Goal: Task Accomplishment & Management: Manage account settings

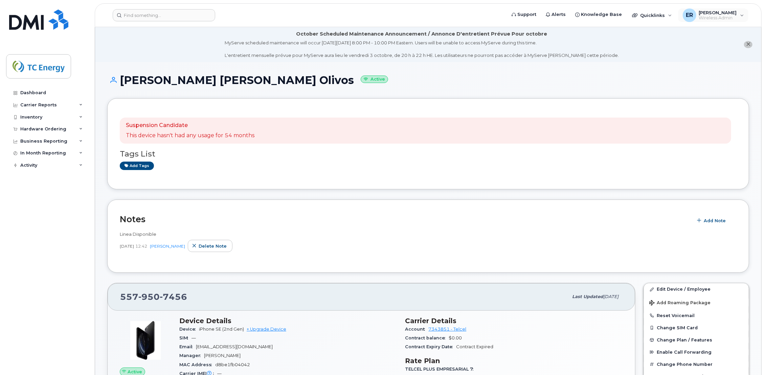
drag, startPoint x: 722, startPoint y: 16, endPoint x: 705, endPoint y: 28, distance: 20.8
click at [449, 16] on span "Wireless Admin" at bounding box center [718, 17] width 38 height 5
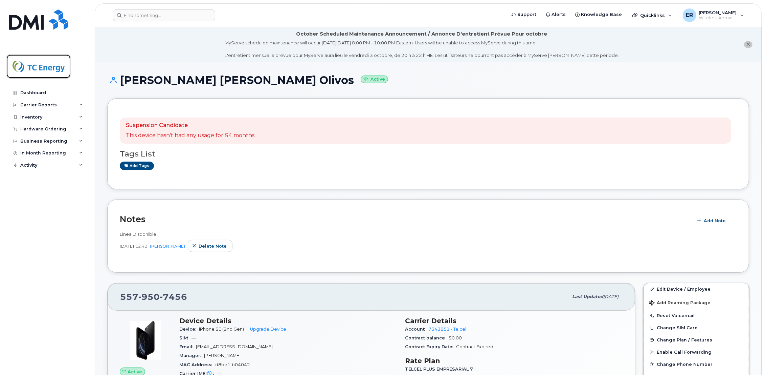
click at [46, 67] on img at bounding box center [39, 67] width 52 height 20
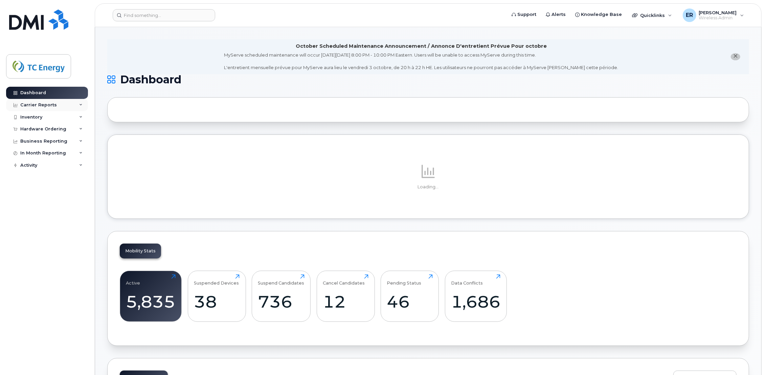
click at [37, 104] on div "Carrier Reports" at bounding box center [38, 104] width 37 height 5
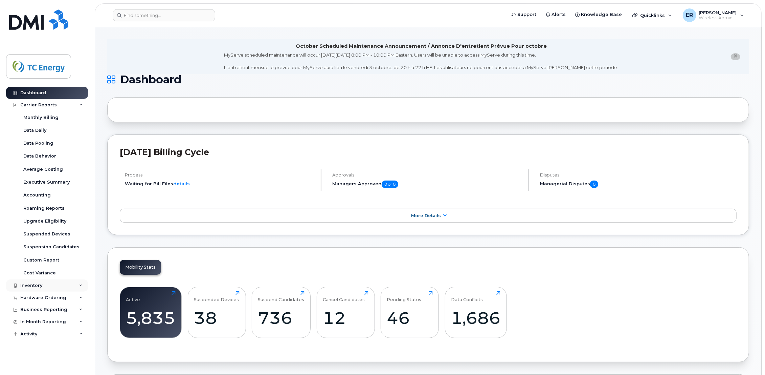
click at [29, 284] on div "Inventory" at bounding box center [31, 285] width 22 height 5
click at [45, 298] on div "Mobility Devices" at bounding box center [42, 298] width 38 height 6
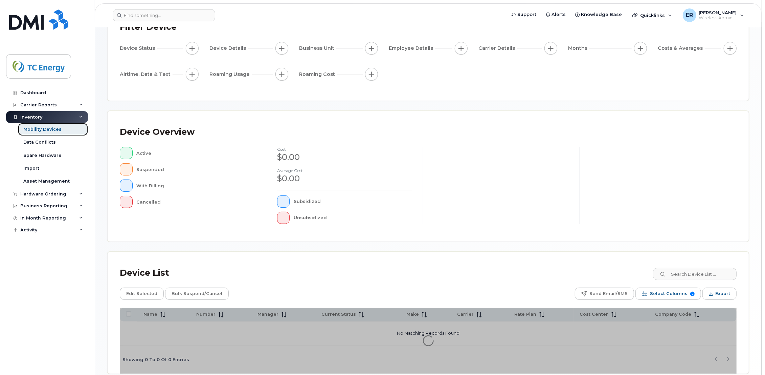
scroll to position [90, 0]
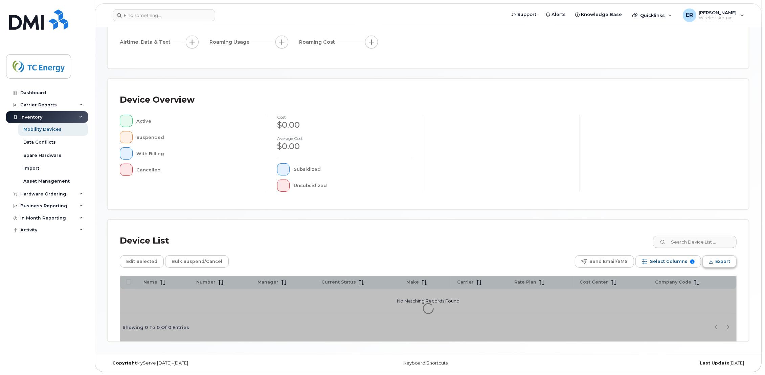
click at [719, 261] on span "Export" at bounding box center [723, 261] width 15 height 10
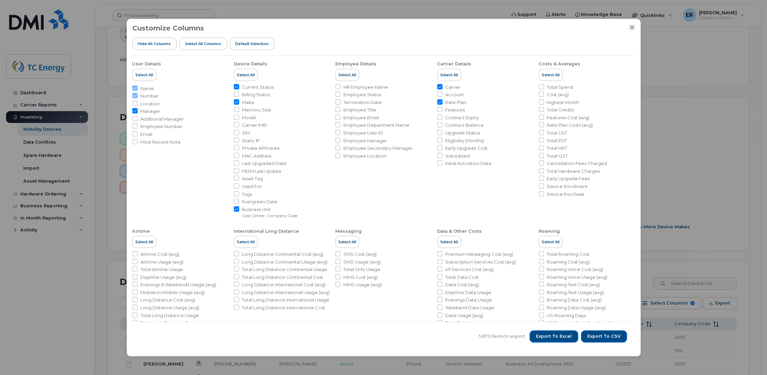
click at [632, 27] on icon "Close" at bounding box center [632, 27] width 4 height 4
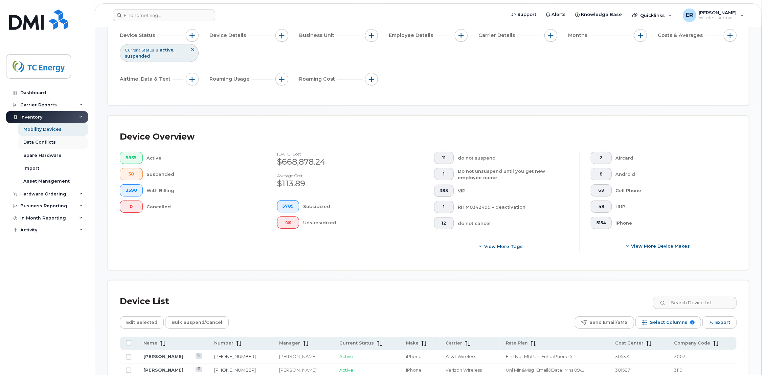
scroll to position [52, 0]
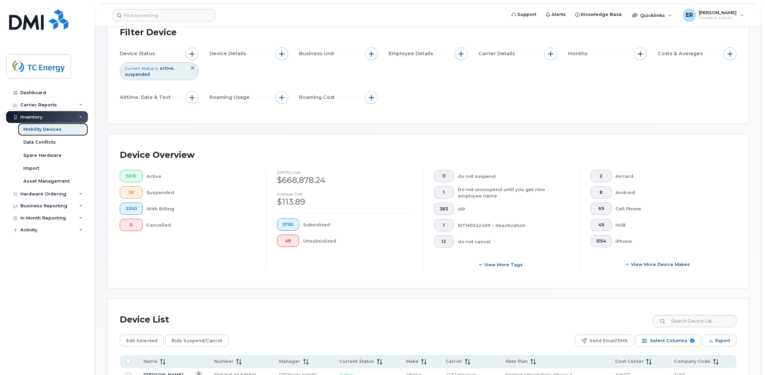
click at [44, 131] on div "Mobility Devices" at bounding box center [42, 129] width 38 height 6
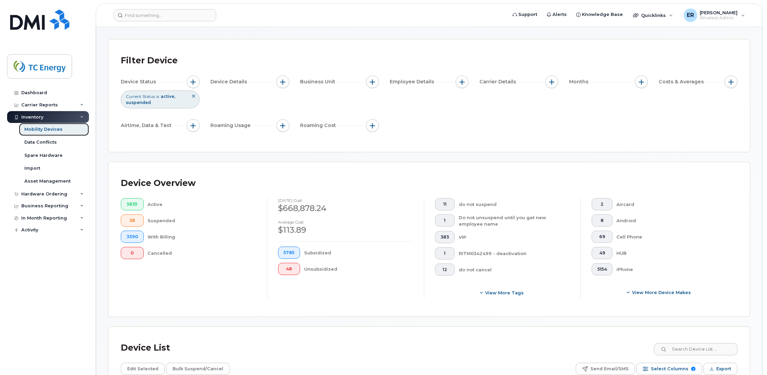
scroll to position [38, 0]
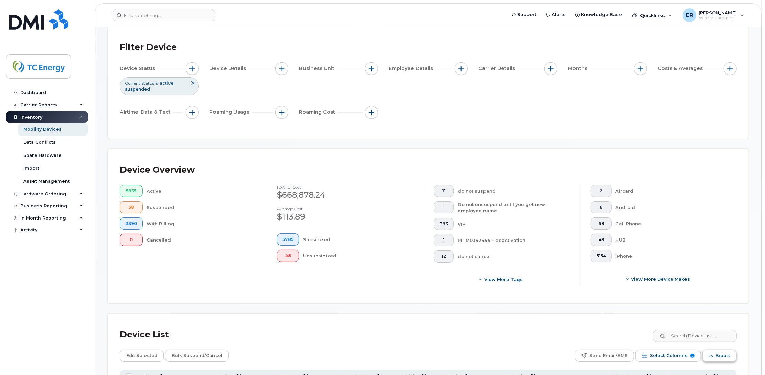
click at [721, 358] on span "Export" at bounding box center [723, 355] width 15 height 10
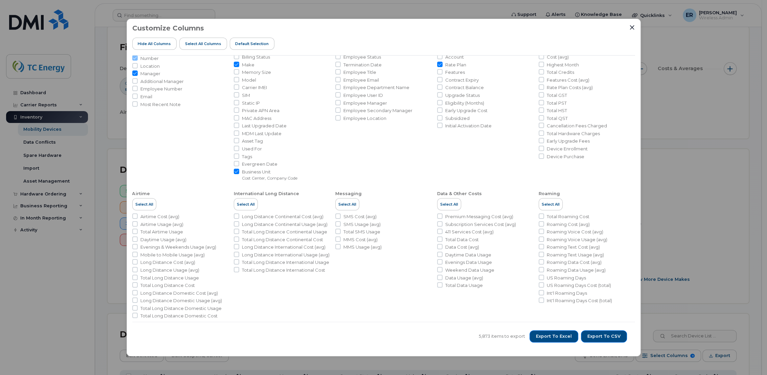
scroll to position [0, 0]
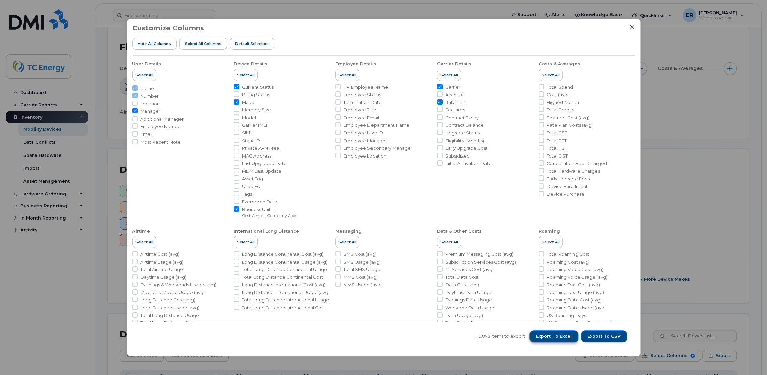
click at [555, 338] on span "Export to Excel" at bounding box center [554, 336] width 36 height 6
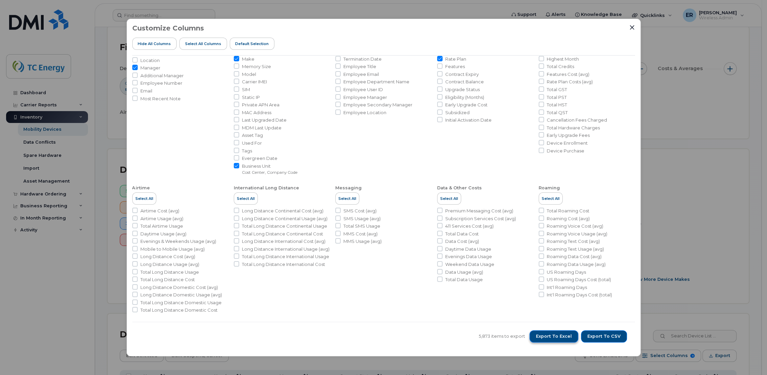
click at [549, 334] on span "Export to Excel" at bounding box center [554, 336] width 36 height 6
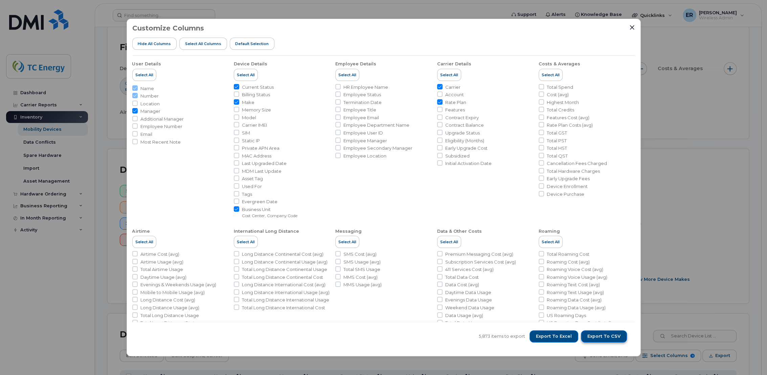
click at [609, 336] on span "Export to CSV" at bounding box center [604, 336] width 33 height 6
click at [631, 28] on icon "Close" at bounding box center [632, 27] width 4 height 4
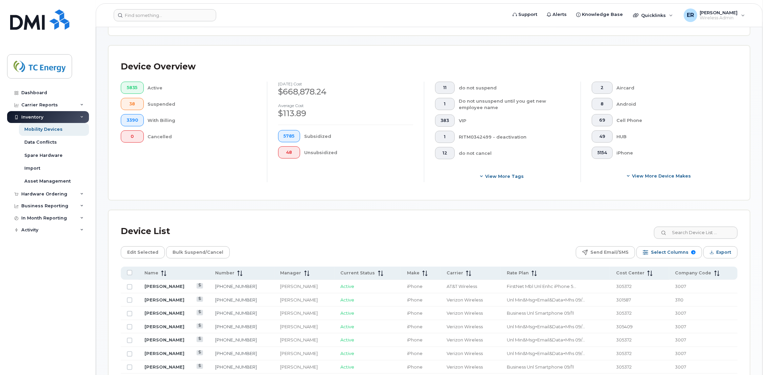
scroll to position [225, 0]
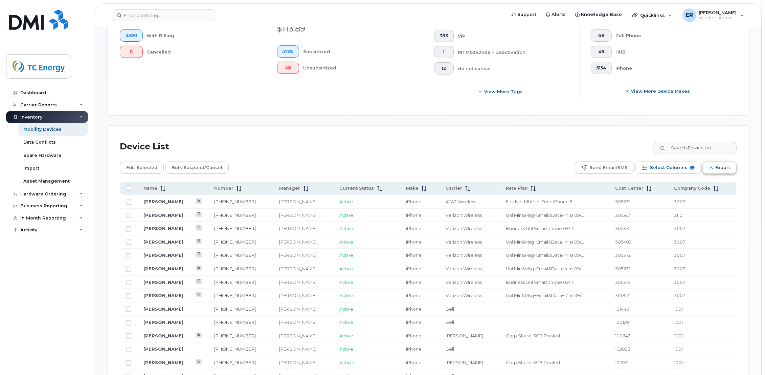
click at [717, 169] on span "Export" at bounding box center [723, 167] width 15 height 10
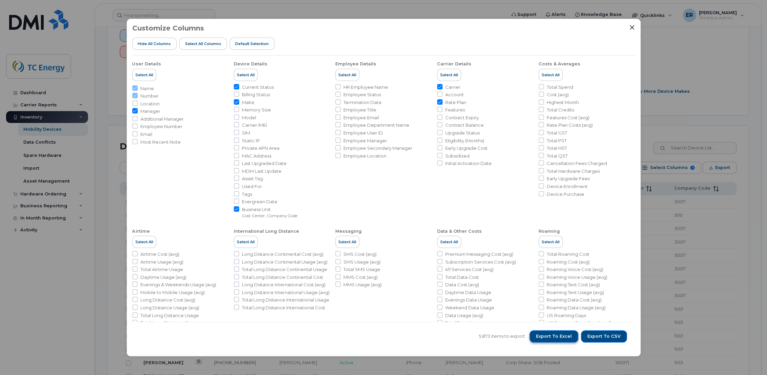
click at [547, 334] on span "Export to Excel" at bounding box center [554, 336] width 36 height 6
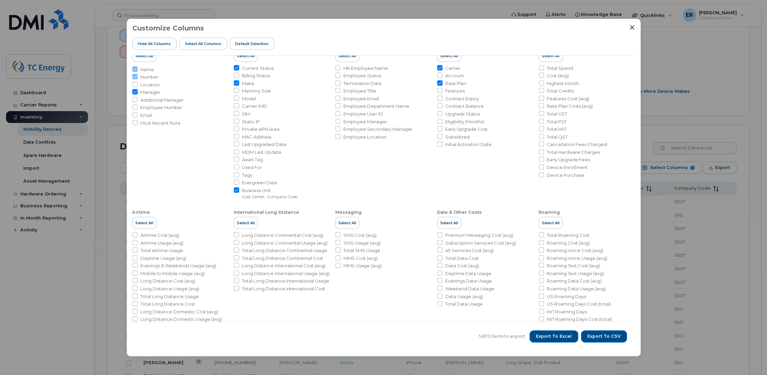
scroll to position [0, 0]
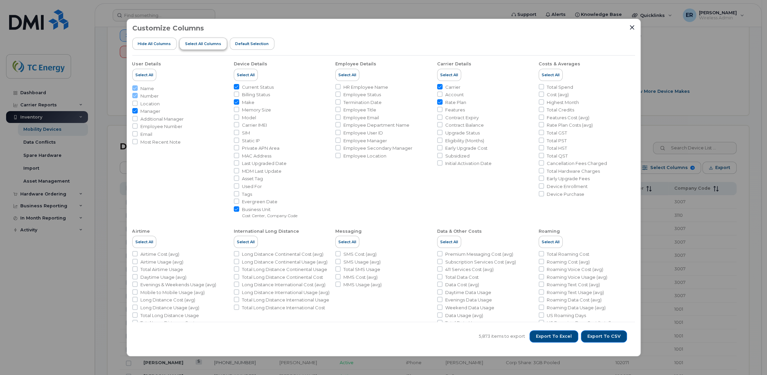
click at [199, 44] on span "Select all Columns" at bounding box center [203, 43] width 36 height 5
click at [158, 42] on span "Hide All Columns" at bounding box center [154, 43] width 33 height 5
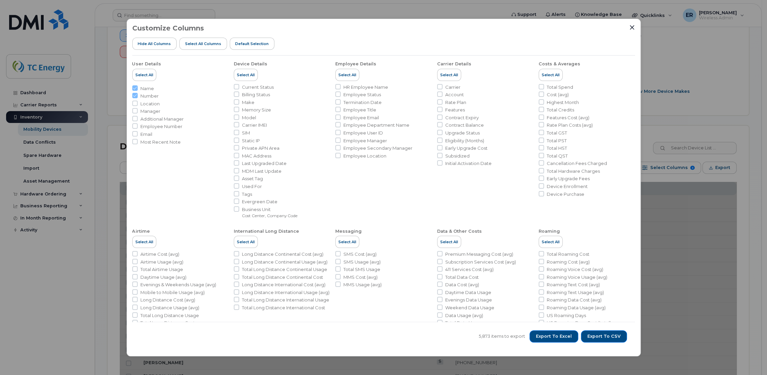
checkbox input "false"
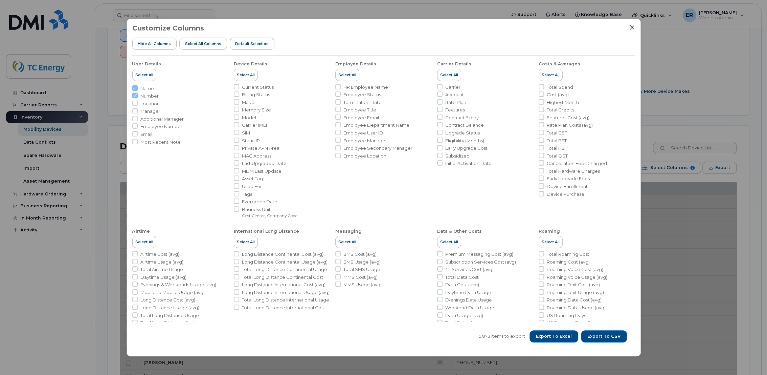
checkbox input "false"
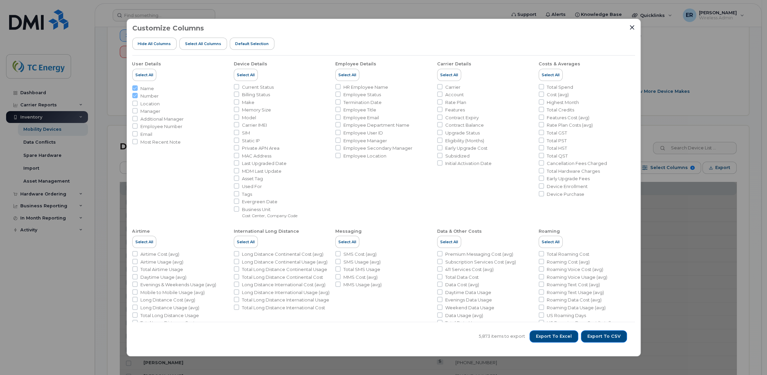
checkbox input "false"
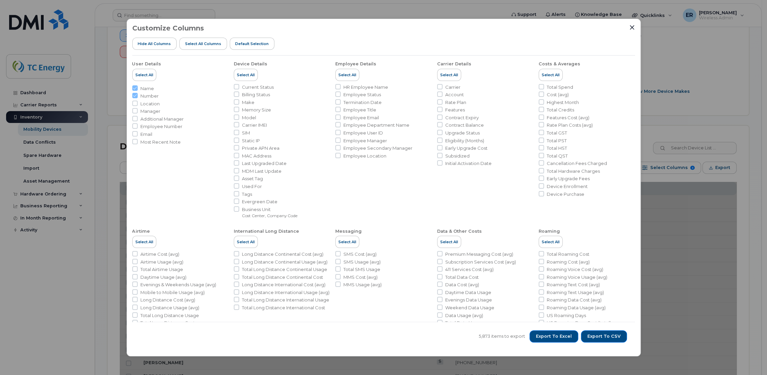
checkbox input "false"
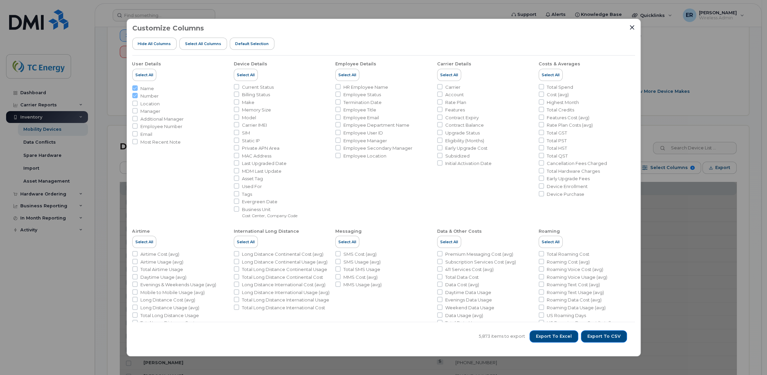
checkbox input "false"
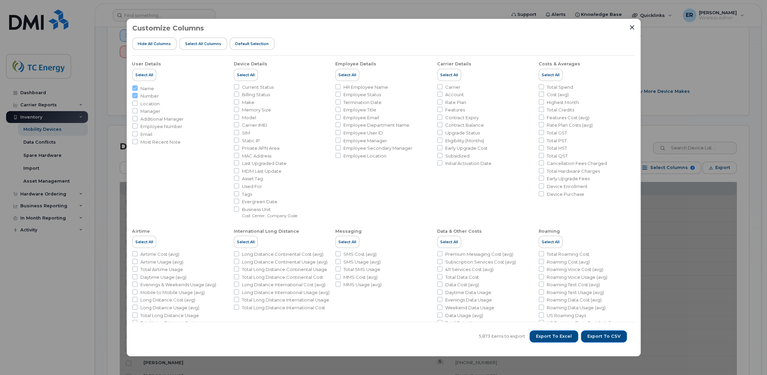
checkbox input "false"
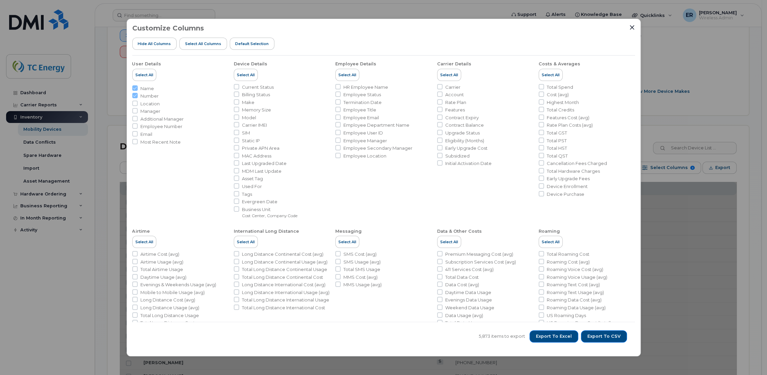
checkbox input "false"
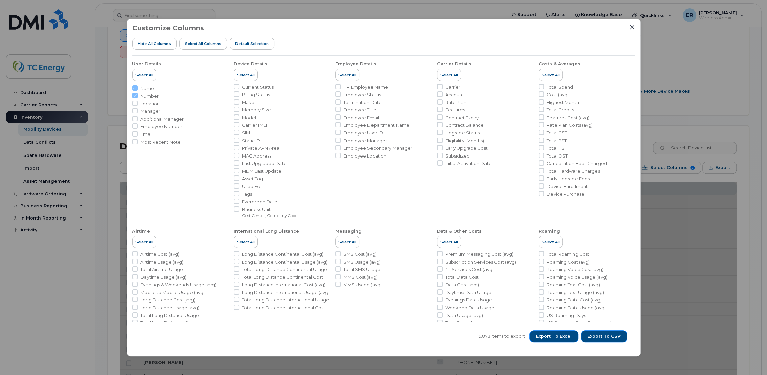
checkbox input "false"
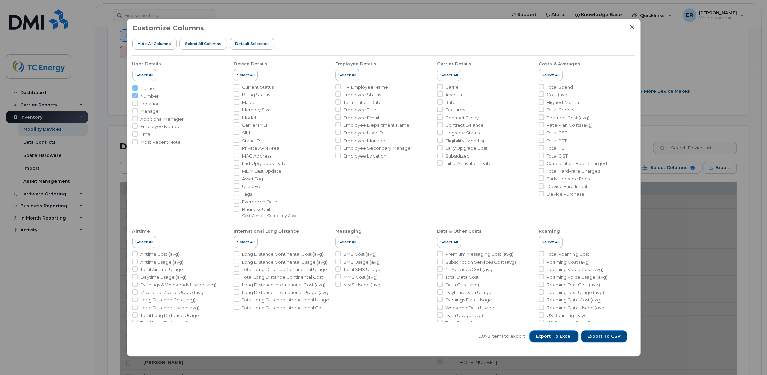
checkbox input "false"
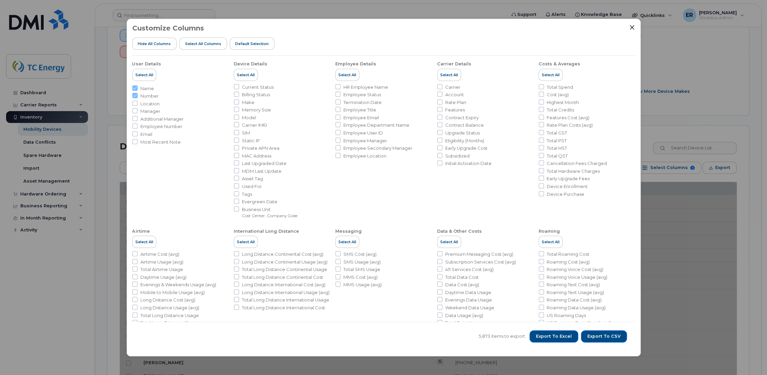
checkbox input "false"
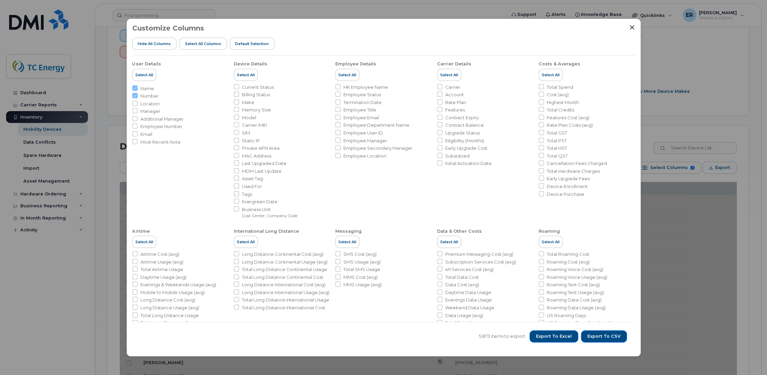
checkbox input "false"
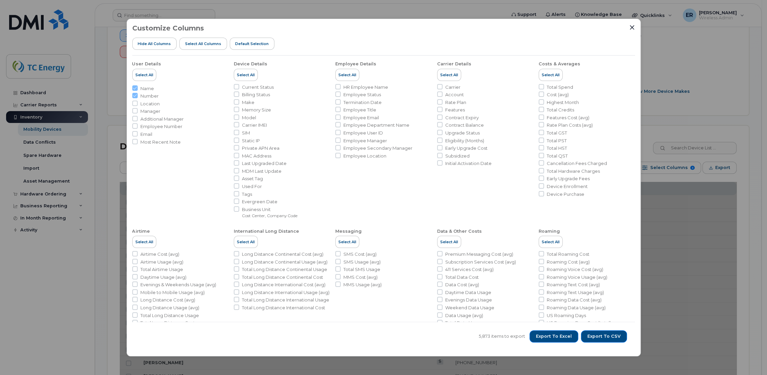
checkbox input "false"
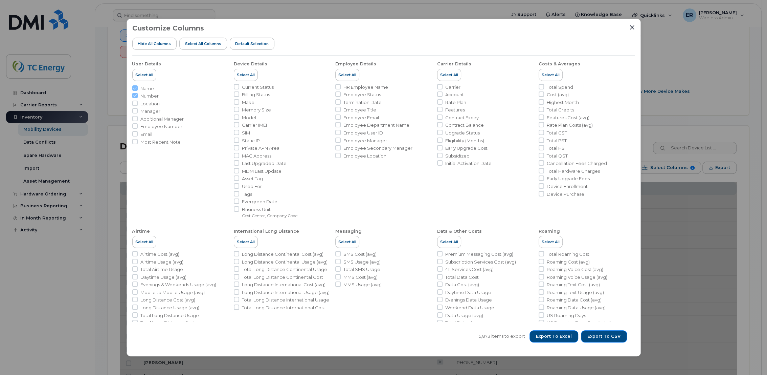
checkbox input "false"
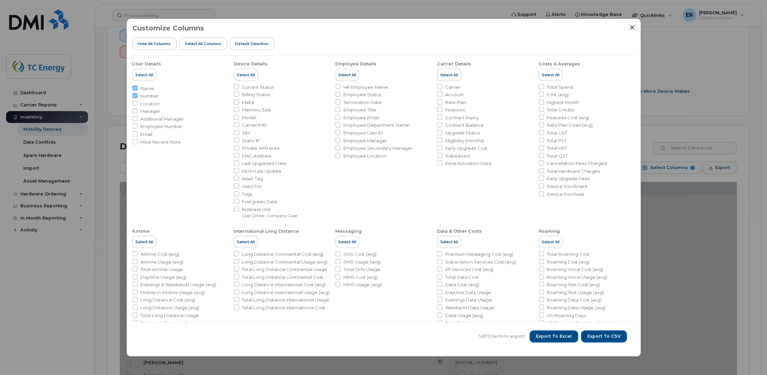
checkbox input "false"
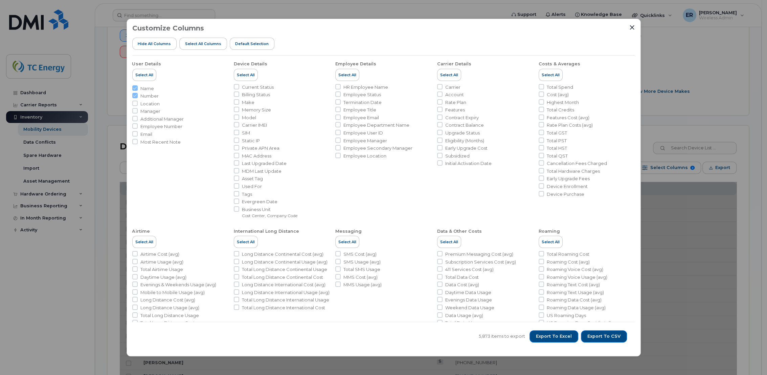
checkbox input "false"
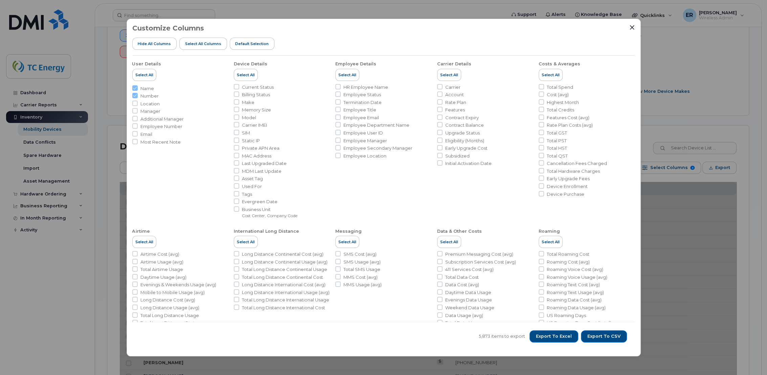
checkbox input "false"
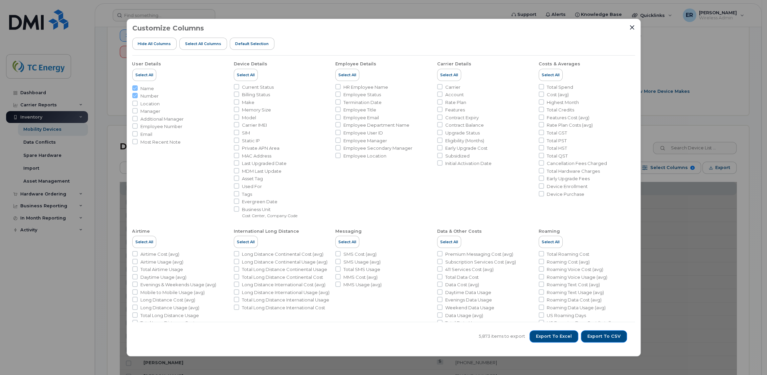
checkbox input "false"
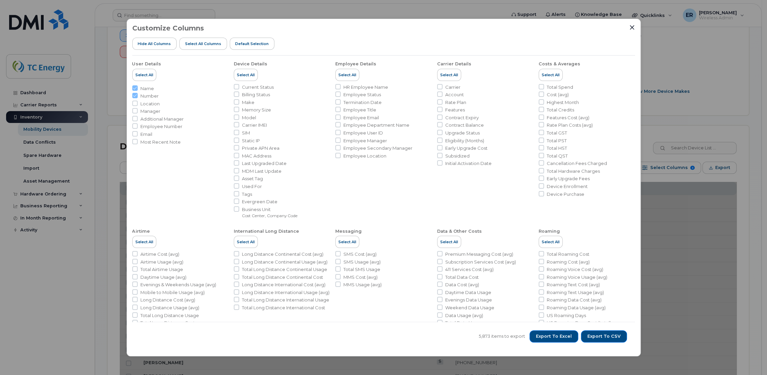
checkbox input "false"
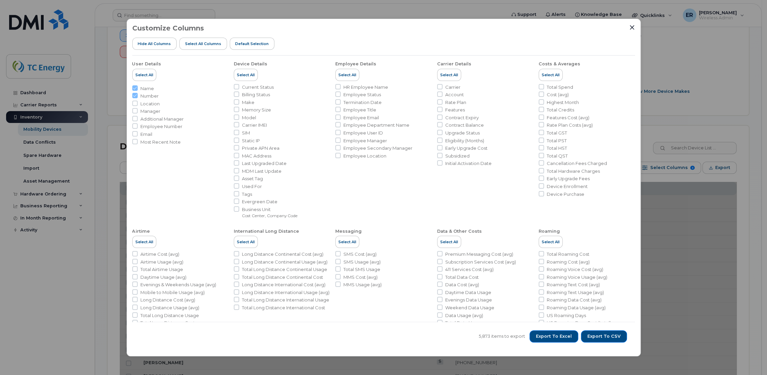
checkbox input "false"
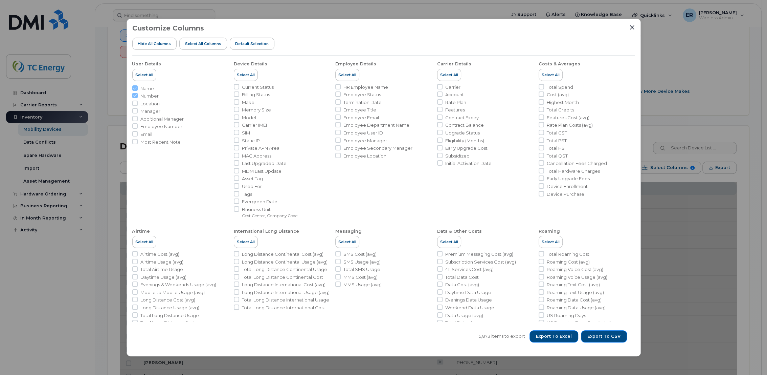
checkbox input "false"
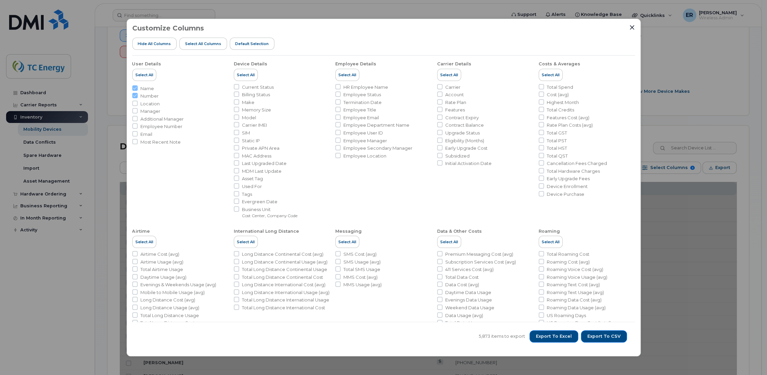
checkbox input "false"
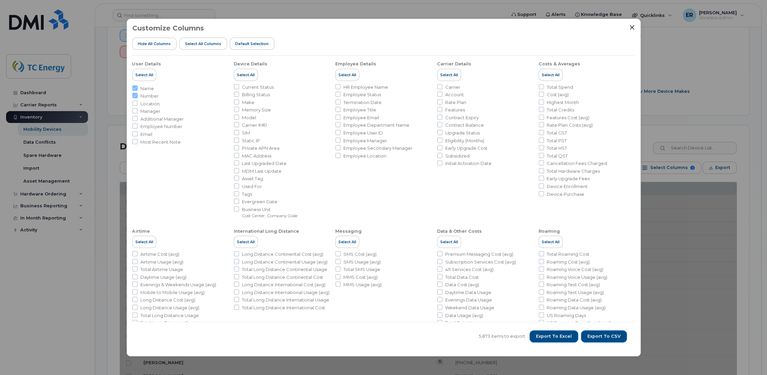
checkbox input "false"
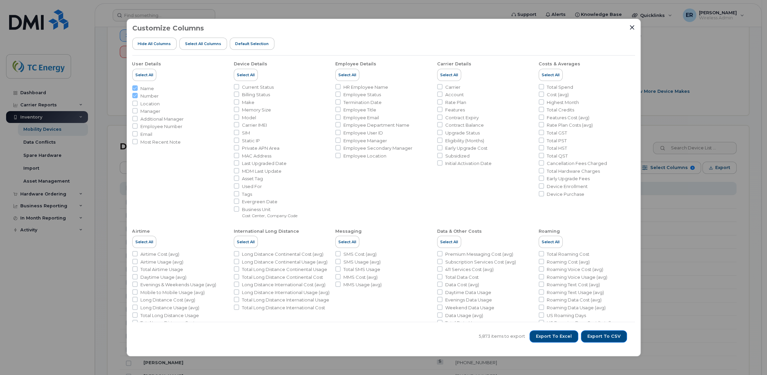
click at [633, 268] on li "Roaming Voice Cost (avg)" at bounding box center [587, 269] width 96 height 6
drag, startPoint x: 632, startPoint y: 27, endPoint x: 753, endPoint y: 1, distance: 124.1
click at [632, 27] on icon "Close" at bounding box center [632, 27] width 4 height 4
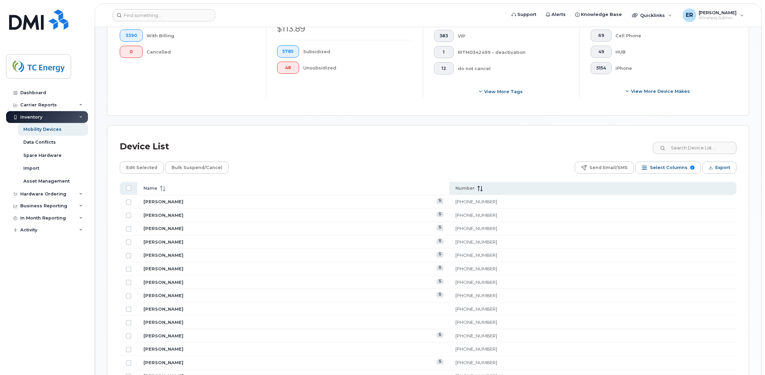
drag, startPoint x: 279, startPoint y: 161, endPoint x: 312, endPoint y: 186, distance: 41.3
click at [279, 161] on div "Edit Selected Bulk Suspend/Cancel Send Email/SMS Select Columns 3 Filter Refres…" at bounding box center [428, 167] width 617 height 12
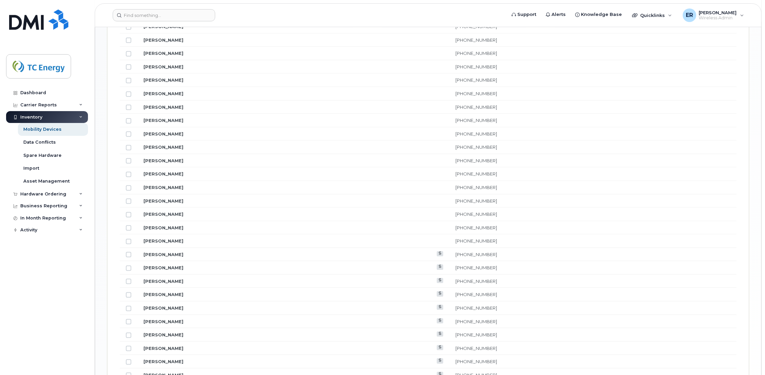
scroll to position [587, 0]
click at [58, 129] on div "Mobility Devices" at bounding box center [42, 129] width 38 height 6
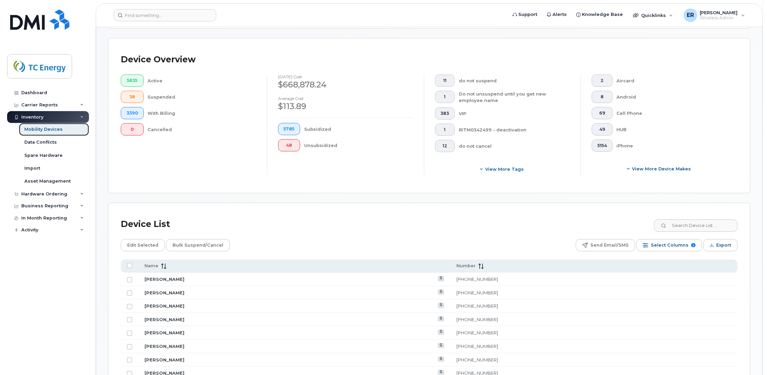
scroll to position [113, 0]
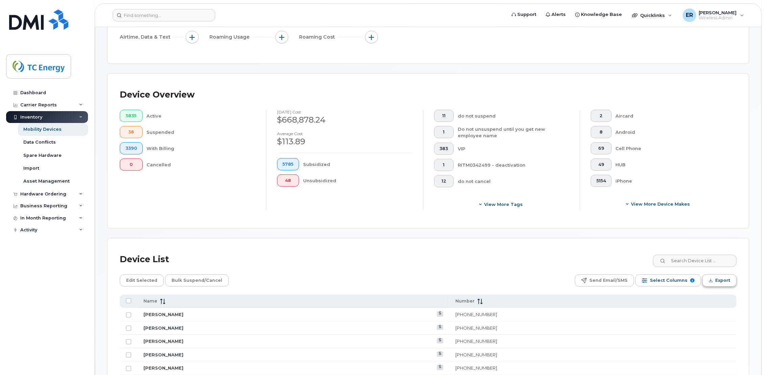
click at [726, 282] on span "Export" at bounding box center [723, 280] width 15 height 10
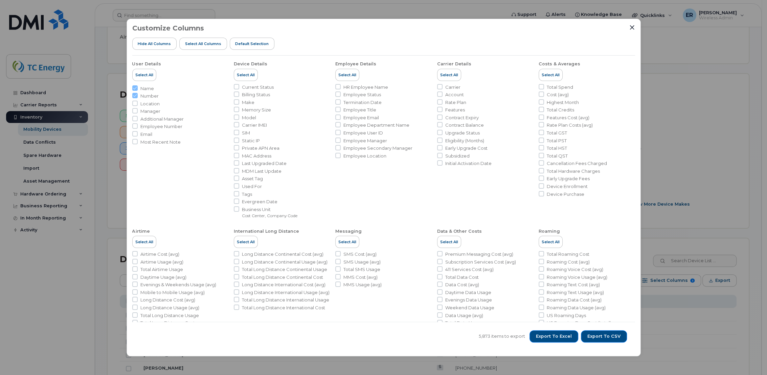
click at [629, 29] on div at bounding box center [632, 27] width 6 height 6
click at [631, 27] on icon "Close" at bounding box center [632, 27] width 4 height 4
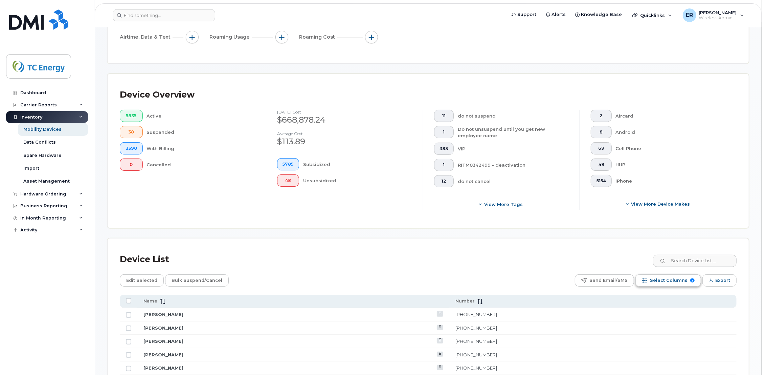
click at [666, 286] on button "Select Columns 3" at bounding box center [669, 280] width 66 height 12
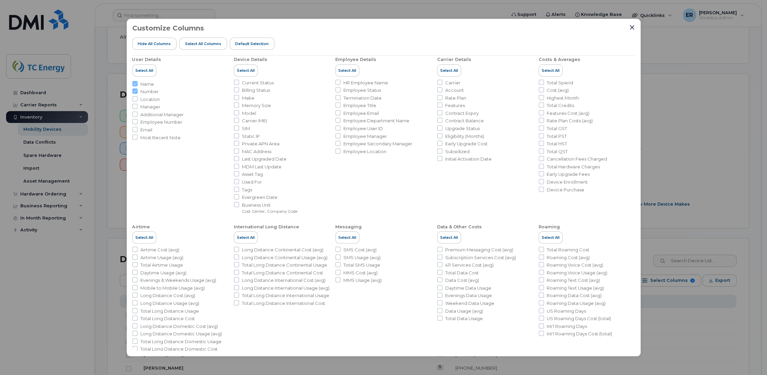
scroll to position [0, 0]
click at [134, 109] on input "Manager" at bounding box center [134, 110] width 5 height 5
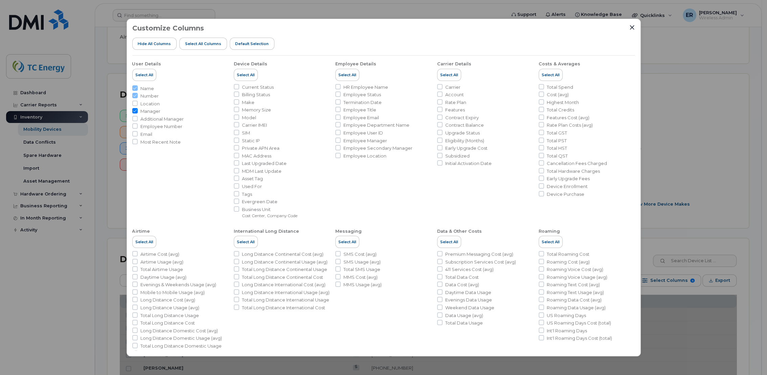
click at [136, 111] on input "Manager" at bounding box center [134, 110] width 5 height 5
checkbox input "false"
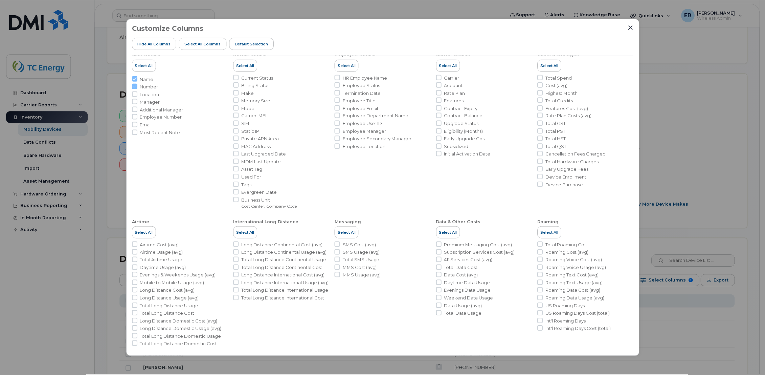
scroll to position [15, 0]
click at [634, 29] on icon "Close" at bounding box center [632, 27] width 5 height 5
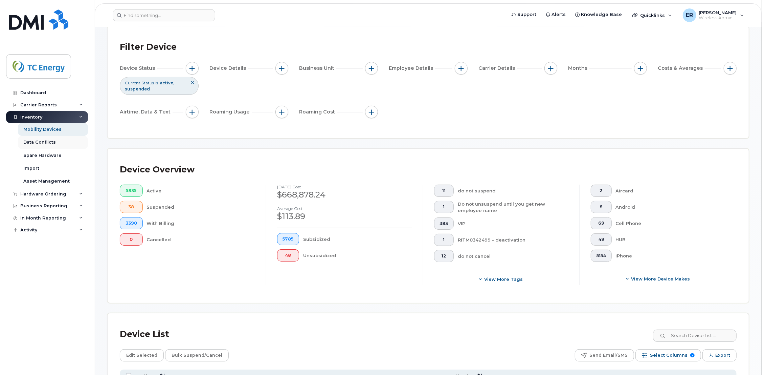
scroll to position [0, 0]
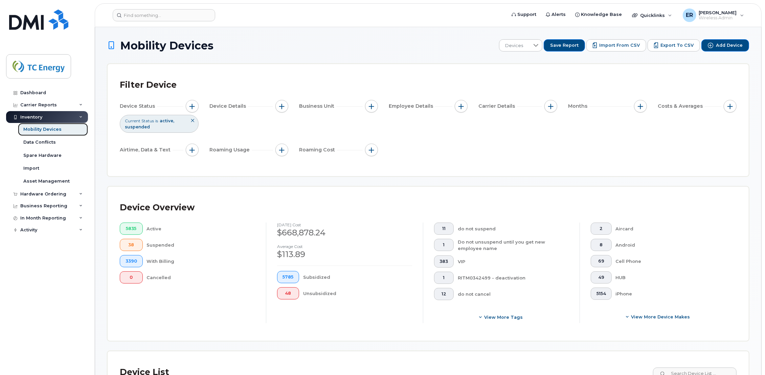
click at [43, 130] on div "Mobility Devices" at bounding box center [42, 129] width 38 height 6
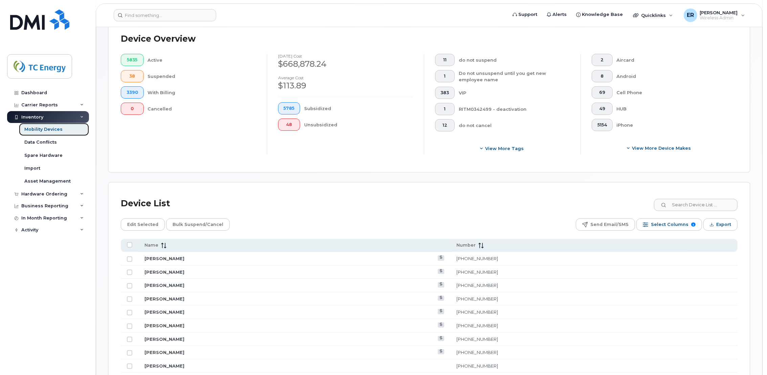
scroll to position [113, 0]
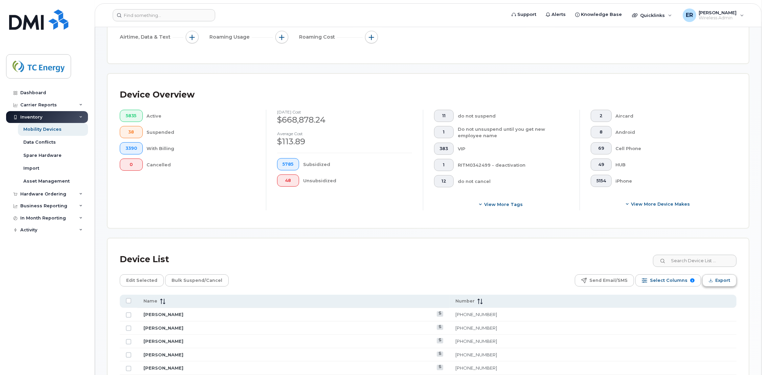
click at [721, 282] on span "Export" at bounding box center [723, 280] width 15 height 10
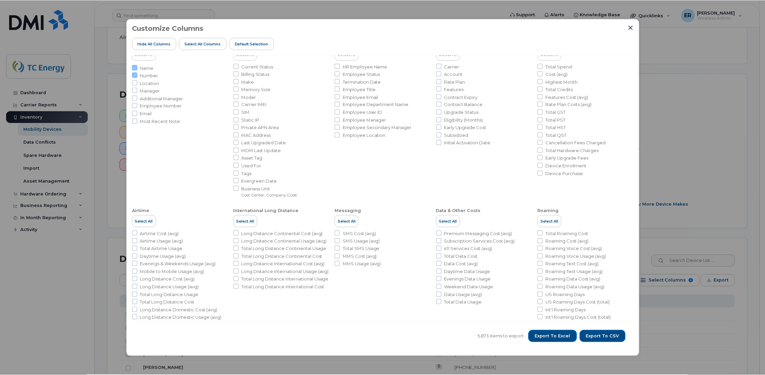
scroll to position [0, 0]
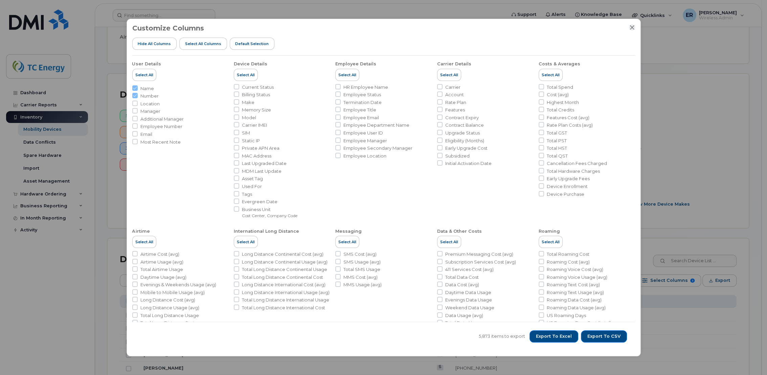
click at [630, 28] on icon "Close" at bounding box center [632, 27] width 5 height 5
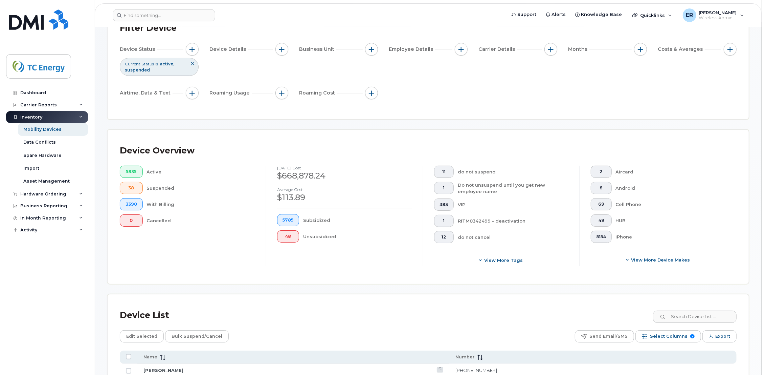
scroll to position [150, 0]
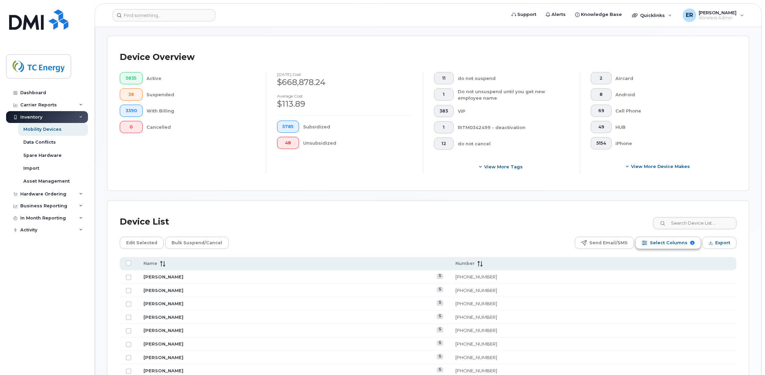
click at [678, 242] on span "Select Columns" at bounding box center [669, 243] width 38 height 10
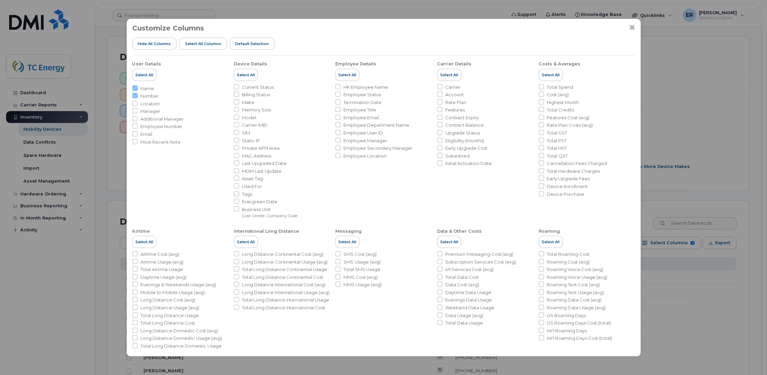
click at [630, 28] on icon "Close" at bounding box center [632, 27] width 5 height 5
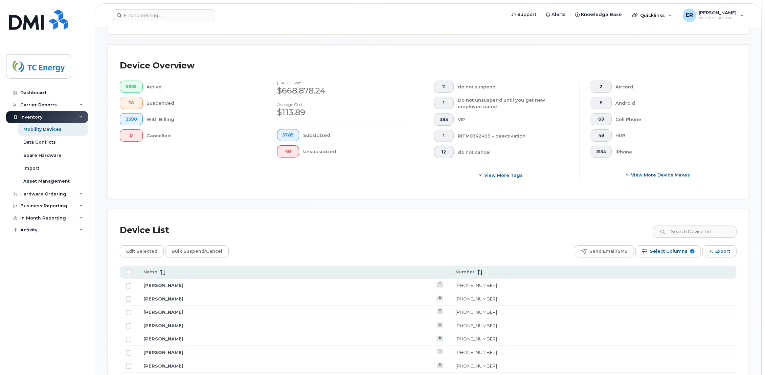
scroll to position [38, 0]
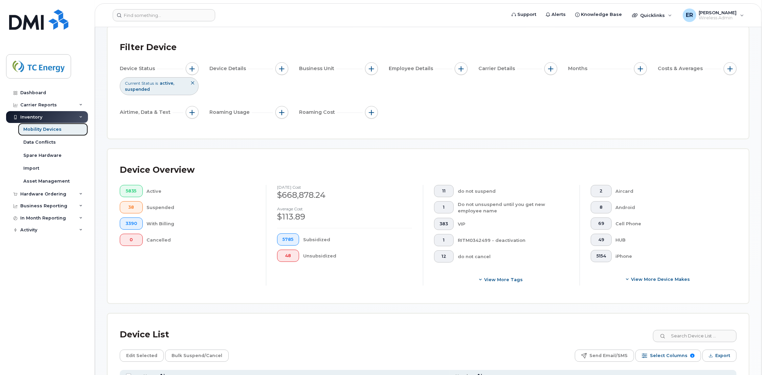
click at [46, 125] on link "Mobility Devices" at bounding box center [53, 129] width 70 height 13
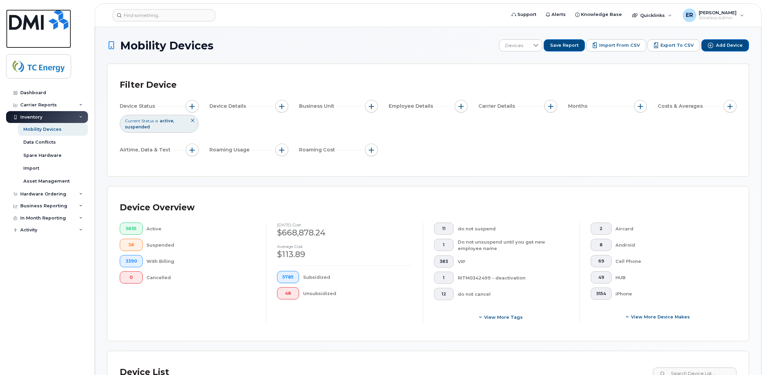
click at [21, 34] on link at bounding box center [38, 28] width 65 height 39
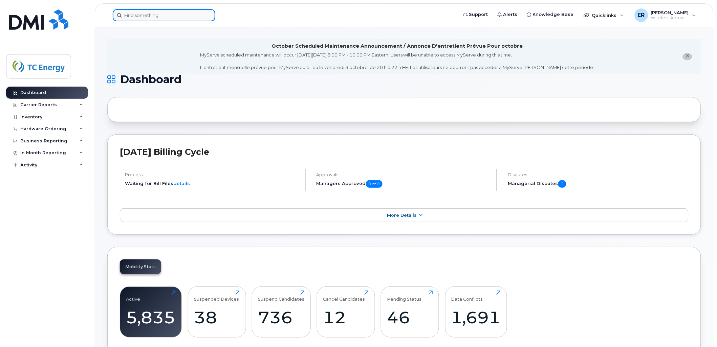
click at [196, 18] on input at bounding box center [164, 15] width 103 height 12
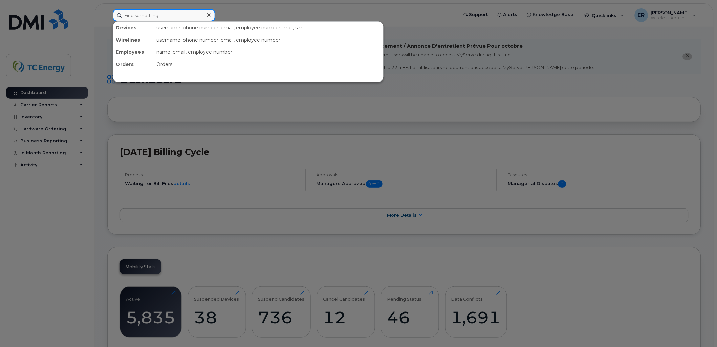
paste input "5651115549"
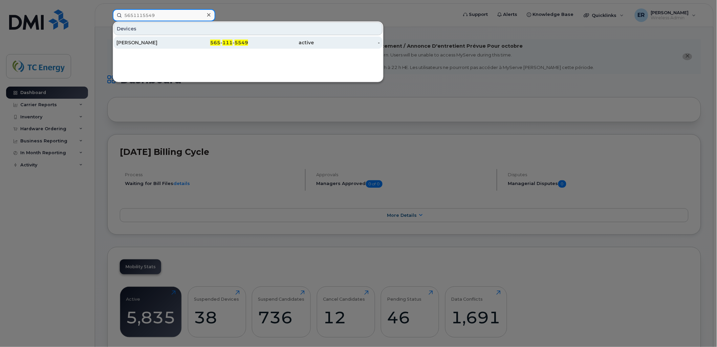
type input "5651115549"
click at [150, 39] on div "[PERSON_NAME]" at bounding box center [149, 42] width 66 height 7
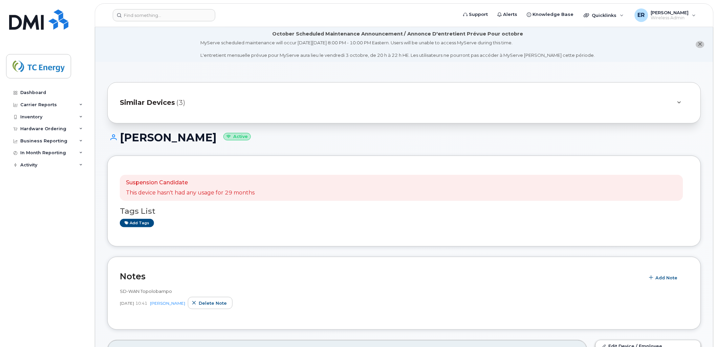
click at [171, 289] on div "SD-WAN Topolobampo" at bounding box center [404, 291] width 569 height 6
drag, startPoint x: 173, startPoint y: 289, endPoint x: 111, endPoint y: 288, distance: 62.3
click at [111, 288] on div "Notes Add Note SD-WAN Topolobampo [DATE] 10:41 [PERSON_NAME] Delete note" at bounding box center [404, 293] width 594 height 73
drag, startPoint x: 432, startPoint y: 275, endPoint x: 435, endPoint y: 274, distance: 3.5
click at [434, 274] on h2 "Notes" at bounding box center [381, 276] width 522 height 10
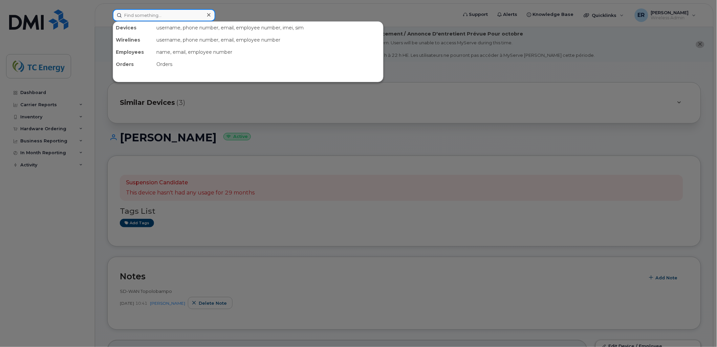
click at [156, 17] on input at bounding box center [164, 15] width 103 height 12
paste input "6142550841"
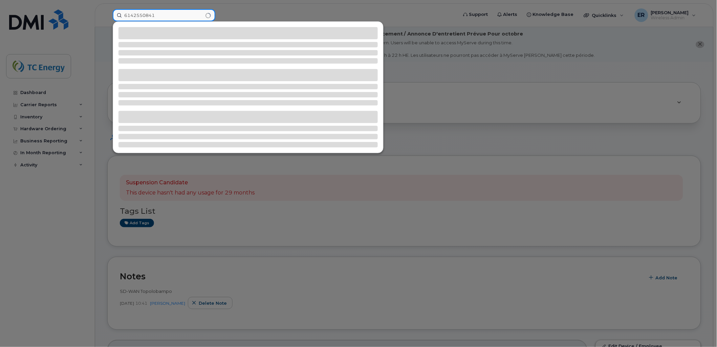
type input "6142550841"
drag, startPoint x: 489, startPoint y: 220, endPoint x: 470, endPoint y: 210, distance: 22.1
click at [478, 217] on div at bounding box center [358, 173] width 717 height 347
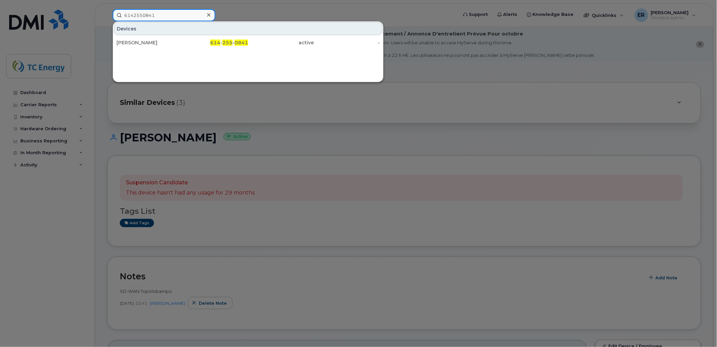
click at [182, 15] on input "6142550841" at bounding box center [164, 15] width 103 height 12
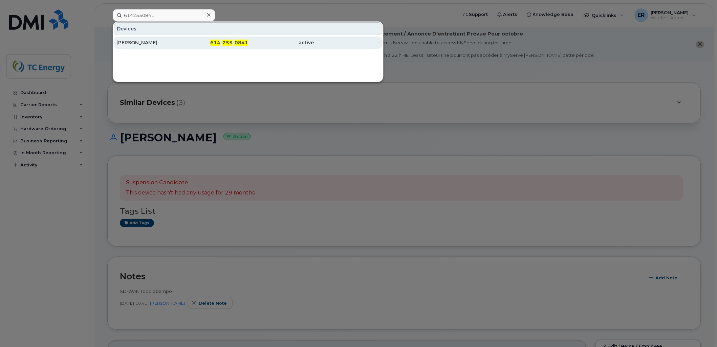
click at [159, 45] on div "Juanita Valerio" at bounding box center [149, 42] width 66 height 7
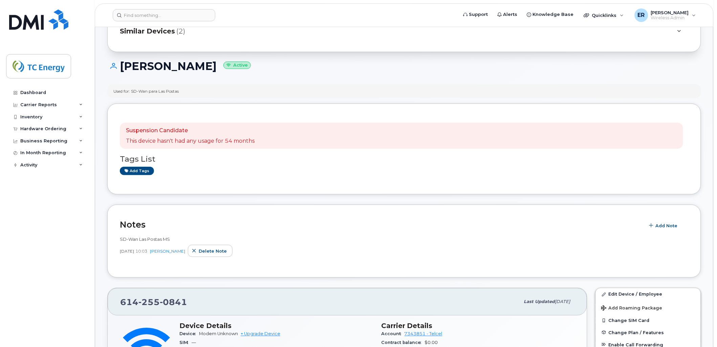
scroll to position [150, 0]
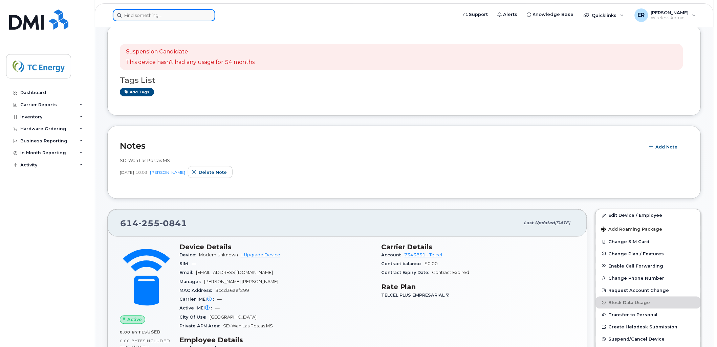
click at [146, 15] on input at bounding box center [164, 15] width 103 height 12
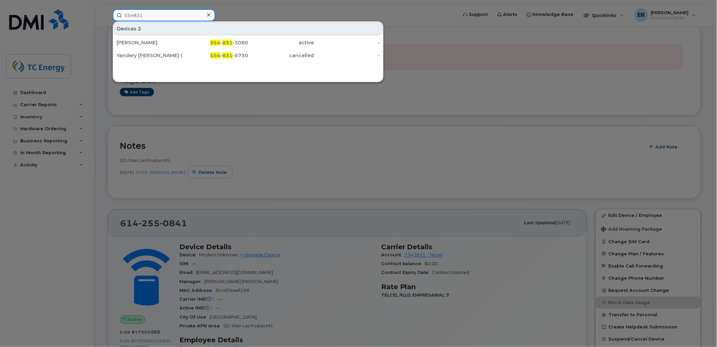
type input "5548313080"
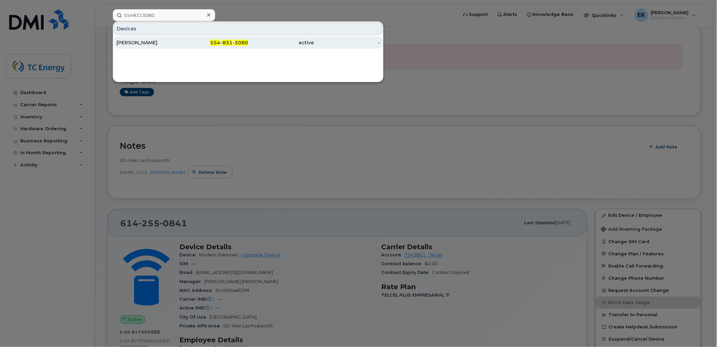
click at [156, 43] on div "Alberto De Leon Angeles" at bounding box center [149, 42] width 66 height 7
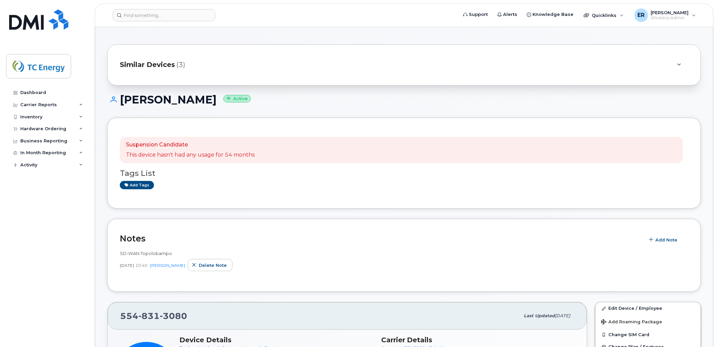
scroll to position [38, 0]
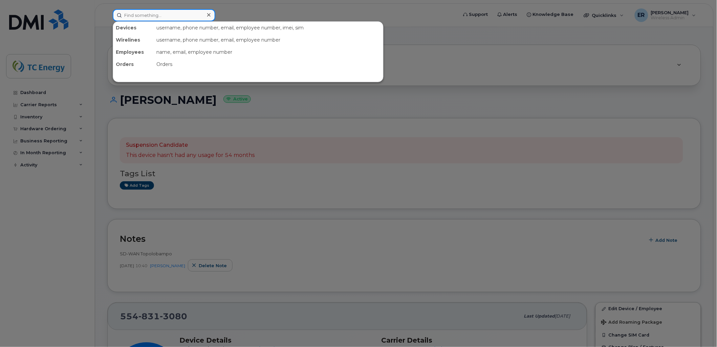
click at [117, 18] on input at bounding box center [164, 15] width 103 height 12
paste input "5651115549"
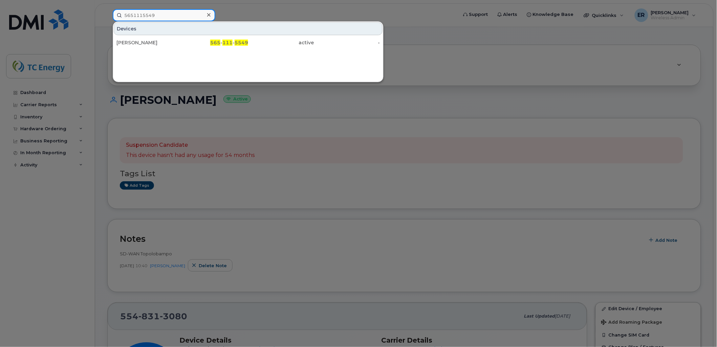
type input "5651115549"
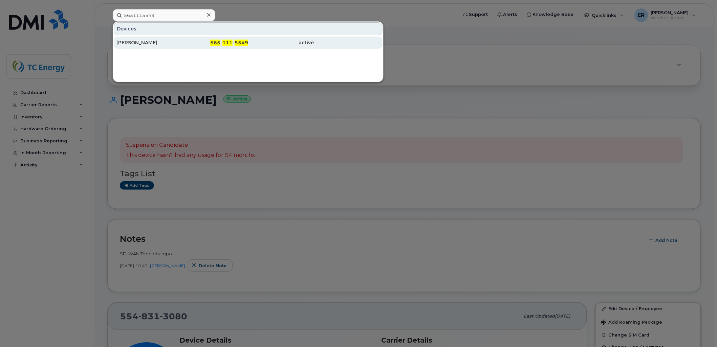
click at [245, 41] on span "5549" at bounding box center [242, 43] width 14 height 6
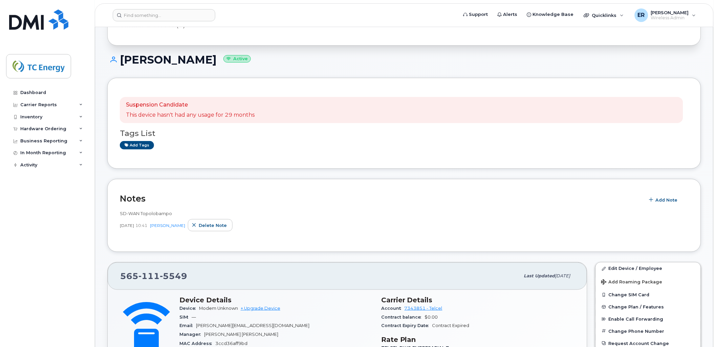
scroll to position [37, 0]
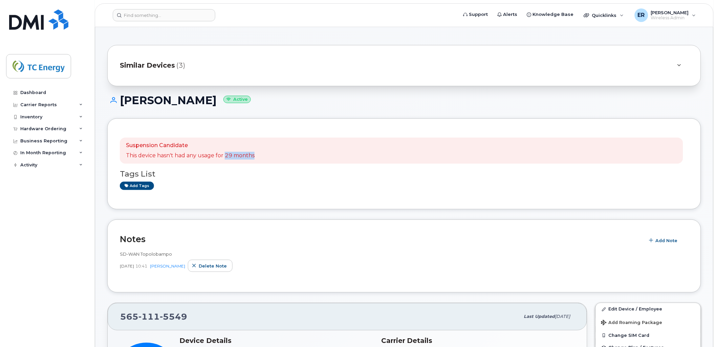
drag, startPoint x: 225, startPoint y: 156, endPoint x: 302, endPoint y: 187, distance: 83.0
click at [284, 159] on div "Suspension Candidate This device hasn't had any usage for 29 months" at bounding box center [401, 151] width 563 height 26
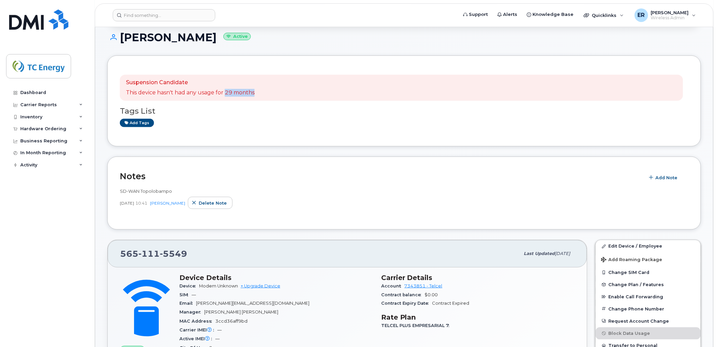
scroll to position [113, 0]
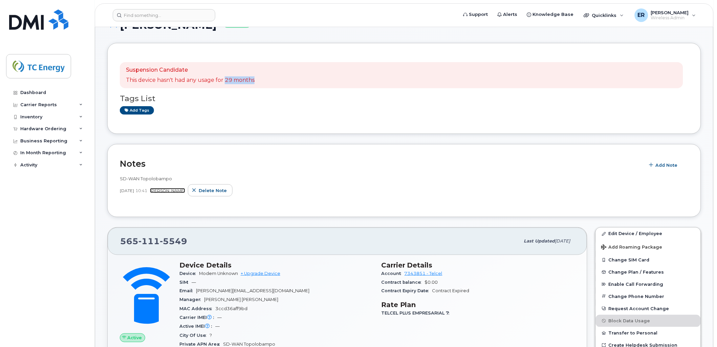
click at [178, 189] on link "[PERSON_NAME]" at bounding box center [167, 190] width 35 height 5
drag, startPoint x: 173, startPoint y: 179, endPoint x: 94, endPoint y: 176, distance: 78.9
copy span "SD-WAN Topolobampo"
click at [661, 167] on span "Add Note" at bounding box center [667, 165] width 22 height 6
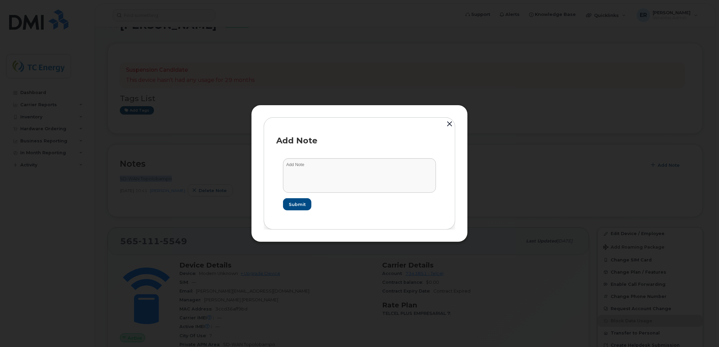
click at [450, 126] on button "button" at bounding box center [449, 124] width 10 height 15
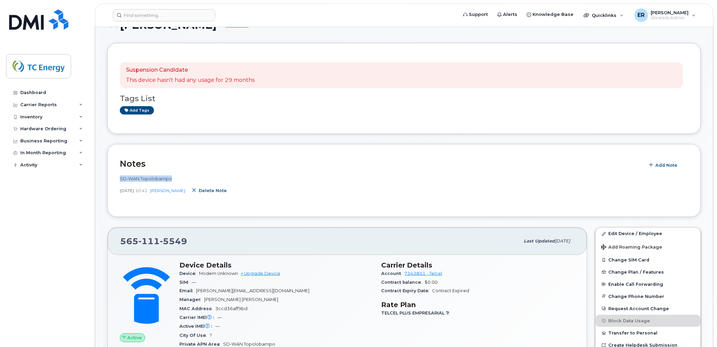
drag, startPoint x: 215, startPoint y: 190, endPoint x: 398, endPoint y: 24, distance: 247.1
click at [215, 190] on span "Delete note" at bounding box center [213, 191] width 28 height 6
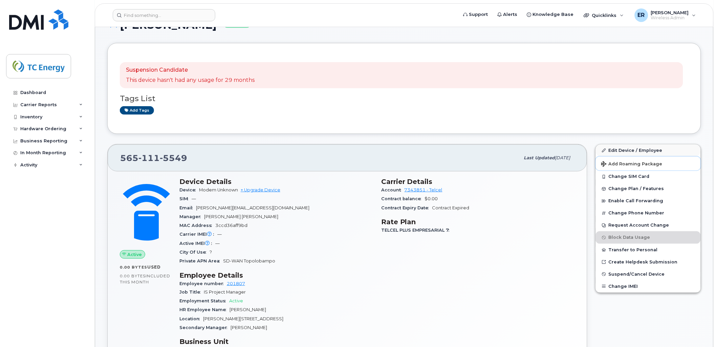
click at [663, 165] on div "Edit Device / Employee Add Roaming Package Change SIM Card Change Plan / Featur…" at bounding box center [648, 218] width 106 height 149
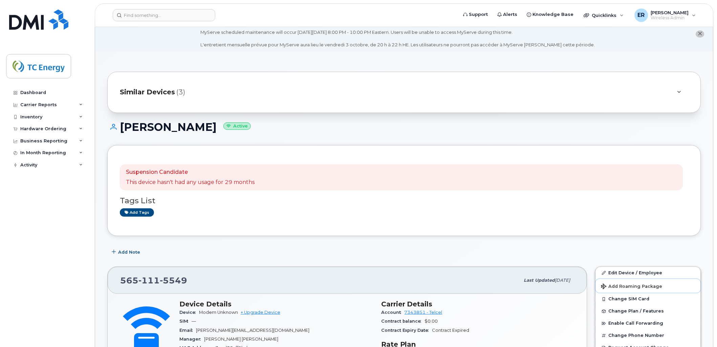
scroll to position [0, 0]
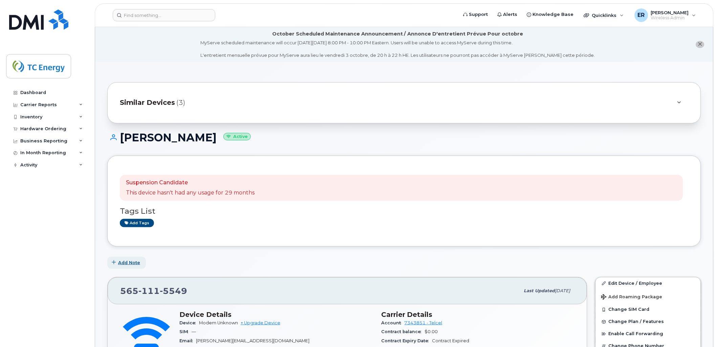
click at [129, 262] on span "Add Note" at bounding box center [129, 263] width 22 height 6
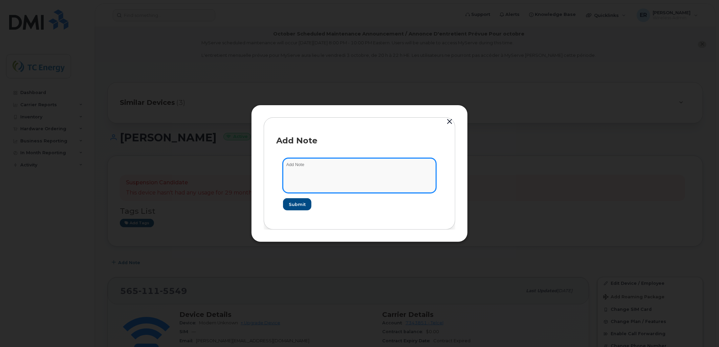
click at [319, 167] on textarea at bounding box center [359, 175] width 153 height 35
paste textarea "SD-WAN Topolobampo"
drag, startPoint x: 330, startPoint y: 166, endPoint x: 335, endPoint y: 154, distance: 12.9
click at [305, 165] on textarea "SD-WAN Topolobampo" at bounding box center [359, 175] width 153 height 35
type textarea "SD-WAN El Sauz"
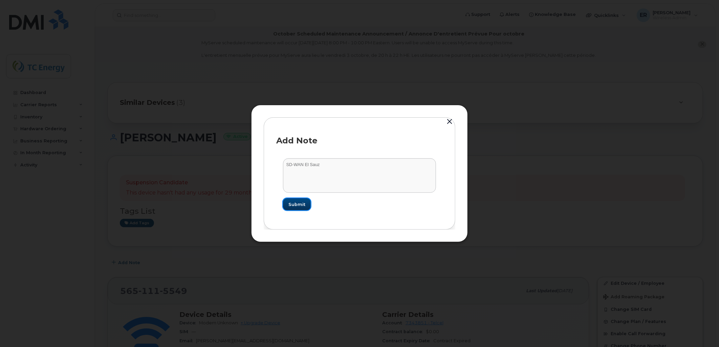
click at [289, 202] on span "Submit" at bounding box center [296, 204] width 17 height 6
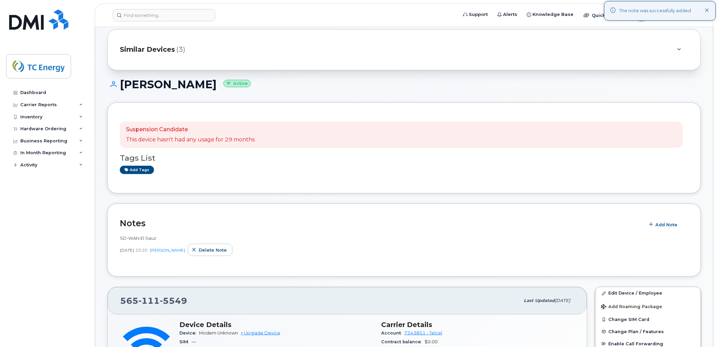
scroll to position [113, 0]
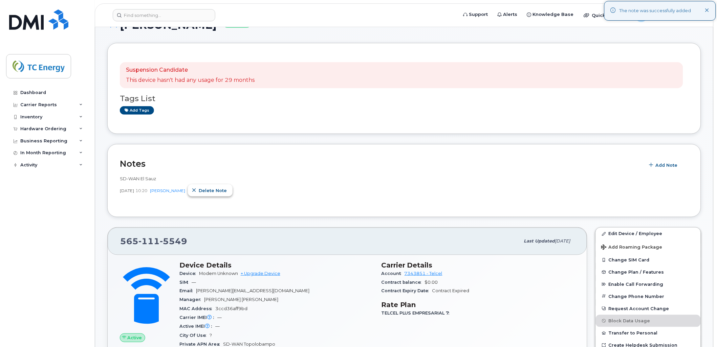
click at [206, 192] on button "Delete note" at bounding box center [210, 190] width 45 height 12
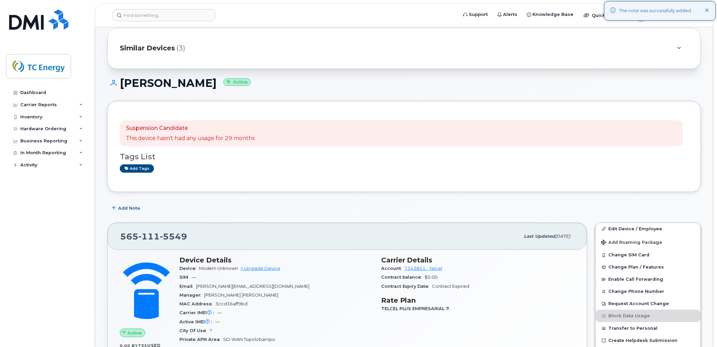
scroll to position [38, 0]
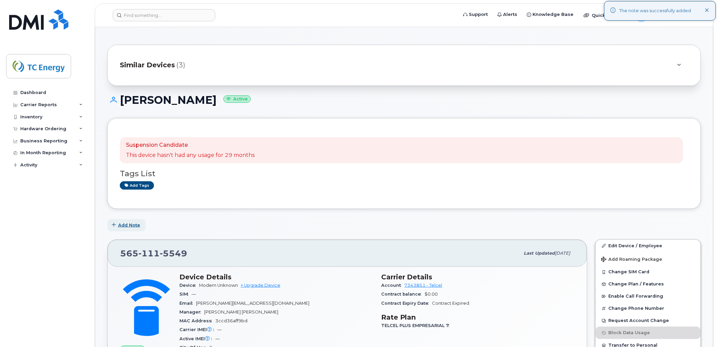
click at [133, 223] on span "Add Note" at bounding box center [129, 225] width 22 height 6
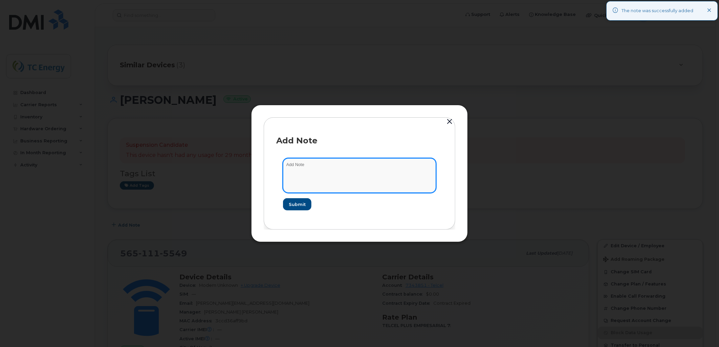
click at [323, 167] on textarea at bounding box center [359, 175] width 153 height 35
paste textarea "SD-WAN Topolobampo"
drag, startPoint x: 344, startPoint y: 168, endPoint x: 305, endPoint y: 164, distance: 38.8
click at [305, 164] on textarea "SD-WAN Topolobampo" at bounding box center [359, 175] width 153 height 35
type textarea "SD-WAN El Sauz DMS"
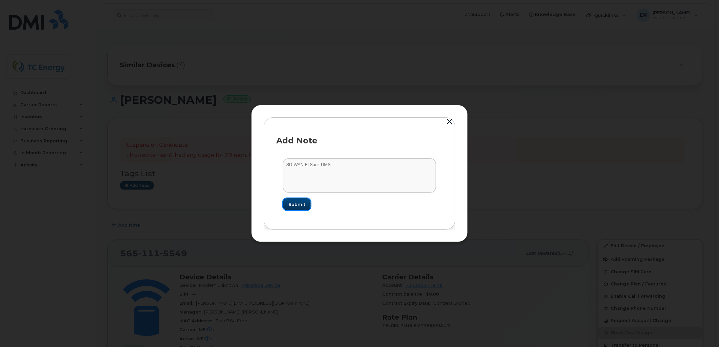
click at [305, 206] on button "Submit" at bounding box center [297, 204] width 28 height 12
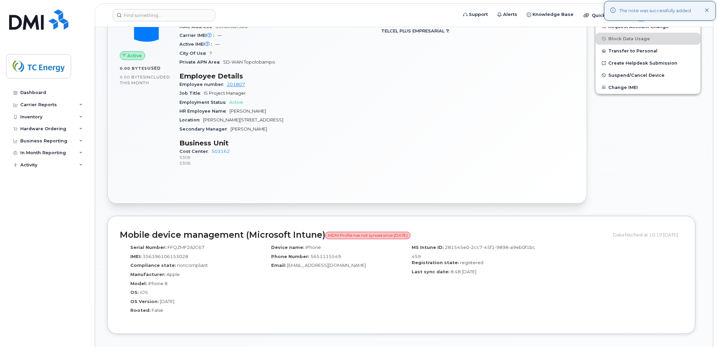
scroll to position [451, 0]
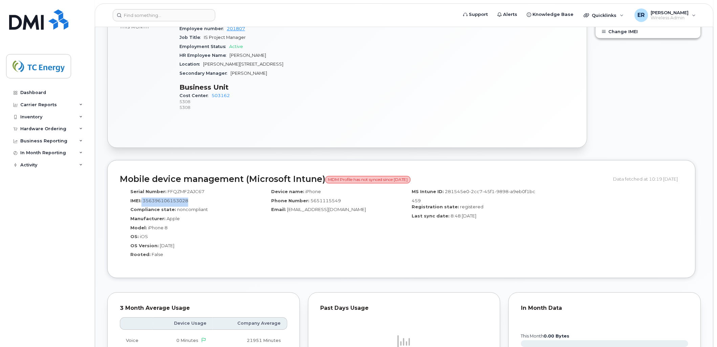
drag, startPoint x: 141, startPoint y: 199, endPoint x: 244, endPoint y: 279, distance: 130.7
click at [190, 203] on div "IMEI: 356396106153028" at bounding box center [190, 202] width 131 height 9
click at [251, 253] on div "Rooted: False" at bounding box center [190, 255] width 131 height 9
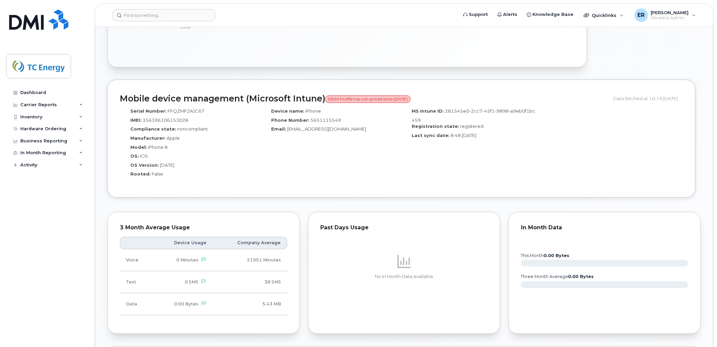
scroll to position [489, 0]
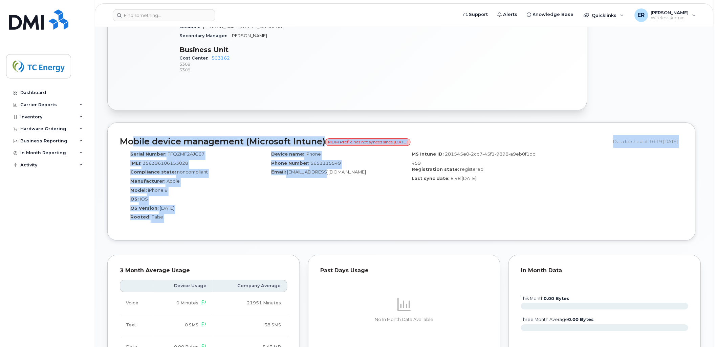
drag, startPoint x: 126, startPoint y: 143, endPoint x: 489, endPoint y: 199, distance: 367.5
click at [322, 180] on div "Mobile device management (Microsoft Intune) MDM Profile has not synced since 15…" at bounding box center [401, 182] width 588 height 118
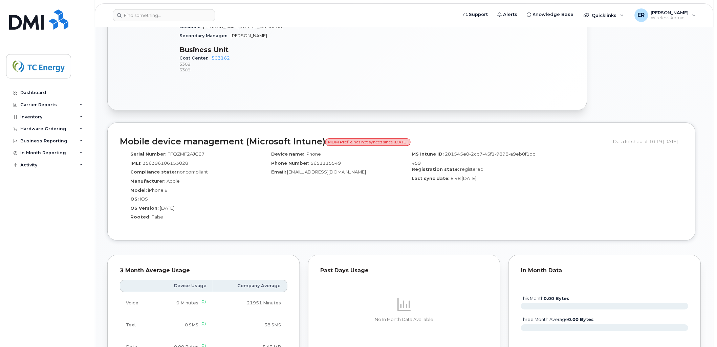
click at [518, 202] on div "MS Intune ID: 281545e0-2cc7-45f1-9898-a9eb0f1bc459 Registration state: register…" at bounding box center [471, 188] width 141 height 80
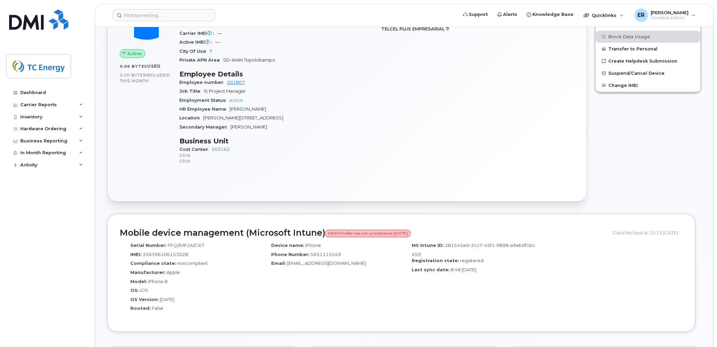
scroll to position [414, 0]
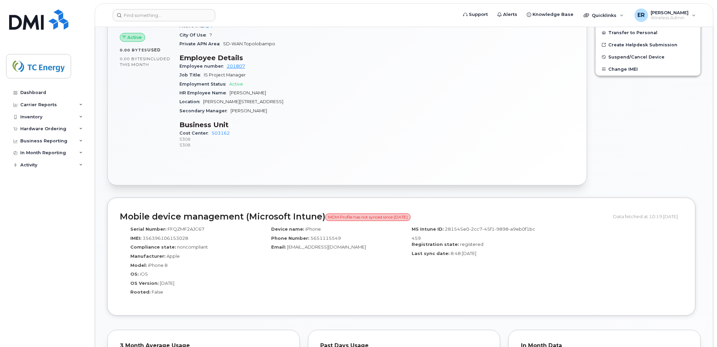
drag, startPoint x: 123, startPoint y: 214, endPoint x: 364, endPoint y: 271, distance: 248.4
click at [363, 270] on div "Mobile device management (Microsoft Intune) MDM Profile has not synced since 15…" at bounding box center [401, 257] width 588 height 118
click at [473, 270] on div "MS Intune ID: 281545e0-2cc7-45f1-9898-a9eb0f1bc459 Registration state: register…" at bounding box center [471, 263] width 141 height 80
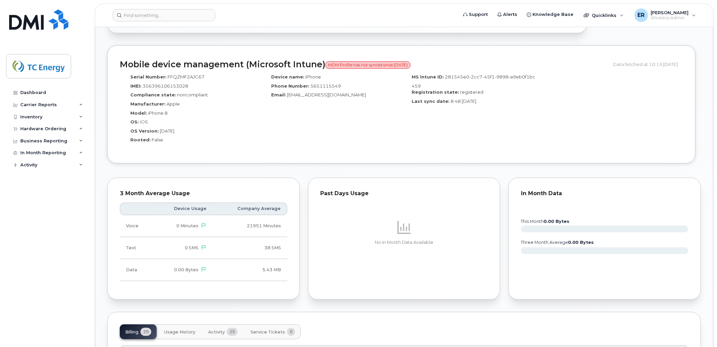
scroll to position [526, 0]
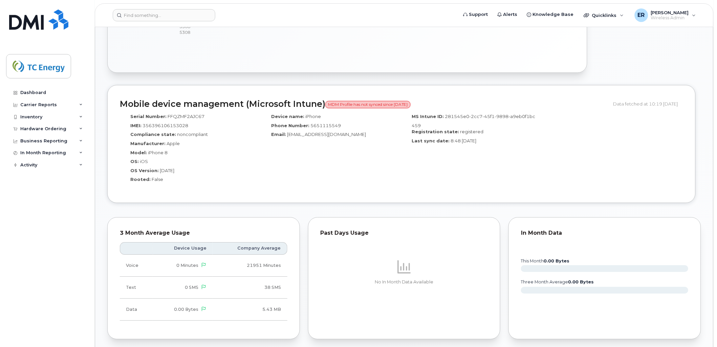
click at [537, 168] on div "MS Intune ID: 281545e0-2cc7-45f1-9898-a9eb0f1bc459 Registration state: register…" at bounding box center [471, 150] width 141 height 80
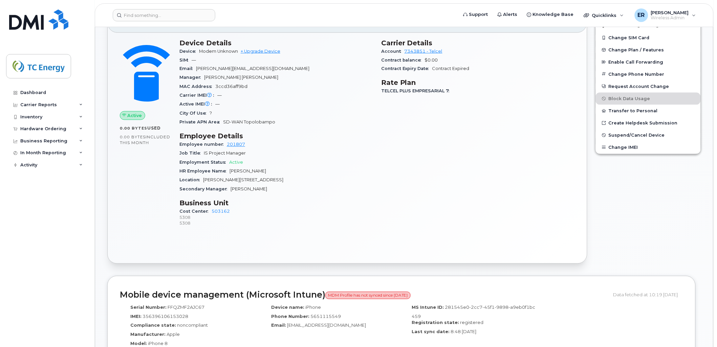
scroll to position [263, 0]
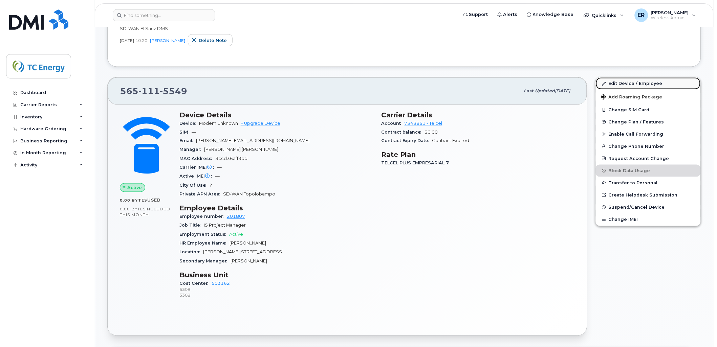
click at [640, 81] on link "Edit Device / Employee" at bounding box center [648, 84] width 105 height 12
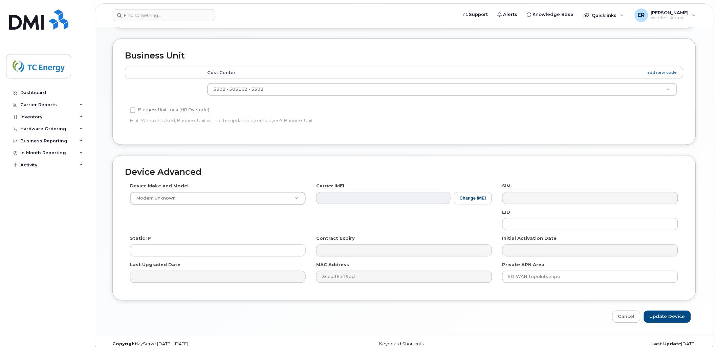
scroll to position [323, 0]
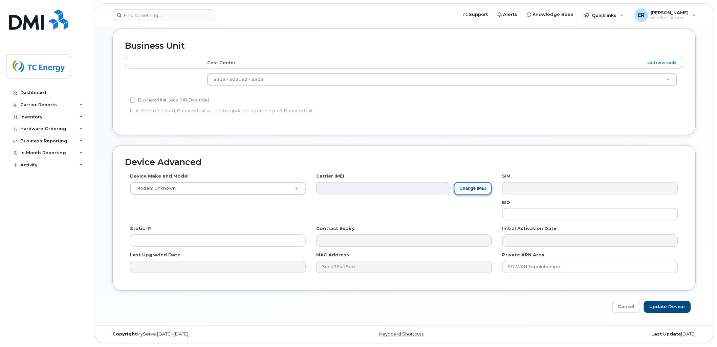
click at [472, 191] on button "Change IMEI" at bounding box center [473, 188] width 38 height 13
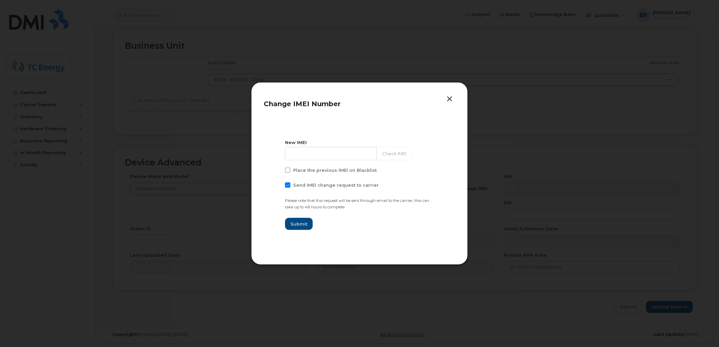
click at [445, 100] on button "button" at bounding box center [449, 98] width 10 height 9
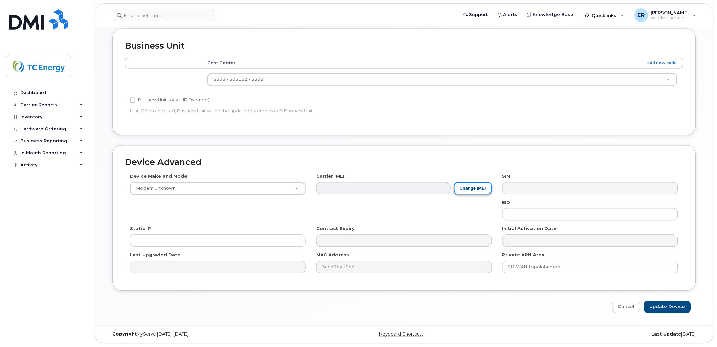
click at [478, 190] on button "Change IMEI" at bounding box center [473, 188] width 38 height 13
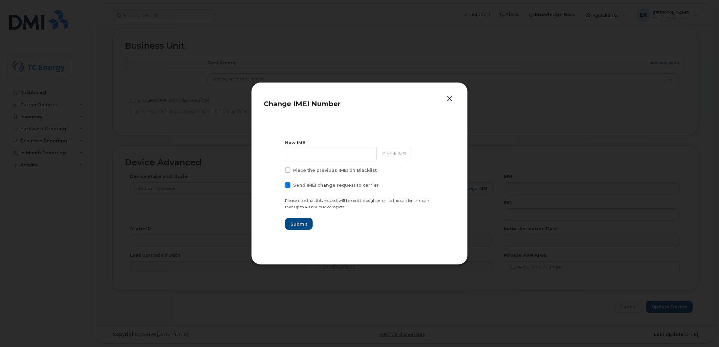
click at [453, 93] on div "Change IMEI Number New IMEI Check IMEI Place the previous IMEI on Blacklist Sen…" at bounding box center [359, 173] width 217 height 183
click at [452, 96] on button "button" at bounding box center [449, 98] width 10 height 9
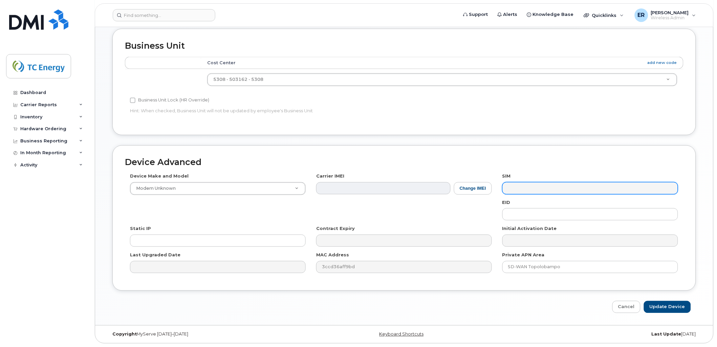
click at [533, 195] on div "Device Make and Model Modem Unknown Android TCL 502 Watch Apple Watch S9 41mm A…" at bounding box center [404, 225] width 559 height 105
click at [533, 197] on div "Device Make and Model Modem Unknown Android TCL 502 Watch Apple Watch S9 41mm A…" at bounding box center [404, 225] width 559 height 105
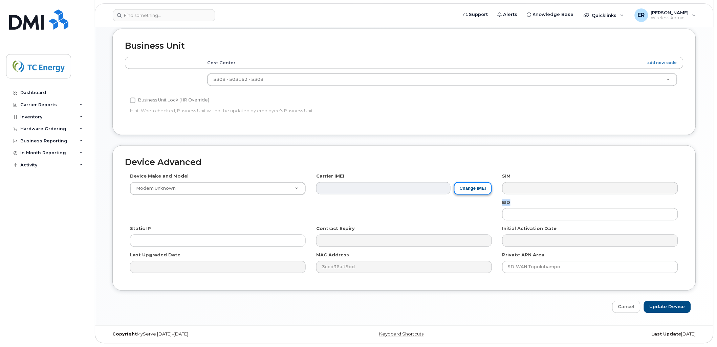
click at [472, 191] on button "Change IMEI" at bounding box center [473, 188] width 38 height 13
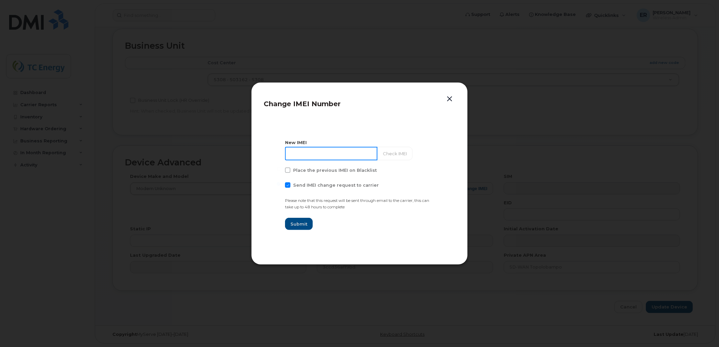
click at [327, 148] on input at bounding box center [331, 154] width 92 height 14
click at [447, 99] on button "button" at bounding box center [449, 98] width 10 height 9
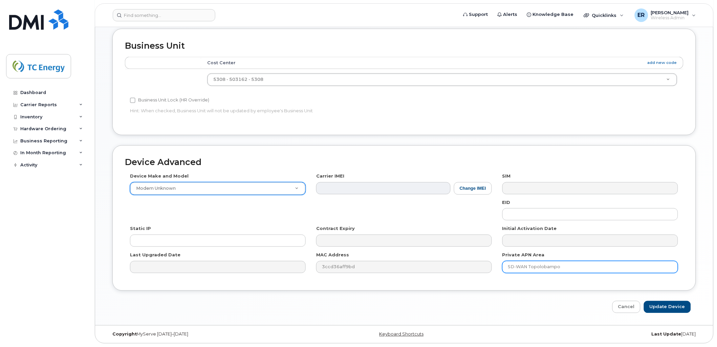
drag, startPoint x: 529, startPoint y: 266, endPoint x: 664, endPoint y: 269, distance: 135.1
click at [650, 269] on input "SD-WAN Topolobampo" at bounding box center [590, 267] width 176 height 12
paste input "El Sauz"
type input "SD-WAN El Sauz DMS"
click at [661, 306] on input "Update Device" at bounding box center [667, 307] width 47 height 13
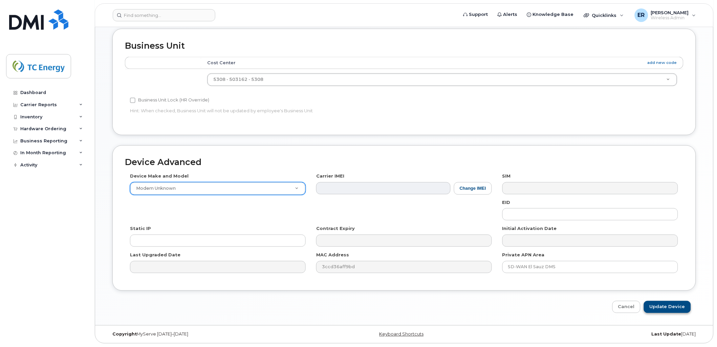
type input "Saving..."
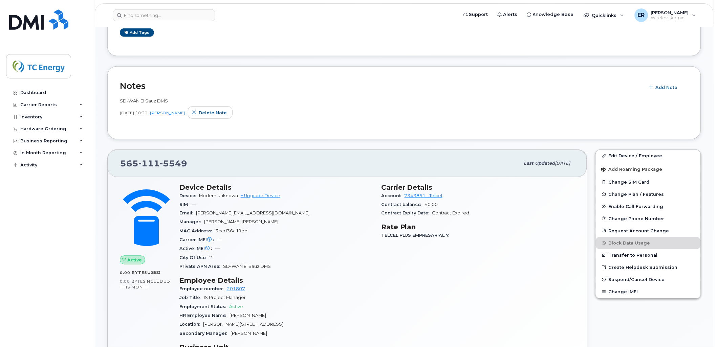
scroll to position [263, 0]
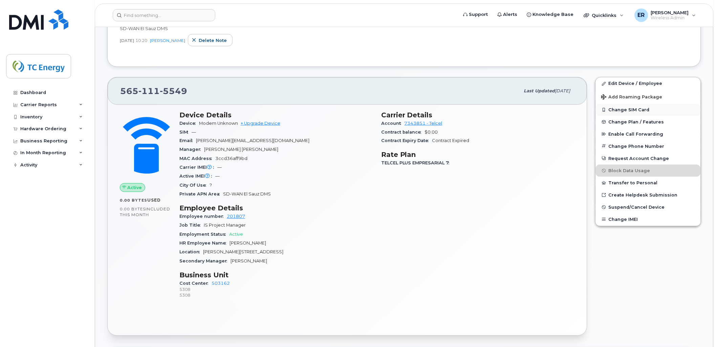
click at [644, 111] on button "Change SIM Card" at bounding box center [648, 110] width 105 height 12
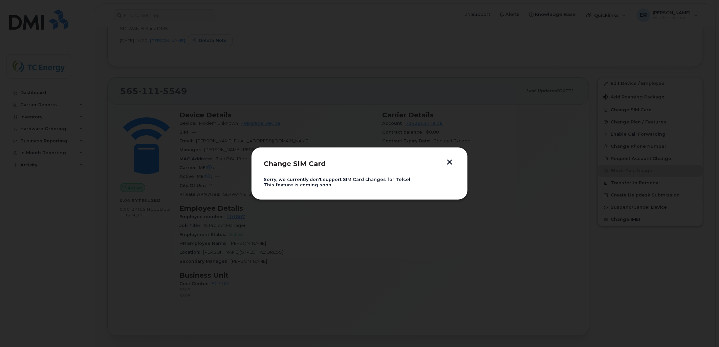
drag, startPoint x: 450, startPoint y: 163, endPoint x: 510, endPoint y: 163, distance: 60.6
click at [451, 163] on button "button" at bounding box center [449, 162] width 10 height 7
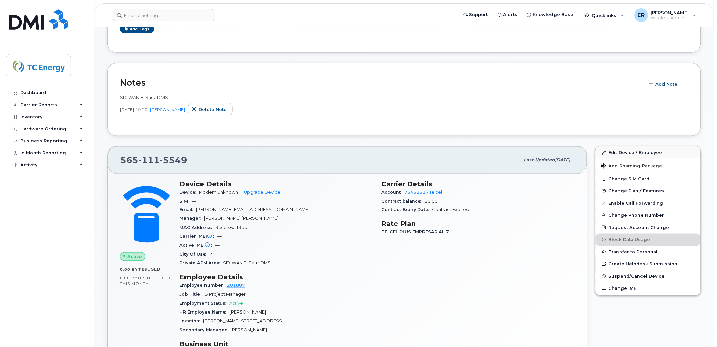
scroll to position [188, 0]
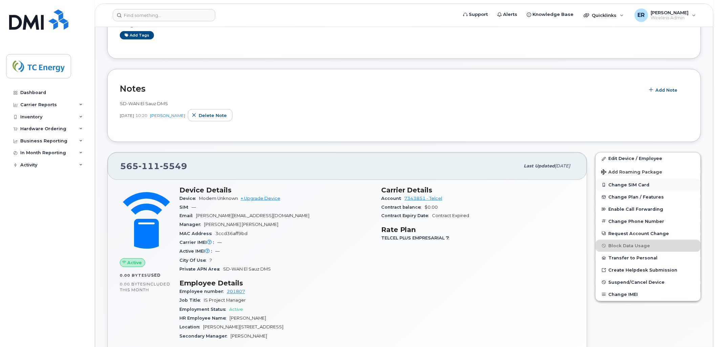
click at [632, 185] on button "Change SIM Card" at bounding box center [648, 185] width 105 height 12
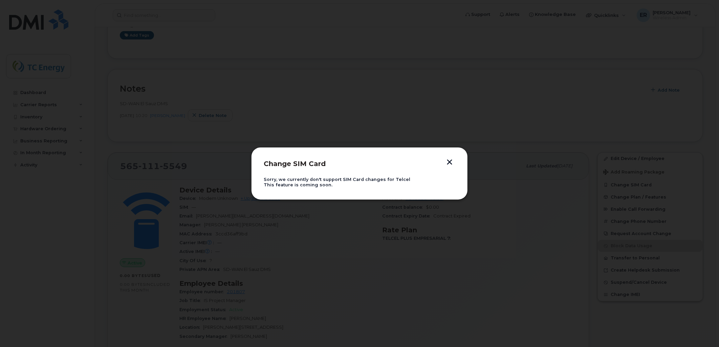
drag, startPoint x: 444, startPoint y: 164, endPoint x: 493, endPoint y: 172, distance: 49.4
click at [446, 164] on button "button" at bounding box center [449, 162] width 10 height 7
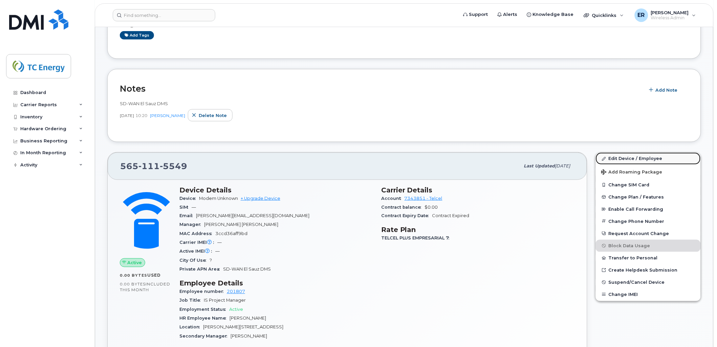
click at [622, 159] on link "Edit Device / Employee" at bounding box center [648, 159] width 105 height 12
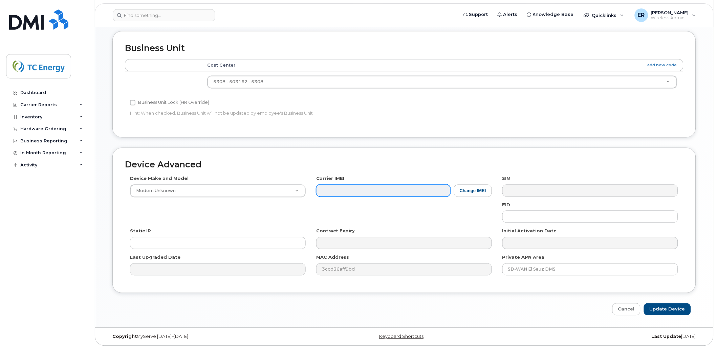
scroll to position [323, 0]
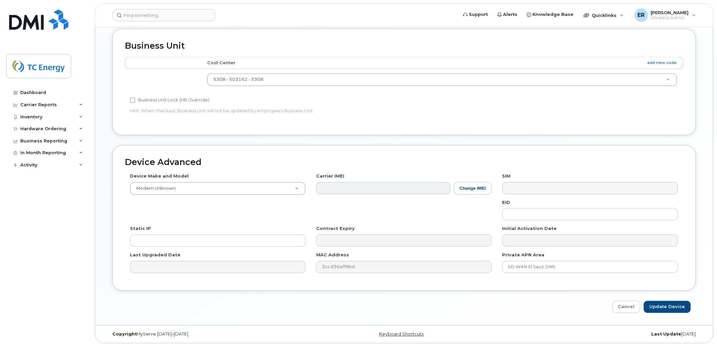
click at [475, 195] on div "Device Make and Model Modem Unknown Android TCL 502 Watch Apple Watch S9 41mm A…" at bounding box center [404, 225] width 559 height 105
drag, startPoint x: 464, startPoint y: 192, endPoint x: 459, endPoint y: 193, distance: 5.3
click at [466, 191] on button "Change IMEI" at bounding box center [473, 188] width 38 height 13
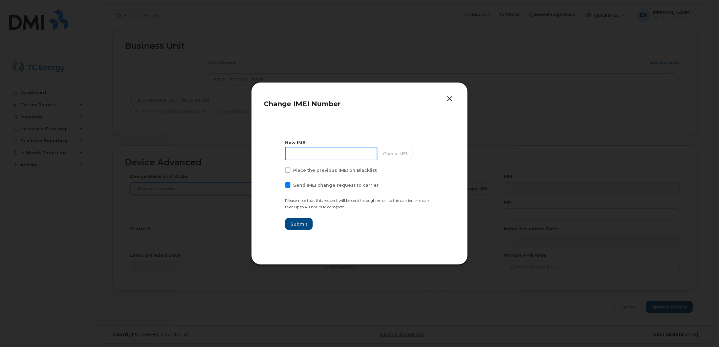
click at [312, 154] on input at bounding box center [331, 154] width 92 height 14
paste input "357715091845042"
type input "357715091845042"
drag, startPoint x: 286, startPoint y: 185, endPoint x: 289, endPoint y: 189, distance: 4.6
click at [286, 185] on span at bounding box center [287, 184] width 5 height 5
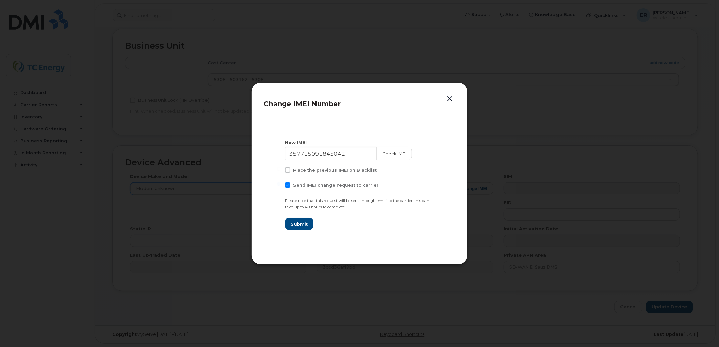
click at [280, 185] on input "Send IMEI change request to carrier" at bounding box center [278, 183] width 3 height 3
checkbox input "false"
drag, startPoint x: 294, startPoint y: 220, endPoint x: 305, endPoint y: 224, distance: 11.4
click at [294, 221] on button "Submit" at bounding box center [299, 224] width 28 height 12
type input "357715091845042"
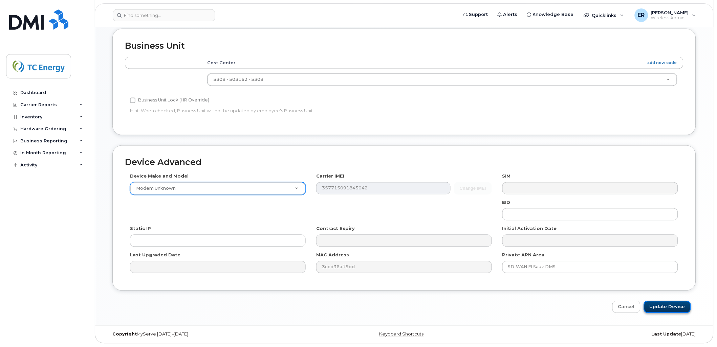
drag, startPoint x: 671, startPoint y: 308, endPoint x: 667, endPoint y: 308, distance: 4.1
click at [669, 308] on input "Update Device" at bounding box center [667, 307] width 47 height 13
type input "Saving..."
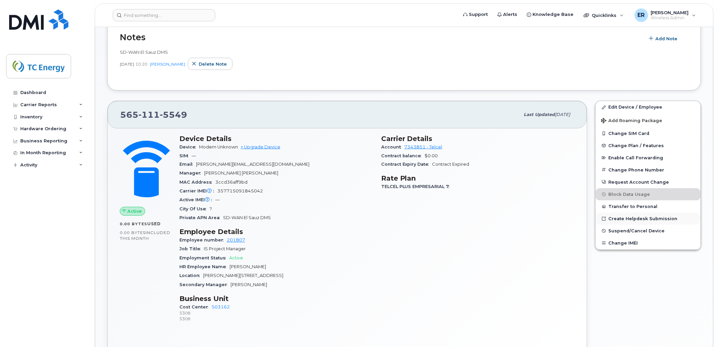
scroll to position [239, 0]
click at [632, 133] on button "Change SIM Card" at bounding box center [648, 134] width 105 height 12
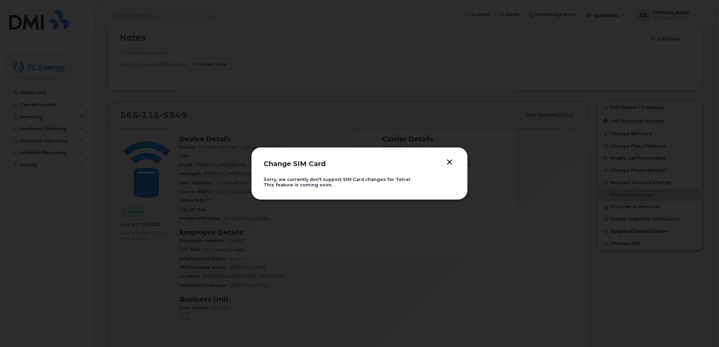
click at [452, 167] on header "Change SIM Card" at bounding box center [360, 168] width 192 height 17
click at [449, 163] on button "button" at bounding box center [449, 162] width 10 height 7
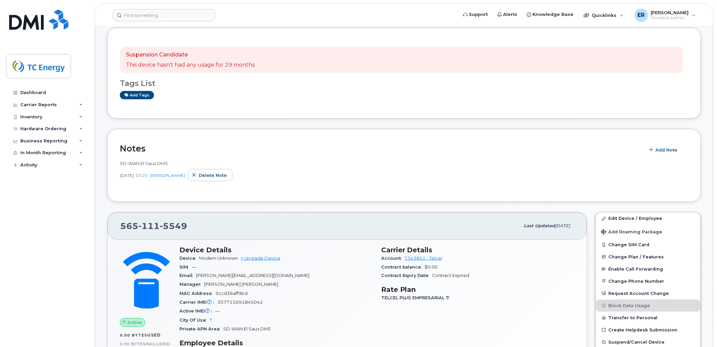
scroll to position [126, 0]
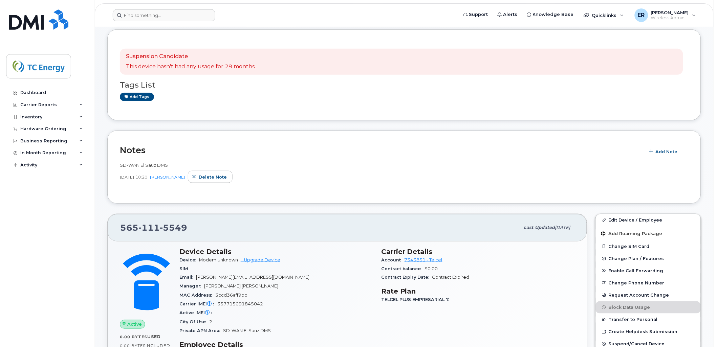
drag, startPoint x: 177, startPoint y: 7, endPoint x: 177, endPoint y: 15, distance: 7.4
click at [177, 7] on header "Support Alerts Knowledge Base Quicklinks Suspend / Cancel Device Change SIM Car…" at bounding box center [404, 15] width 619 height 24
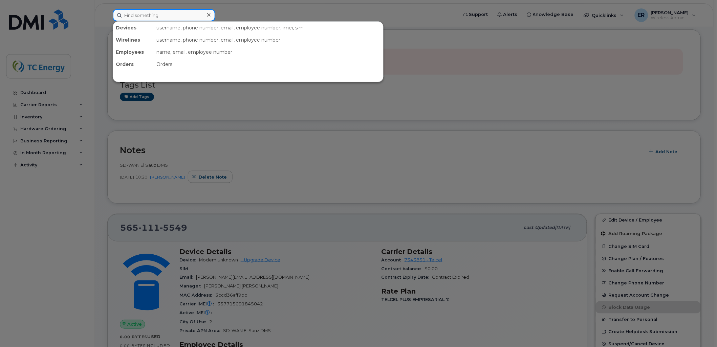
click at [178, 15] on input at bounding box center [164, 15] width 103 height 12
paste input "6142550841"
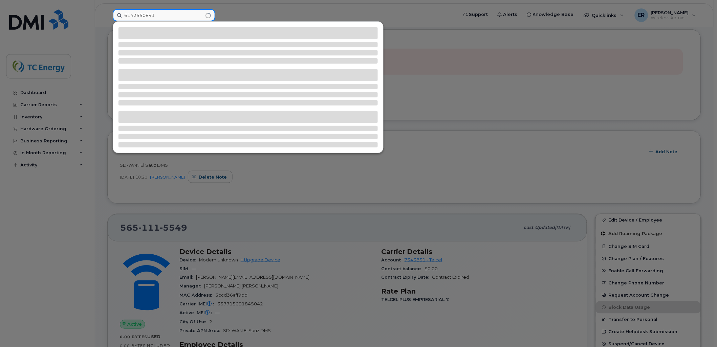
type input "6142550841"
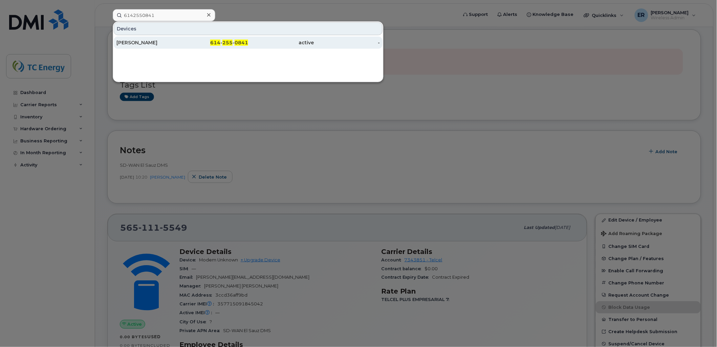
click at [234, 38] on div "614 - 255 - 0841" at bounding box center [215, 43] width 66 height 12
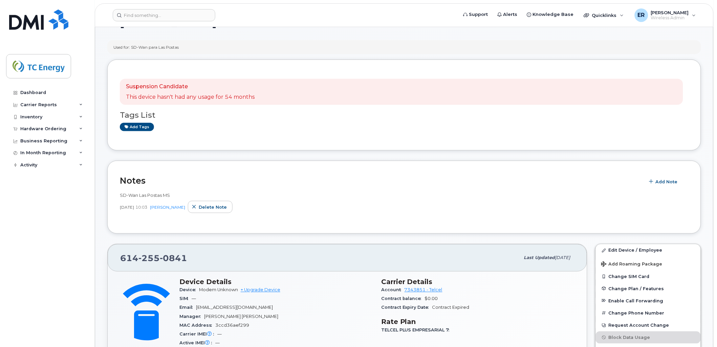
scroll to position [113, 0]
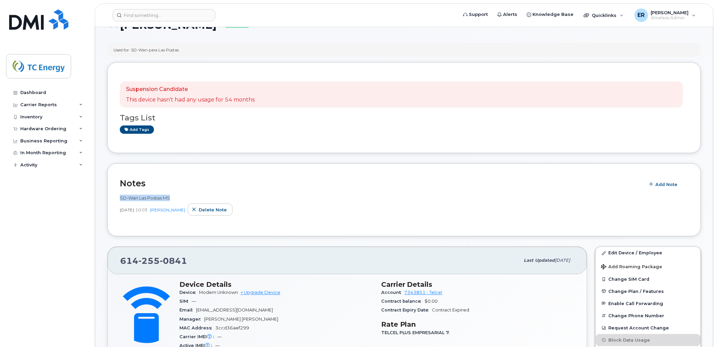
drag, startPoint x: 153, startPoint y: 197, endPoint x: 107, endPoint y: 200, distance: 46.5
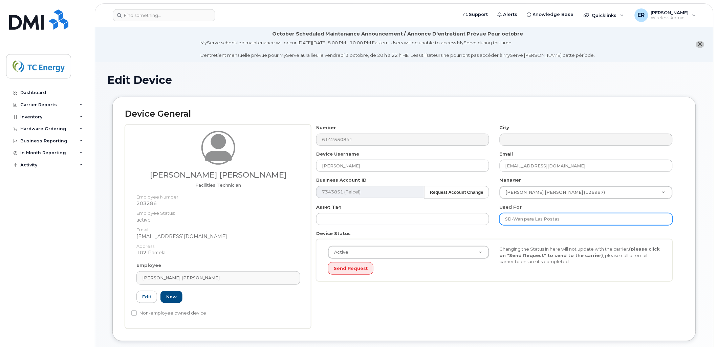
click at [540, 221] on input "SD-Wan para Las Postas" at bounding box center [586, 219] width 173 height 12
drag, startPoint x: 566, startPoint y: 215, endPoint x: 468, endPoint y: 217, distance: 97.5
click at [467, 218] on div "Number 6142550841 City Device Username Juanita Valerio Email juanita_valerio@tc…" at bounding box center [494, 206] width 367 height 162
paste input "Las Postas MS"
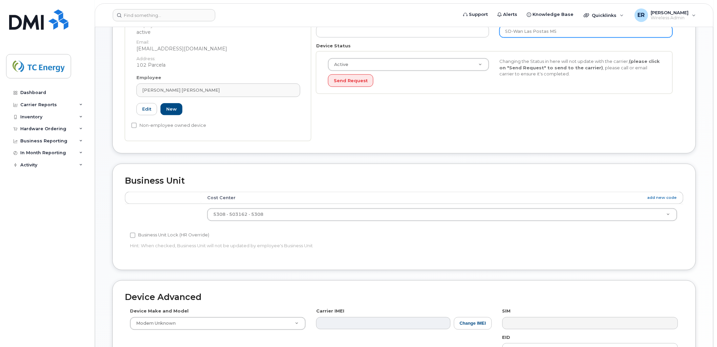
scroll to position [323, 0]
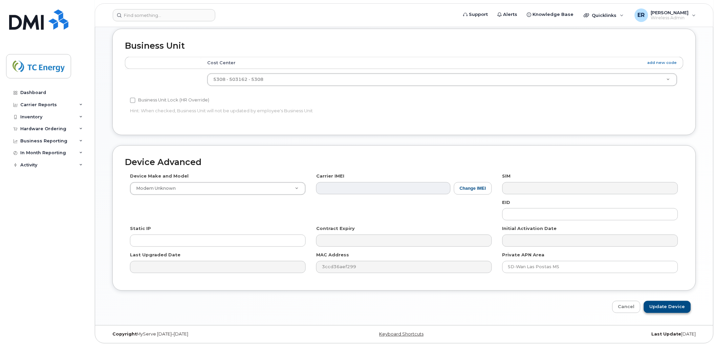
type input "SD-Wan Las Postas MS"
click at [672, 311] on input "Update Device" at bounding box center [667, 307] width 47 height 13
type input "Saving..."
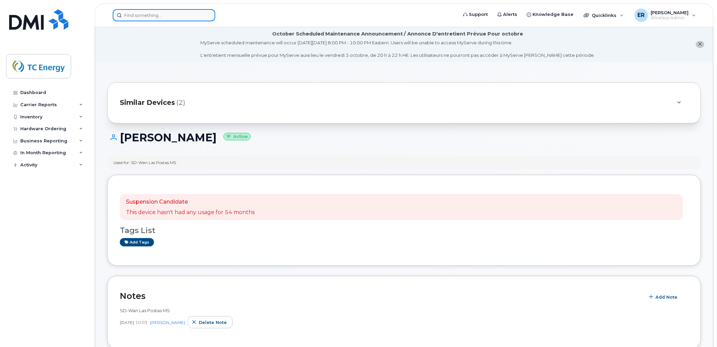
click at [190, 11] on input at bounding box center [164, 15] width 103 height 12
paste input "5641687850"
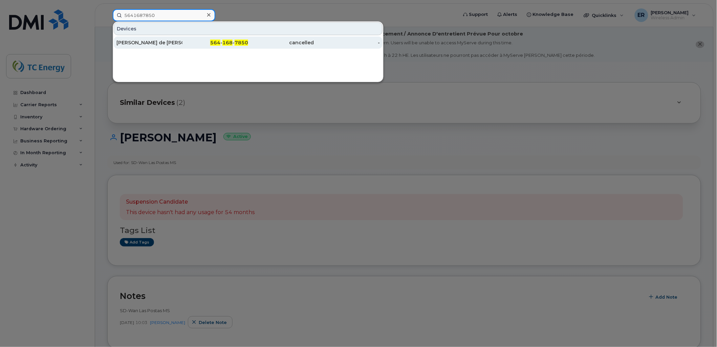
type input "5641687850"
click at [178, 47] on div "[PERSON_NAME] de [PERSON_NAME]" at bounding box center [149, 43] width 66 height 12
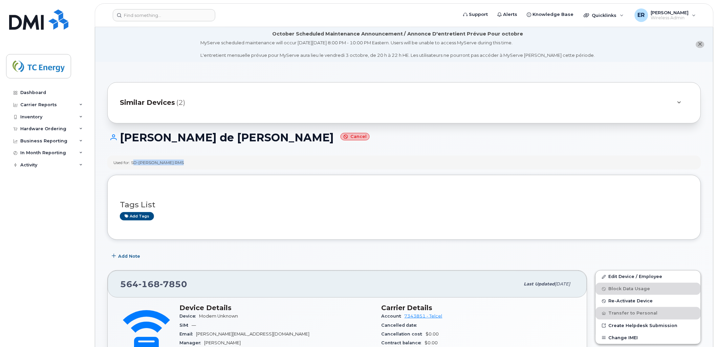
drag, startPoint x: 179, startPoint y: 162, endPoint x: 132, endPoint y: 162, distance: 46.4
click at [132, 162] on div "Used for: SD-Wan Naranjos RMS" at bounding box center [404, 163] width 594 height 14
copy div "SD-Wan Naranjos RMS"
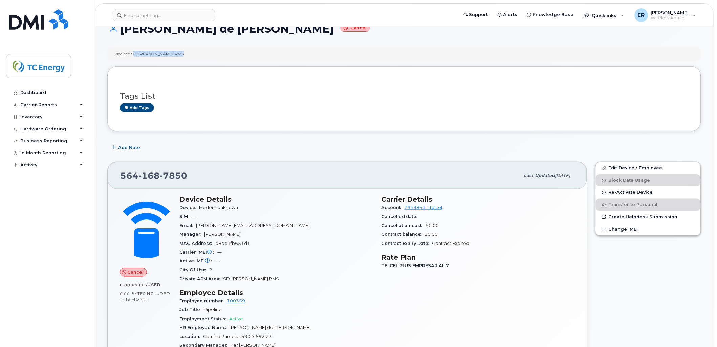
scroll to position [113, 0]
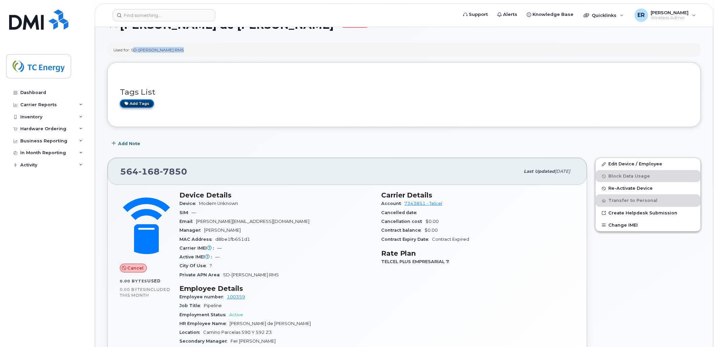
click at [143, 106] on link "Add tags" at bounding box center [137, 104] width 34 height 8
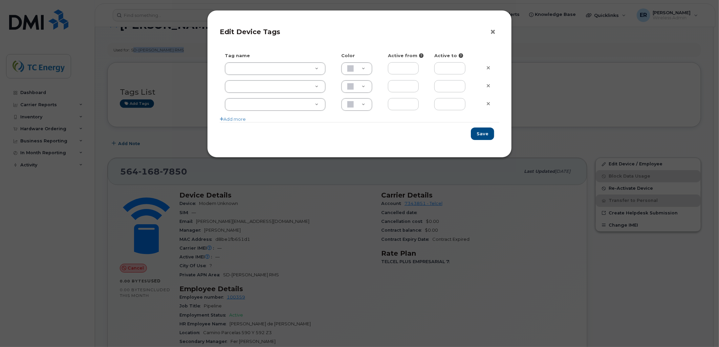
click at [494, 33] on button "×" at bounding box center [494, 32] width 9 height 10
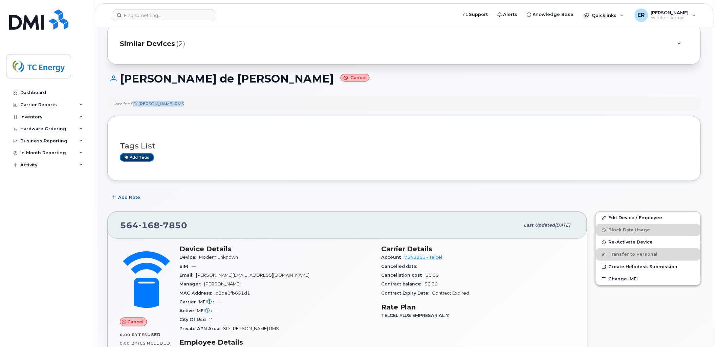
scroll to position [0, 0]
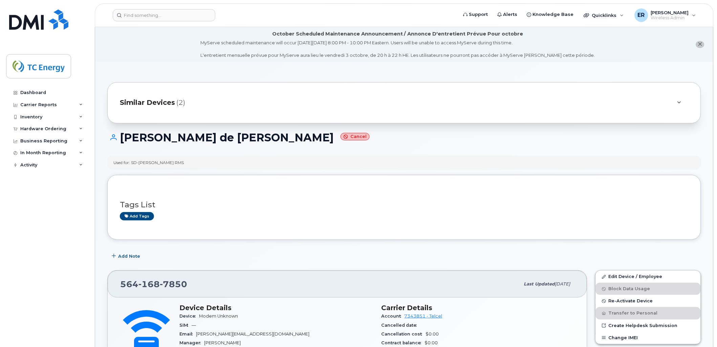
click at [271, 141] on h1 "Horacio de Jesus Zamilpa Rodriguez Cancel" at bounding box center [404, 138] width 594 height 12
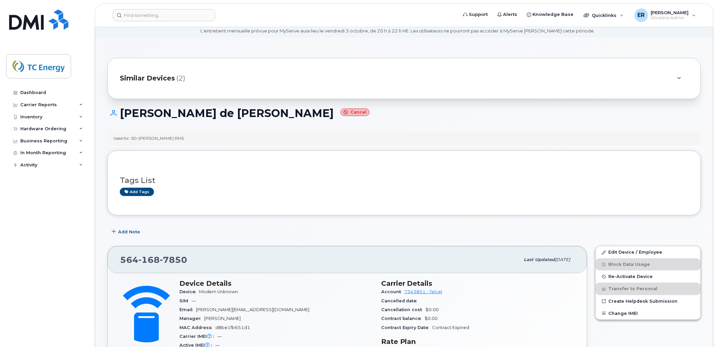
scroll to position [38, 0]
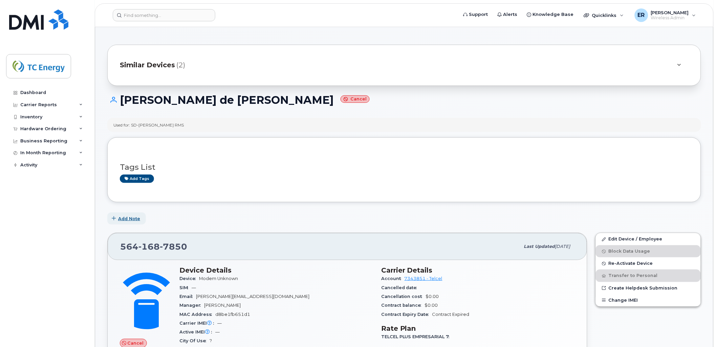
click at [135, 216] on span "Add Note" at bounding box center [129, 219] width 22 height 6
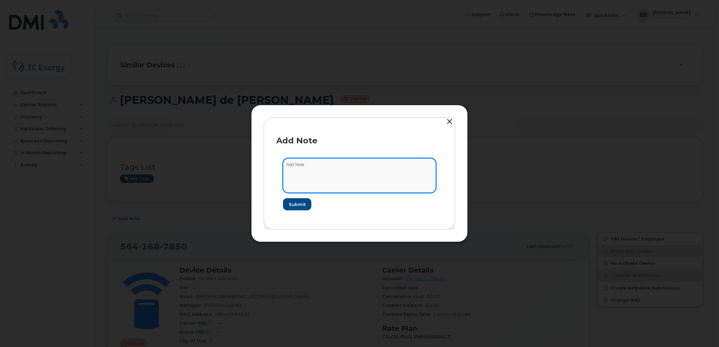
click at [329, 169] on textarea at bounding box center [359, 175] width 153 height 35
paste textarea "SD-Wan Naranjos RMS"
type textarea "SD-Wan Naranjos RMS"
drag, startPoint x: 336, startPoint y: 163, endPoint x: 182, endPoint y: 155, distance: 154.2
click at [182, 156] on div "Add Note SD-Wan Naranjos RMS Submit" at bounding box center [359, 173] width 719 height 347
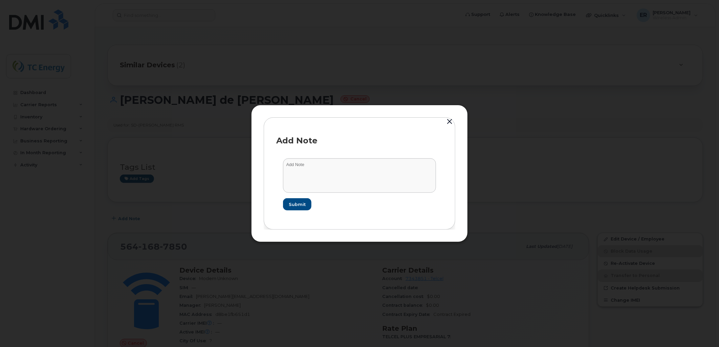
click at [446, 120] on button "button" at bounding box center [449, 121] width 10 height 9
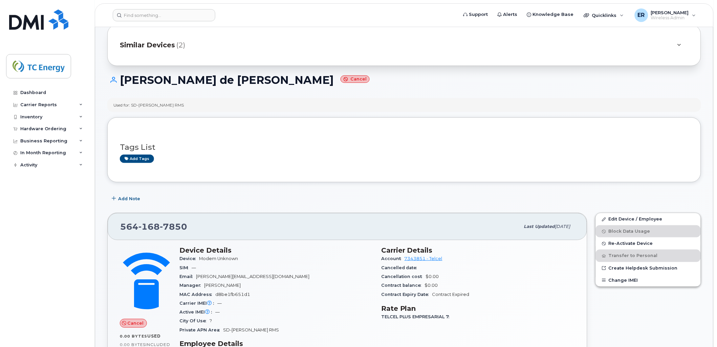
scroll to position [0, 0]
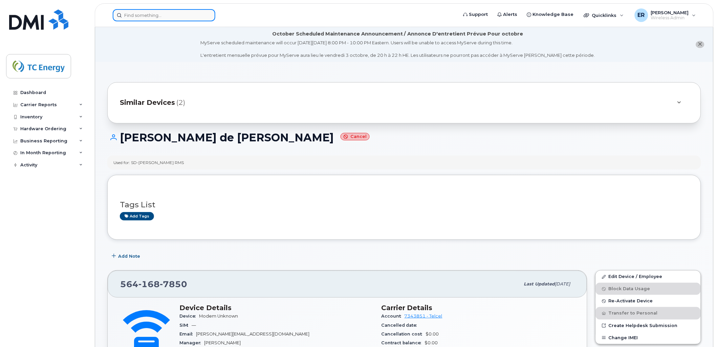
click at [167, 13] on input at bounding box center [164, 15] width 103 height 12
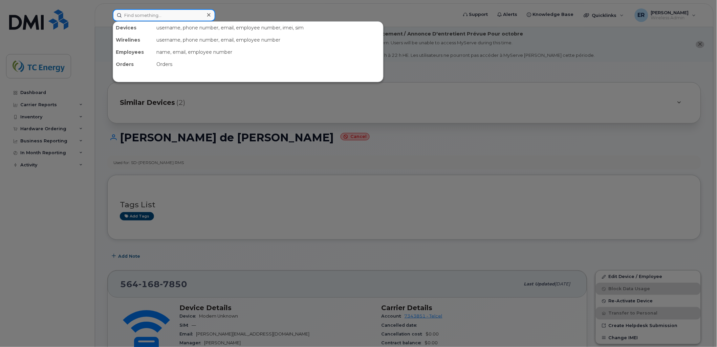
paste input "6142550841"
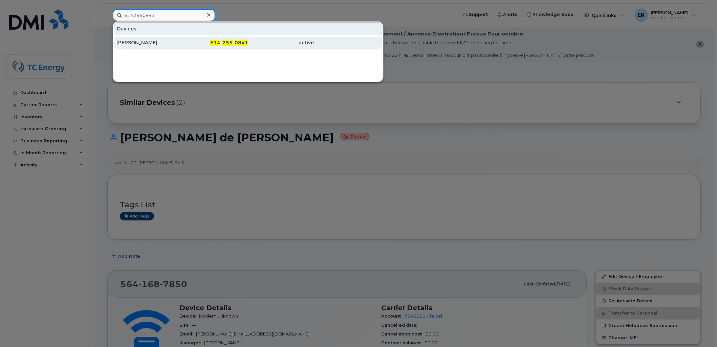
type input "6142550841"
click at [176, 41] on div "[PERSON_NAME]" at bounding box center [149, 42] width 66 height 7
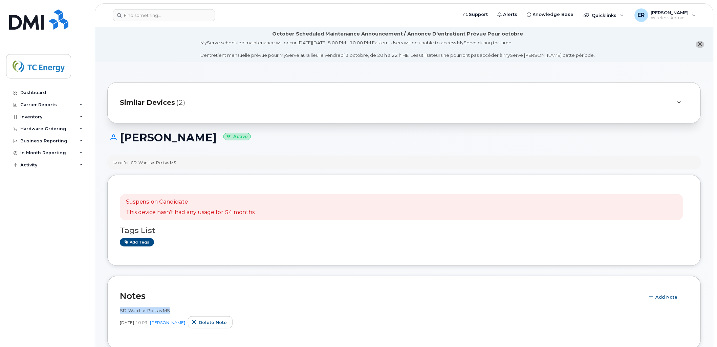
drag, startPoint x: 157, startPoint y: 311, endPoint x: 119, endPoint y: 309, distance: 37.6
click at [120, 312] on div "SD-Wan Las Postas MS" at bounding box center [404, 311] width 569 height 6
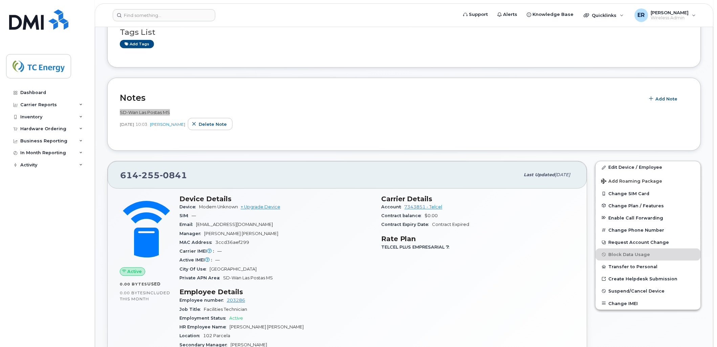
scroll to position [150, 0]
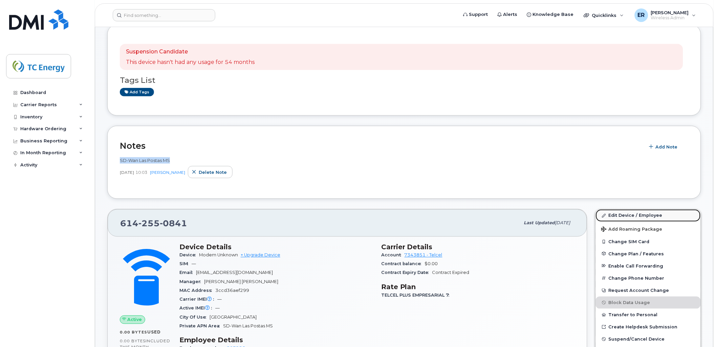
click at [639, 214] on link "Edit Device / Employee" at bounding box center [648, 216] width 105 height 12
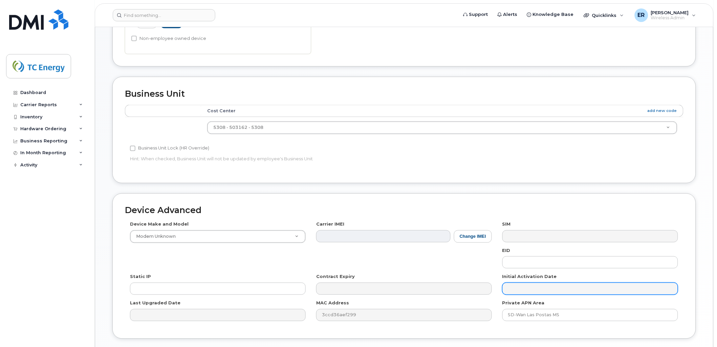
scroll to position [323, 0]
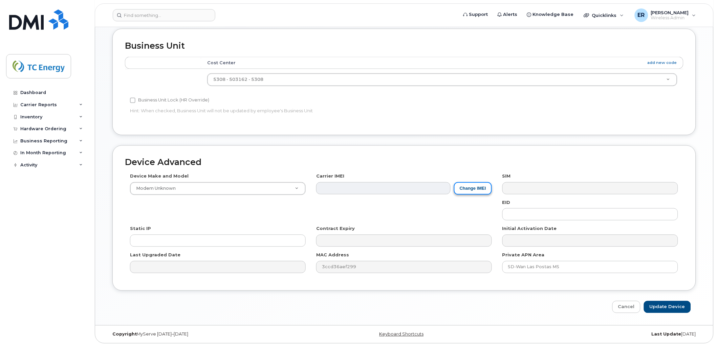
click at [460, 188] on button "Change IMEI" at bounding box center [473, 188] width 38 height 13
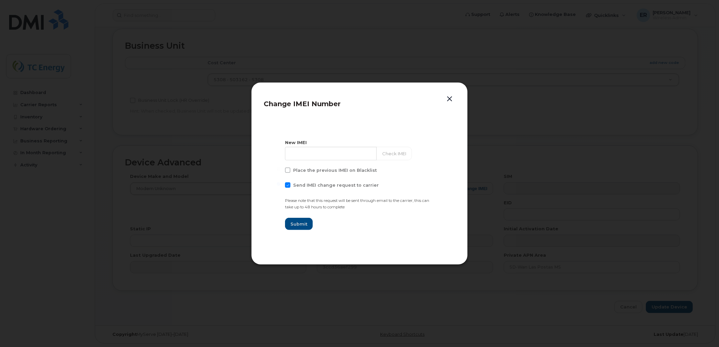
drag, startPoint x: 289, startPoint y: 185, endPoint x: 298, endPoint y: 173, distance: 15.8
click at [289, 185] on span at bounding box center [287, 184] width 5 height 5
click at [280, 185] on input "Send IMEI change request to carrier" at bounding box center [278, 183] width 3 height 3
checkbox input "false"
click at [311, 155] on input at bounding box center [331, 154] width 92 height 14
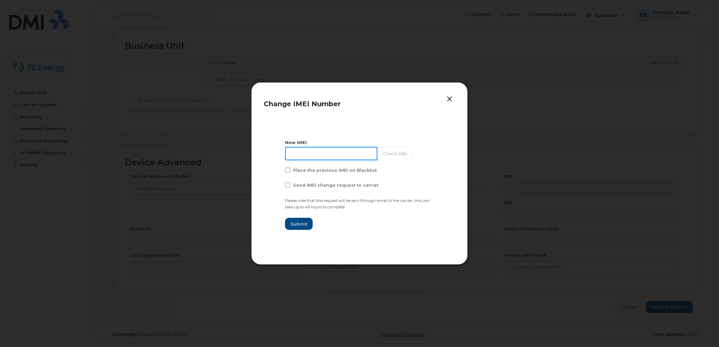
paste input "357715091842825"
type input "357715091842825"
click at [293, 224] on span "Submit" at bounding box center [298, 224] width 17 height 6
type input "357715091842825"
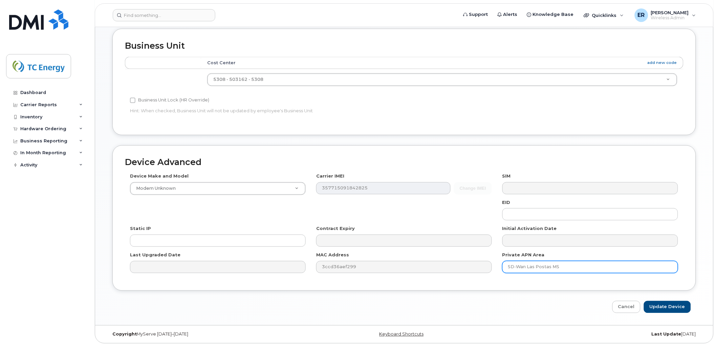
click at [569, 266] on input "SD-Wan Las Postas MS" at bounding box center [590, 267] width 176 height 12
drag, startPoint x: 557, startPoint y: 268, endPoint x: 437, endPoint y: 257, distance: 120.0
click at [433, 260] on div "Device Make and Model Modem Unknown Android TCL 502 Watch Apple Watch S9 41mm A…" at bounding box center [404, 225] width 559 height 105
type input "SD-Wan Las Postas DMS"
click at [674, 308] on input "Update Device" at bounding box center [667, 307] width 47 height 13
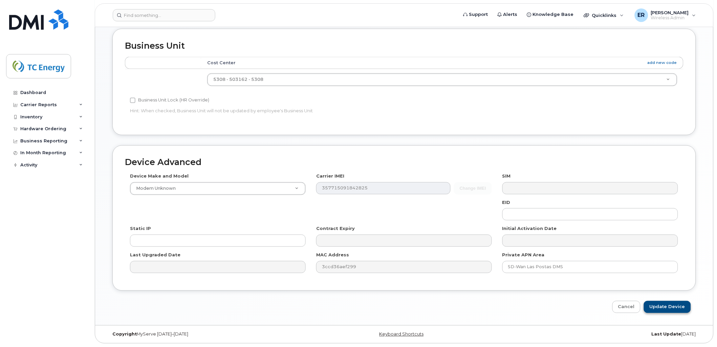
type input "Saving..."
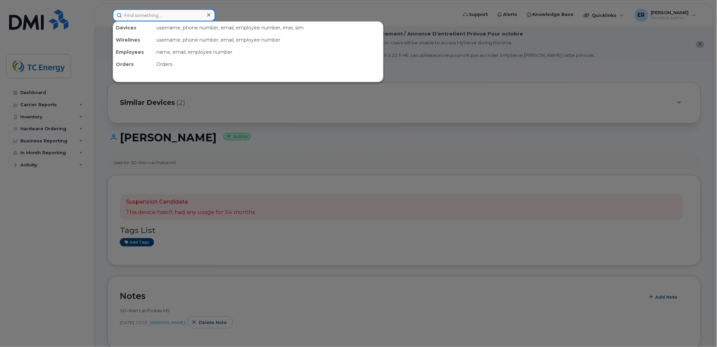
click at [133, 13] on input at bounding box center [164, 15] width 103 height 12
paste input "5641687850"
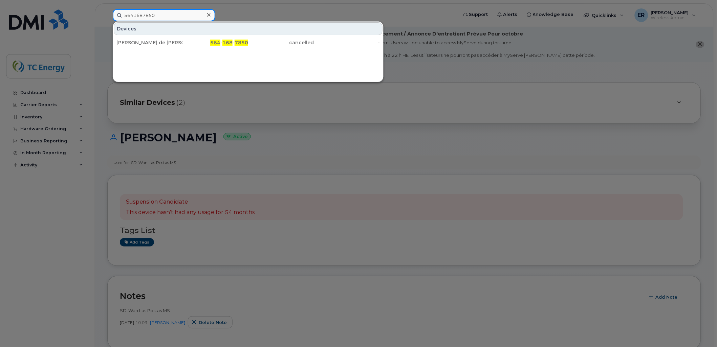
type input "5641687850"
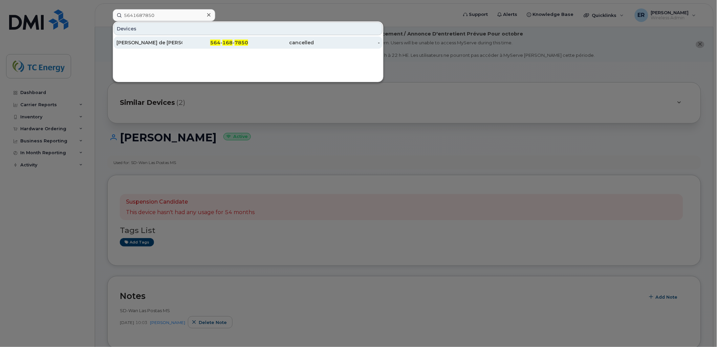
drag, startPoint x: 170, startPoint y: 39, endPoint x: 161, endPoint y: 36, distance: 8.6
click at [161, 37] on link "[PERSON_NAME] de [PERSON_NAME] 564 - 168 - 7850 cancelled -" at bounding box center [248, 43] width 269 height 12
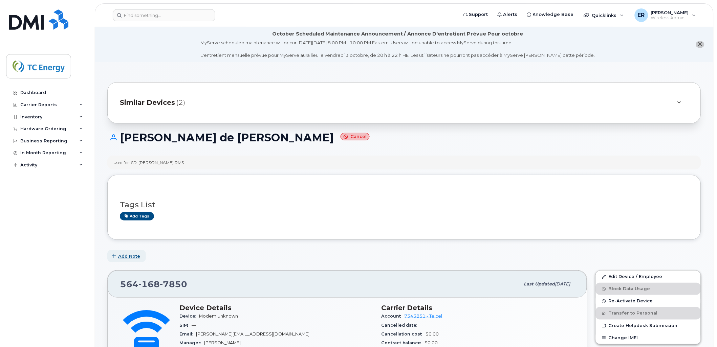
click at [128, 253] on button "Add Note" at bounding box center [126, 256] width 39 height 12
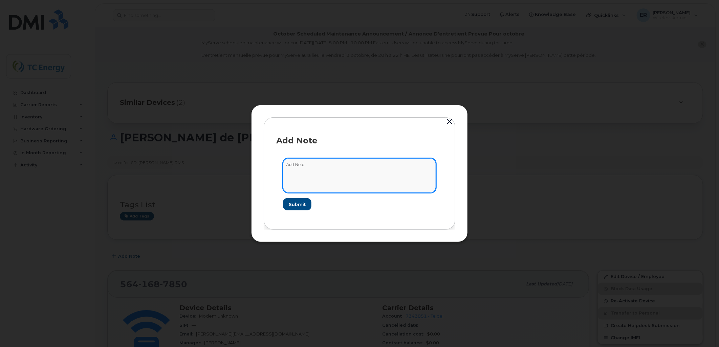
drag, startPoint x: 292, startPoint y: 165, endPoint x: 289, endPoint y: 171, distance: 6.7
click at [288, 171] on textarea at bounding box center [359, 175] width 153 height 35
paste textarea "SD-Wan Las Postas DMS"
drag, startPoint x: 324, startPoint y: 165, endPoint x: 303, endPoint y: 167, distance: 20.7
click at [303, 167] on textarea "SD-Wan Las Postas DMS" at bounding box center [359, 175] width 153 height 35
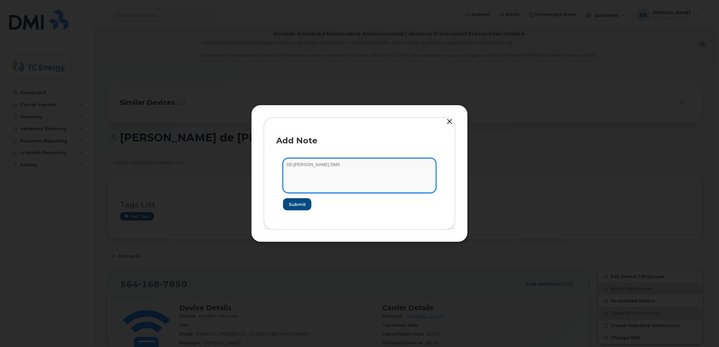
click at [376, 168] on textarea "SD-Wan Naranjos DMS" at bounding box center [359, 175] width 153 height 35
drag, startPoint x: 357, startPoint y: 168, endPoint x: 243, endPoint y: 166, distance: 114.4
click at [235, 165] on div "Add Note SD-Wan Naranjos DMS Submit" at bounding box center [359, 173] width 719 height 347
type textarea "SD-Wan Naranjos DMS"
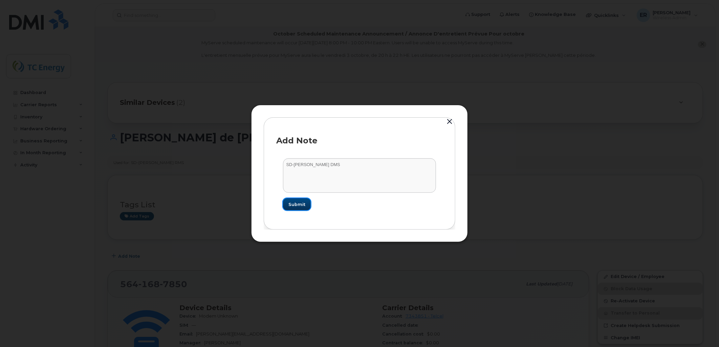
click at [290, 205] on span "Submit" at bounding box center [296, 204] width 17 height 6
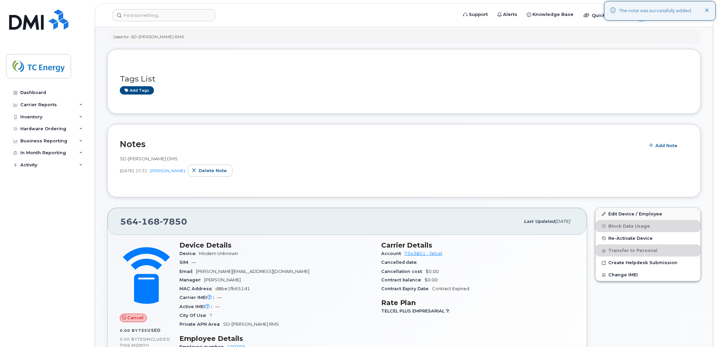
scroll to position [113, 0]
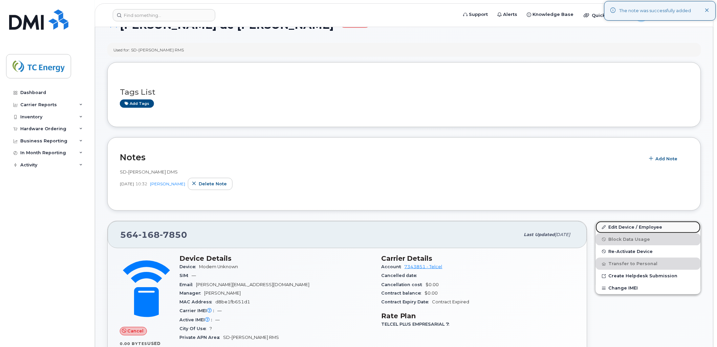
click at [616, 230] on link "Edit Device / Employee" at bounding box center [648, 227] width 105 height 12
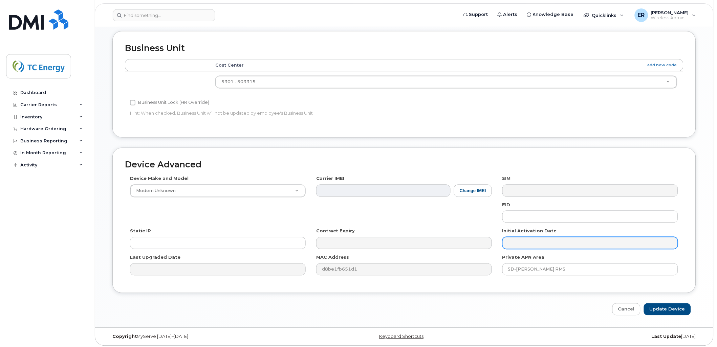
scroll to position [323, 0]
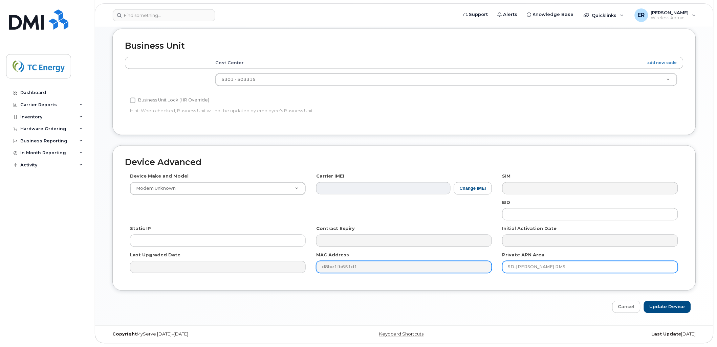
click at [396, 265] on div "Device Make and Model Modem Unknown Android TCL 502 Watch Apple Watch S9 41mm A…" at bounding box center [404, 225] width 559 height 105
paste input "D"
type input "SD-[PERSON_NAME] DMS"
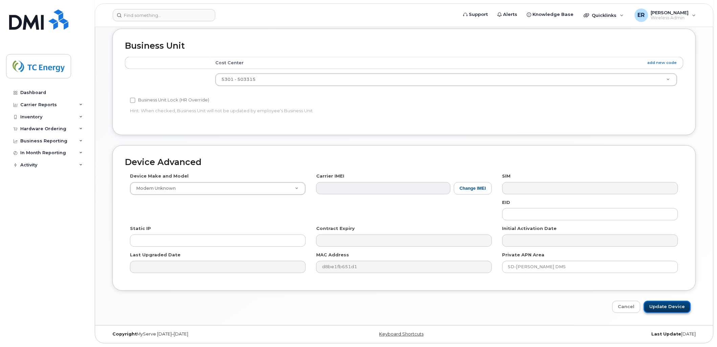
click at [669, 308] on input "Update Device" at bounding box center [667, 307] width 47 height 13
type input "Saving..."
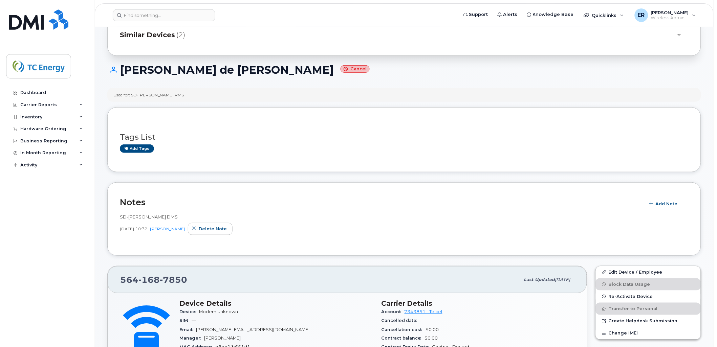
scroll to position [150, 0]
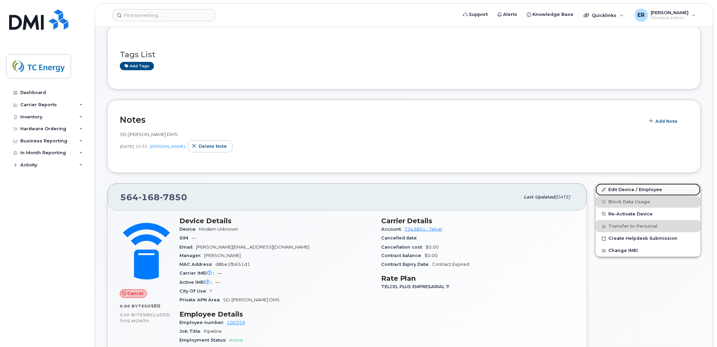
click at [642, 190] on link "Edit Device / Employee" at bounding box center [648, 190] width 105 height 12
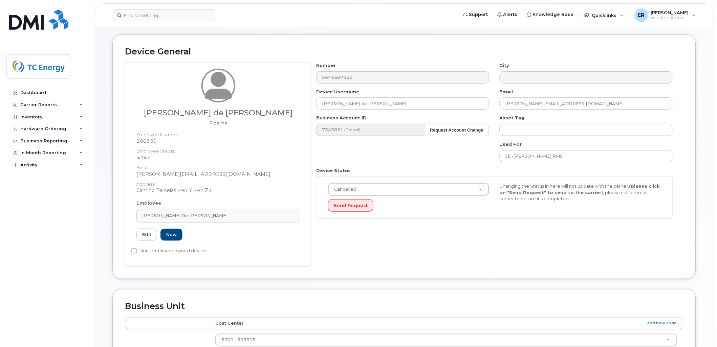
scroll to position [225, 0]
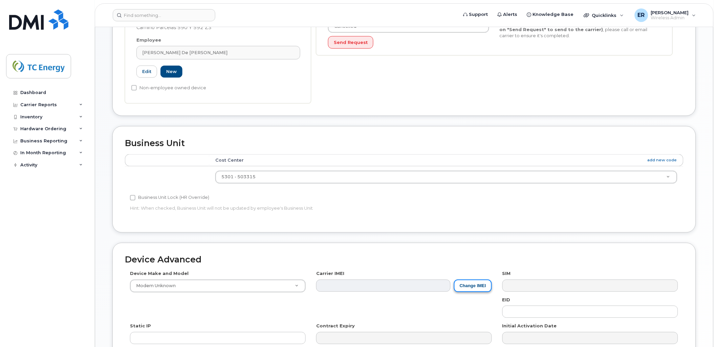
click at [484, 283] on button "Change IMEI" at bounding box center [473, 286] width 38 height 13
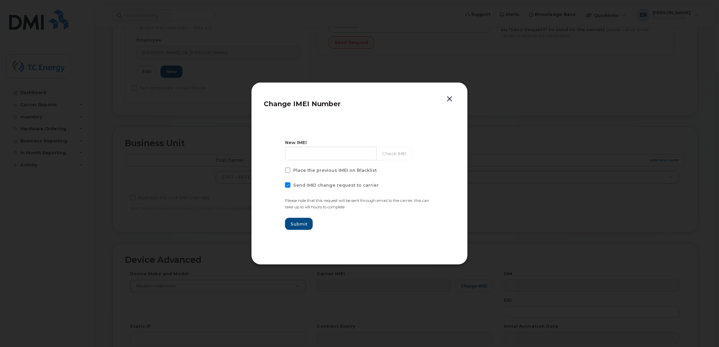
click at [286, 184] on span at bounding box center [287, 184] width 5 height 5
click at [280, 184] on input "Send IMEI change request to carrier" at bounding box center [278, 183] width 3 height 3
checkbox input "false"
click at [299, 156] on input at bounding box center [331, 154] width 92 height 14
type input "357715091474926"
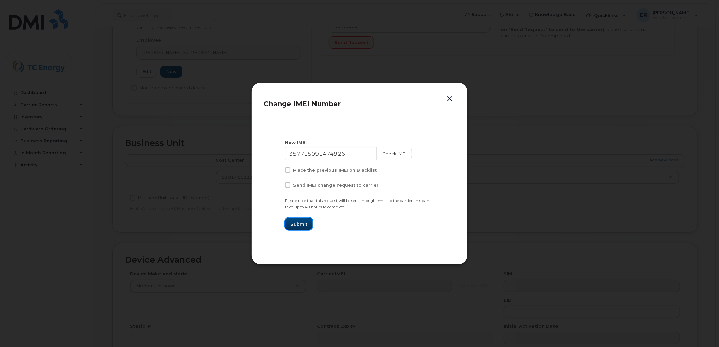
click at [309, 228] on button "Submit" at bounding box center [299, 224] width 28 height 12
type input "357715091474926"
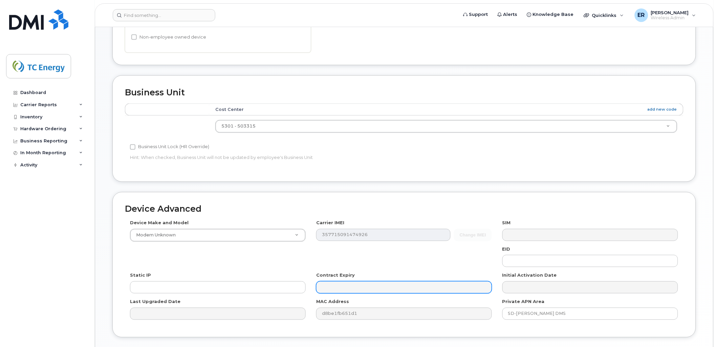
scroll to position [323, 0]
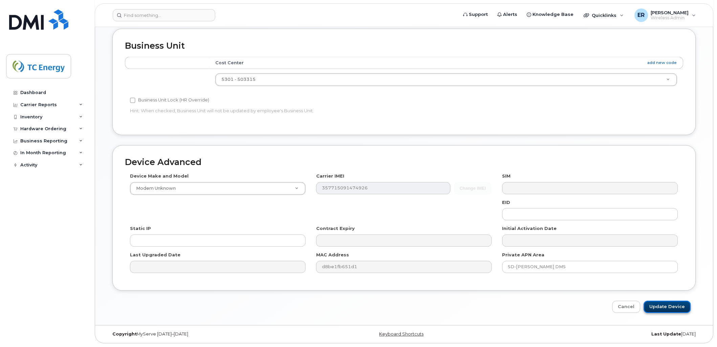
click at [675, 308] on input "Update Device" at bounding box center [667, 307] width 47 height 13
type input "Saving..."
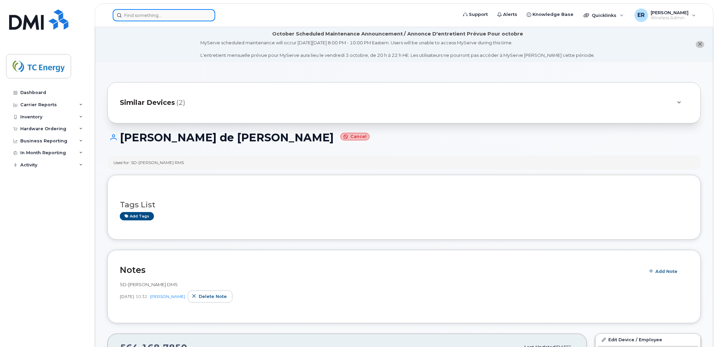
click at [192, 12] on input at bounding box center [164, 15] width 103 height 12
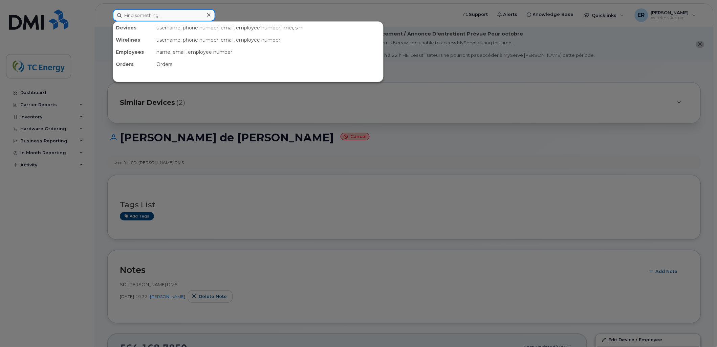
paste input "5579750315"
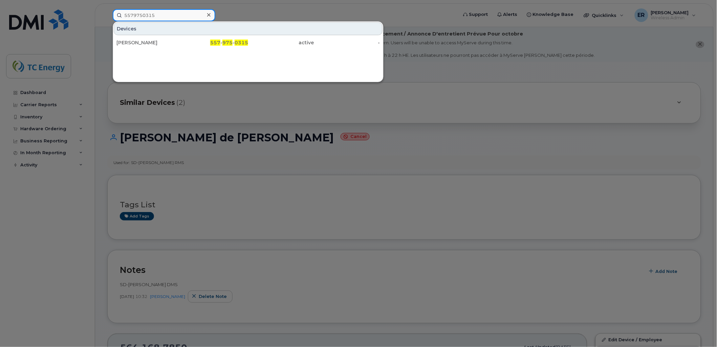
type input "5579750315"
click at [163, 50] on div "Devices [PERSON_NAME] 557 - 975 - 0315 active -" at bounding box center [248, 51] width 271 height 61
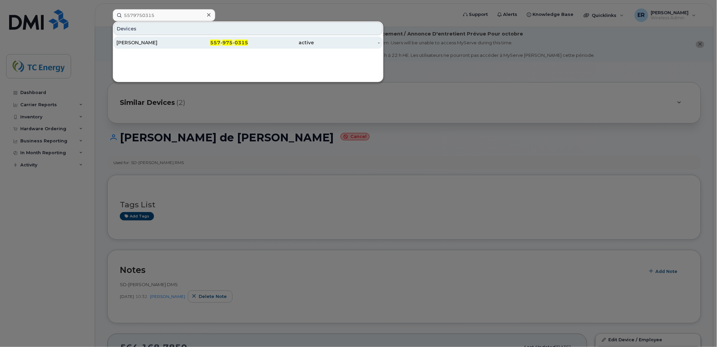
click at [163, 43] on div "[PERSON_NAME]" at bounding box center [149, 42] width 66 height 7
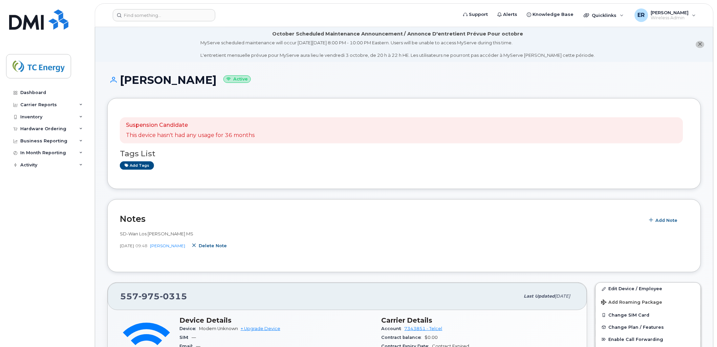
click at [215, 246] on span "Delete note" at bounding box center [213, 246] width 28 height 6
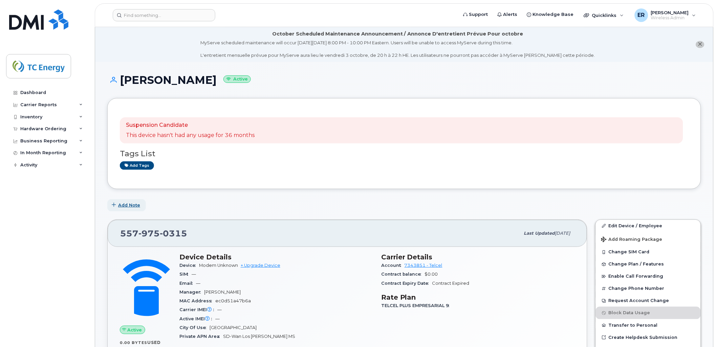
click at [129, 205] on span "Add Note" at bounding box center [129, 205] width 22 height 6
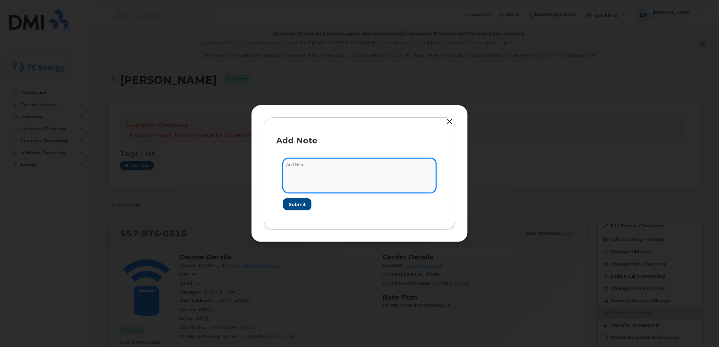
click at [332, 178] on textarea at bounding box center [359, 175] width 153 height 35
paste textarea "5579750315"
type textarea "5579750315"
drag, startPoint x: 325, startPoint y: 167, endPoint x: 258, endPoint y: 154, distance: 68.2
click at [257, 157] on div "Add Note 5579750315 Submit" at bounding box center [359, 173] width 217 height 137
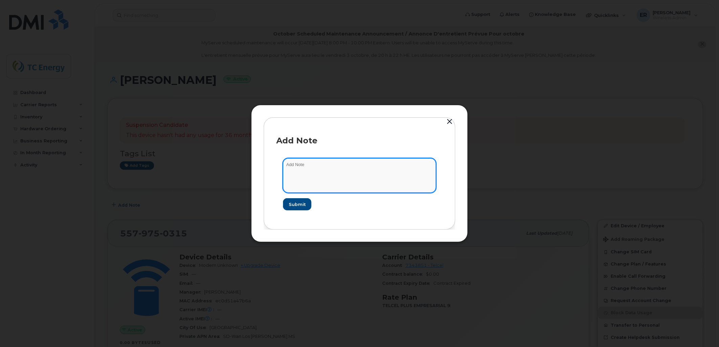
click at [293, 162] on textarea at bounding box center [359, 175] width 153 height 35
paste textarea "SD-Wan Las Postas DMS"
drag, startPoint x: 325, startPoint y: 165, endPoint x: 307, endPoint y: 165, distance: 17.6
click at [307, 165] on textarea "SD-Wan Las Postas DMS" at bounding box center [359, 175] width 153 height 35
drag, startPoint x: 344, startPoint y: 165, endPoint x: 233, endPoint y: 161, distance: 111.1
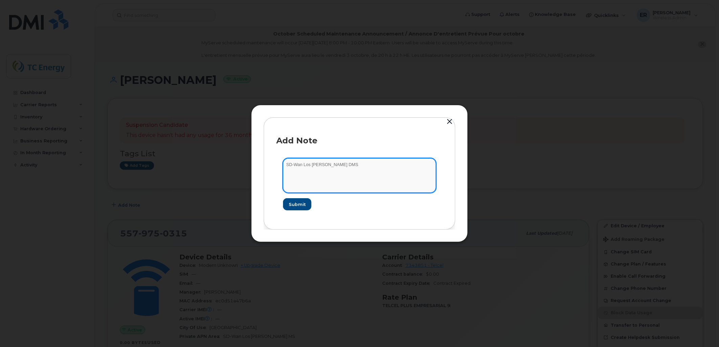
click at [233, 161] on div "Add Note SD-Wan Los Higueros DMS Submit" at bounding box center [359, 173] width 719 height 347
type textarea "SD-Wan Los [PERSON_NAME] DMS"
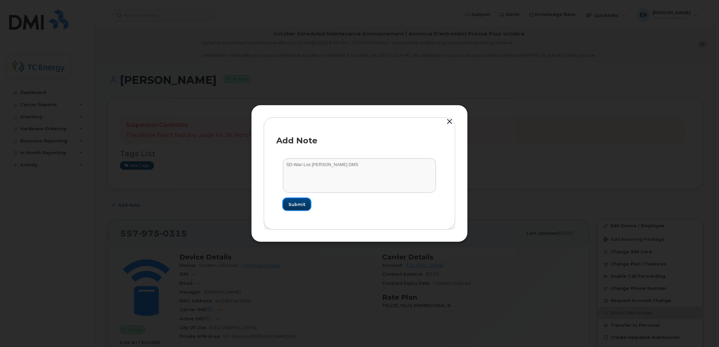
drag, startPoint x: 301, startPoint y: 204, endPoint x: 530, endPoint y: 257, distance: 235.0
click at [301, 203] on span "Submit" at bounding box center [296, 204] width 17 height 6
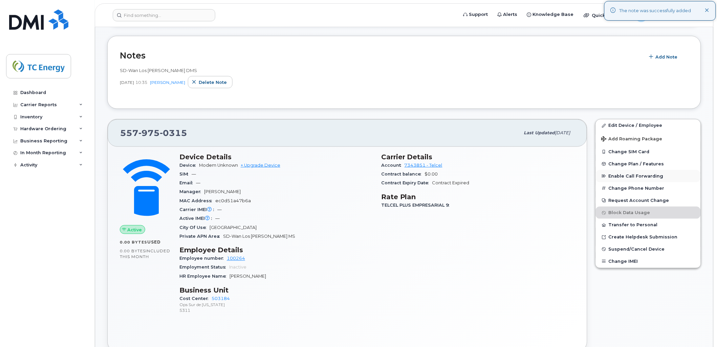
scroll to position [150, 0]
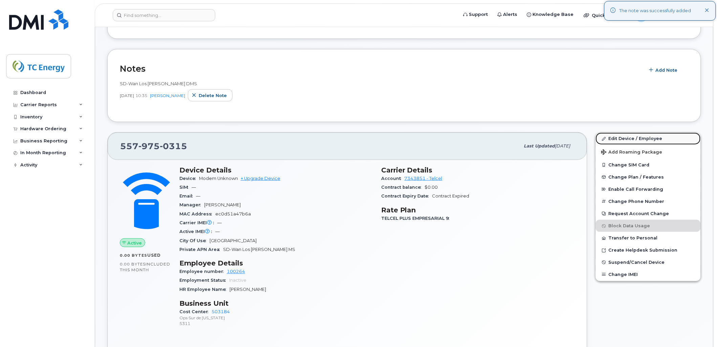
click at [623, 140] on link "Edit Device / Employee" at bounding box center [648, 139] width 105 height 12
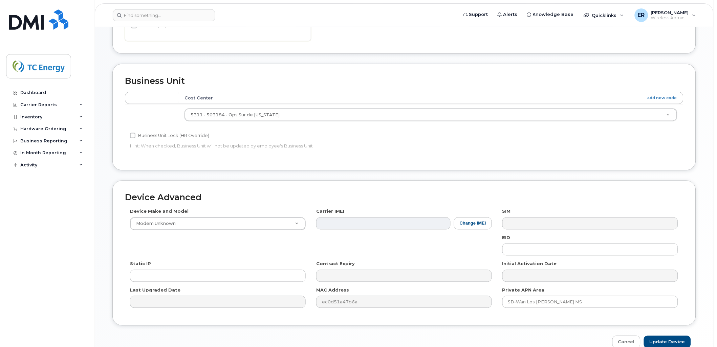
scroll to position [301, 0]
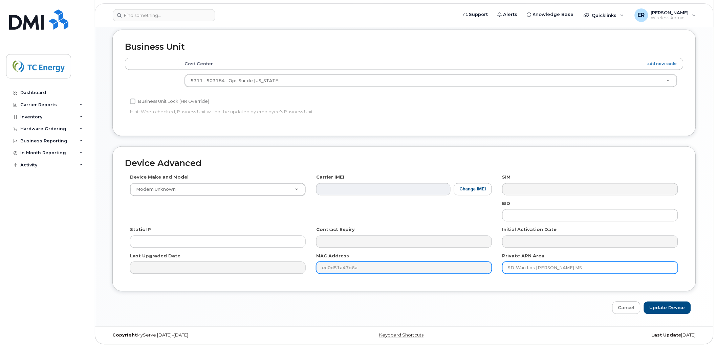
click at [442, 265] on div "Device Make and Model Modem Unknown Android TCL 502 Watch Apple Watch S9 41mm A…" at bounding box center [404, 226] width 559 height 105
paste input "D"
type input "SD-Wan Los [PERSON_NAME] DMS"
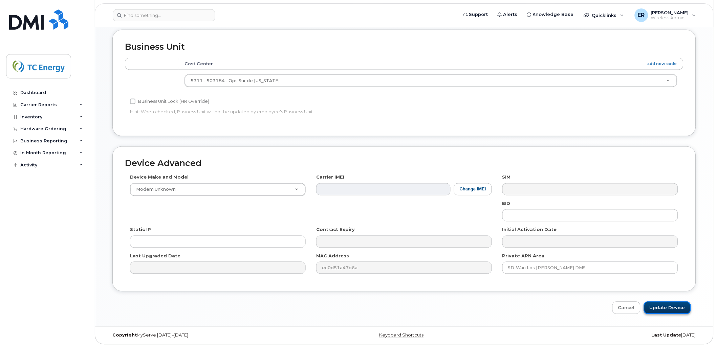
click at [673, 307] on input "Update Device" at bounding box center [667, 308] width 47 height 13
type input "Saving..."
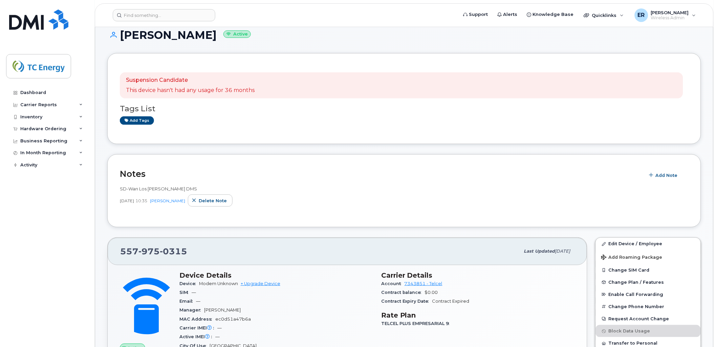
scroll to position [113, 0]
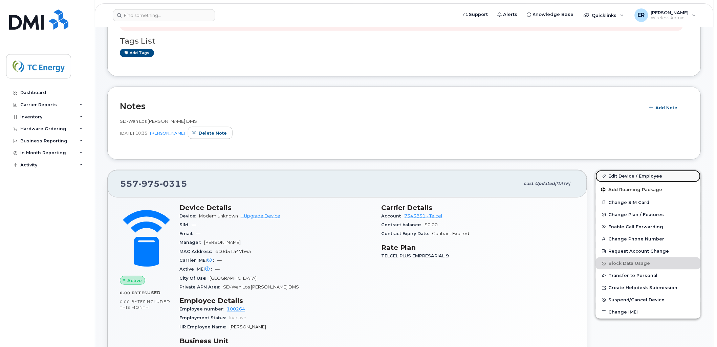
click at [640, 175] on link "Edit Device / Employee" at bounding box center [648, 176] width 105 height 12
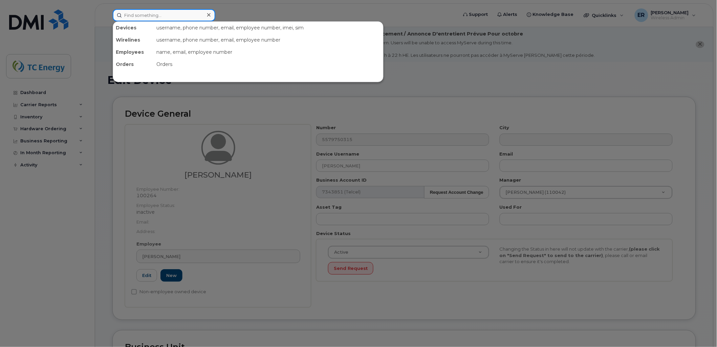
click at [188, 14] on input at bounding box center [164, 15] width 103 height 12
paste input "5548313080"
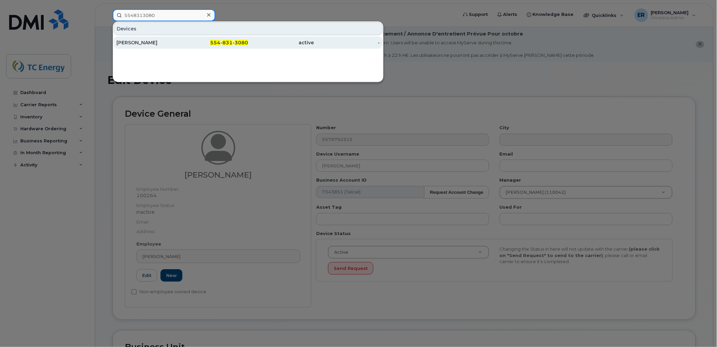
type input "5548313080"
click at [178, 42] on div "[PERSON_NAME]" at bounding box center [149, 42] width 66 height 7
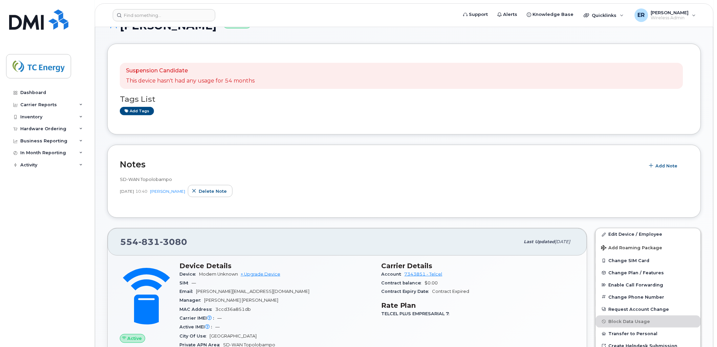
scroll to position [113, 0]
drag, startPoint x: 184, startPoint y: 182, endPoint x: 157, endPoint y: 178, distance: 26.6
click at [124, 180] on div "SD-WAN Topolobampo [DATE] 10:40 [PERSON_NAME] note" at bounding box center [404, 186] width 569 height 21
click at [175, 178] on div "SD-WAN Topolobampo" at bounding box center [404, 179] width 569 height 6
drag, startPoint x: 176, startPoint y: 180, endPoint x: 115, endPoint y: 182, distance: 61.3
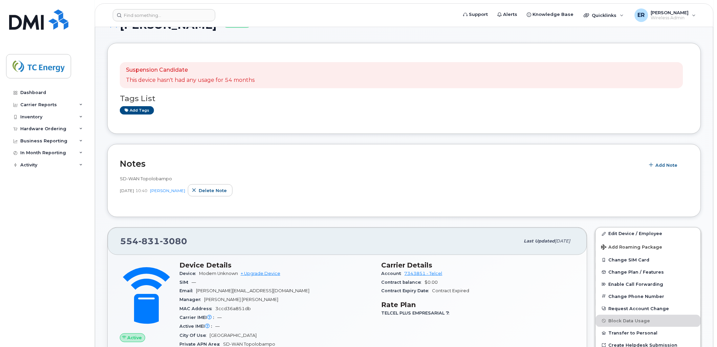
click at [115, 182] on div "Notes Add Note SD-WAN Topolobampo Sep 01, 2025 10:40 Eric Rodriguez Delete note" at bounding box center [404, 180] width 594 height 73
click at [167, 179] on span "SD-WAN Topolobampo" at bounding box center [146, 178] width 52 height 5
drag, startPoint x: 170, startPoint y: 179, endPoint x: 118, endPoint y: 179, distance: 52.5
click at [118, 179] on div "Notes Add Note SD-WAN Topolobampo Sep 01, 2025 10:40 Eric Rodriguez Delete note" at bounding box center [404, 180] width 594 height 73
copy span "SD-WAN Topolobampo"
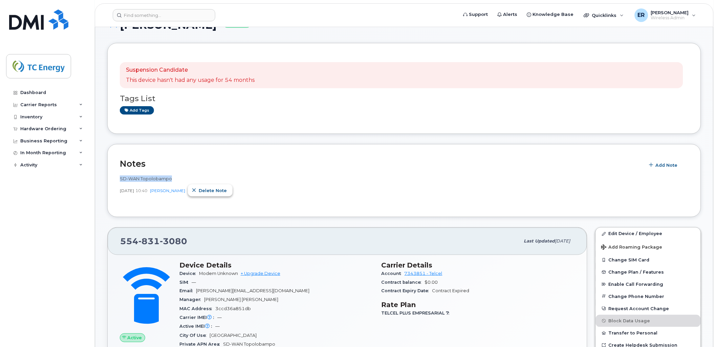
click at [227, 192] on span "Delete note" at bounding box center [213, 191] width 28 height 6
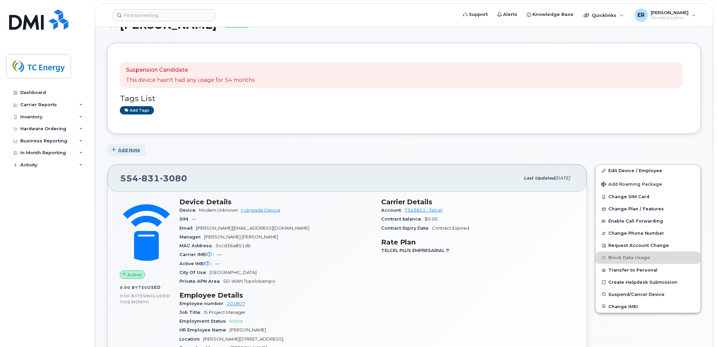
click at [130, 148] on span "Add Note" at bounding box center [129, 150] width 22 height 6
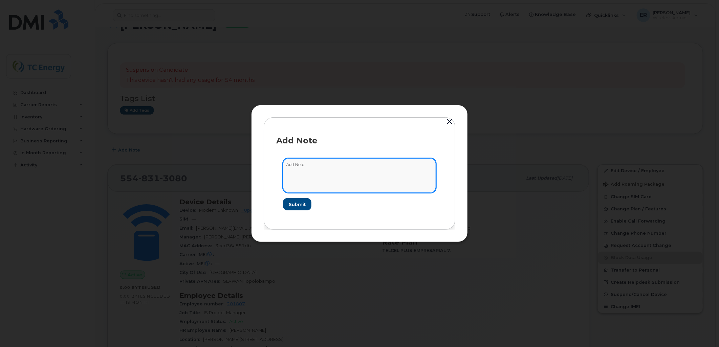
click at [298, 160] on textarea at bounding box center [359, 175] width 153 height 35
paste textarea "SD-WAN Topolobampo"
type textarea "SD-WAN Topolobampo DMS"
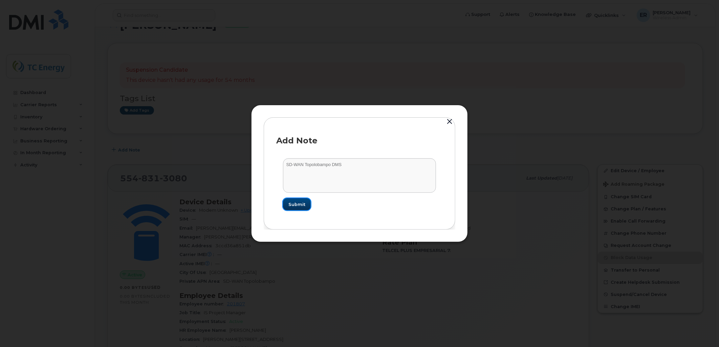
click at [305, 202] on span "Submit" at bounding box center [296, 204] width 17 height 6
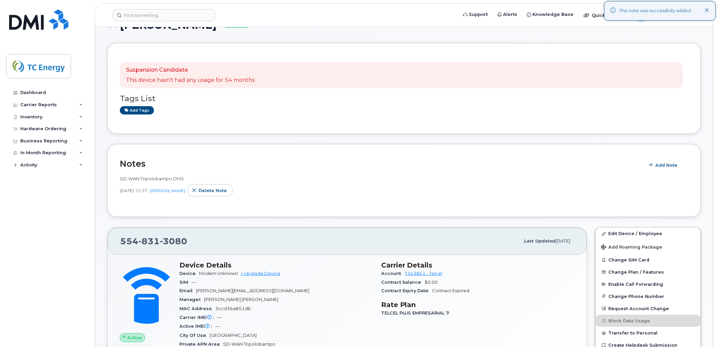
click at [620, 231] on link "Edit Device / Employee" at bounding box center [648, 234] width 105 height 12
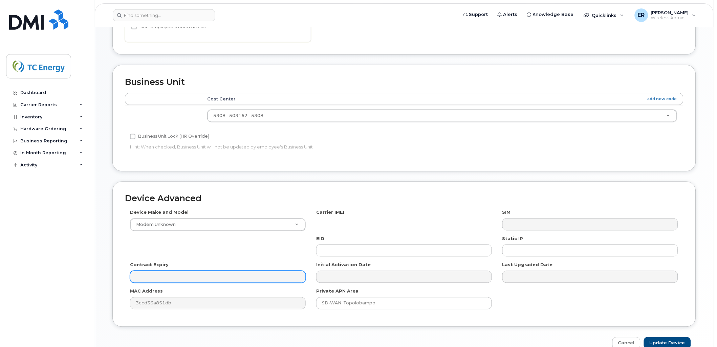
scroll to position [323, 0]
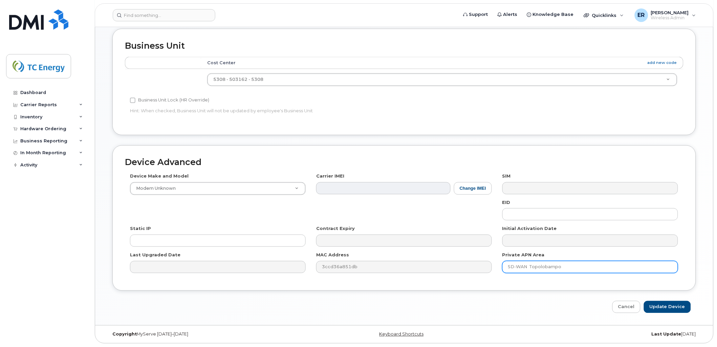
click at [587, 269] on input "SD-WAN Topolobampo" at bounding box center [590, 267] width 176 height 12
type input "SD-WAN Topolobampo DMS"
drag, startPoint x: 669, startPoint y: 305, endPoint x: 665, endPoint y: 306, distance: 3.8
click at [668, 305] on input "Update Device" at bounding box center [667, 307] width 47 height 13
type input "Saving..."
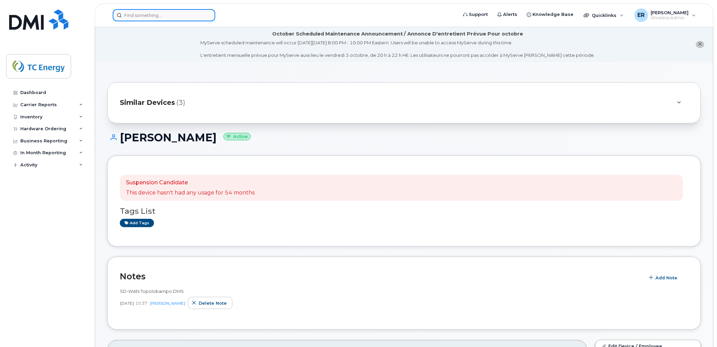
click at [152, 17] on input at bounding box center [164, 15] width 103 height 12
paste input "5580481689"
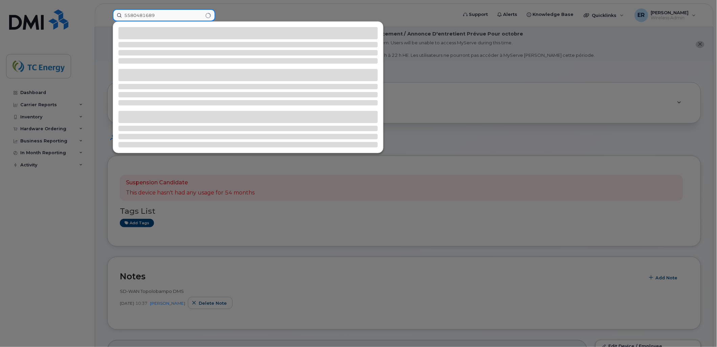
type input "5580481689"
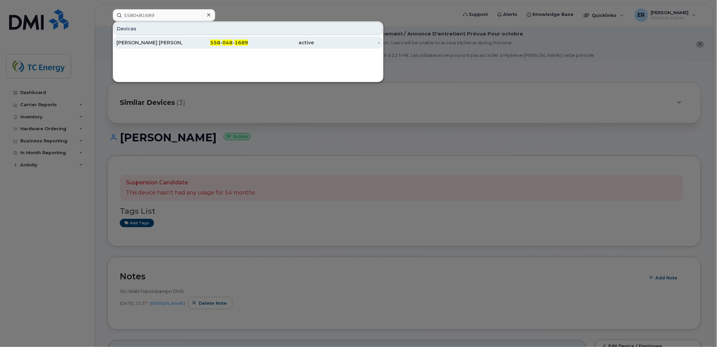
click at [153, 40] on div "[PERSON_NAME] [PERSON_NAME]" at bounding box center [149, 42] width 66 height 7
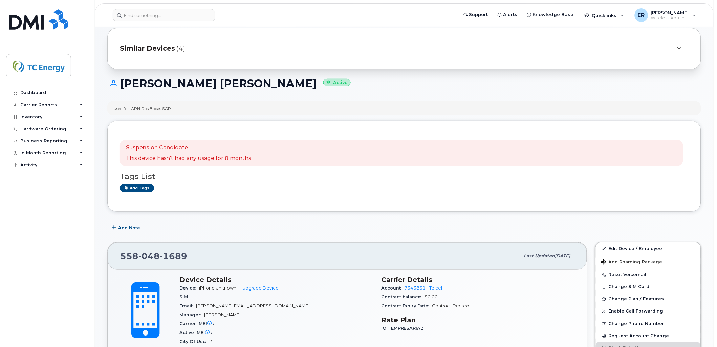
scroll to position [150, 0]
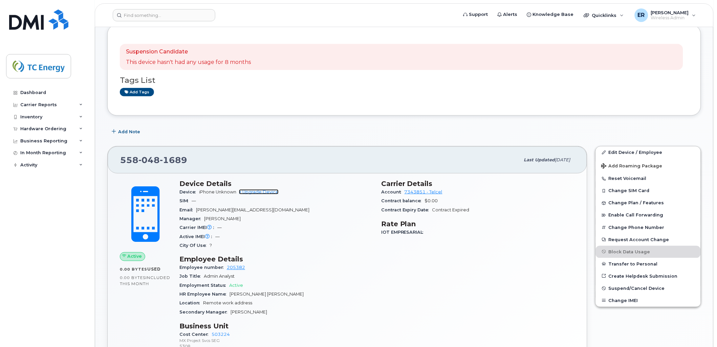
click at [259, 192] on link "+ Upgrade Device" at bounding box center [259, 192] width 40 height 5
click at [643, 149] on link "Edit Device / Employee" at bounding box center [648, 153] width 105 height 12
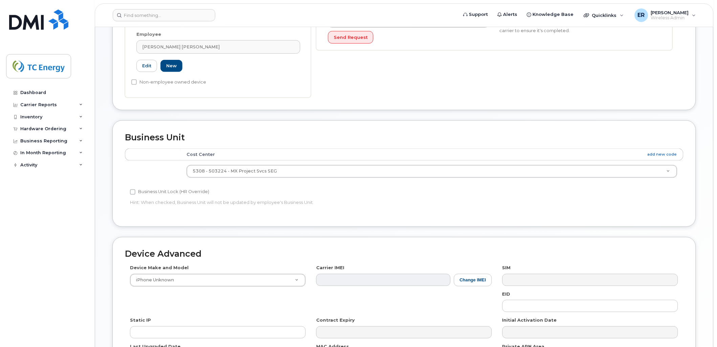
scroll to position [323, 0]
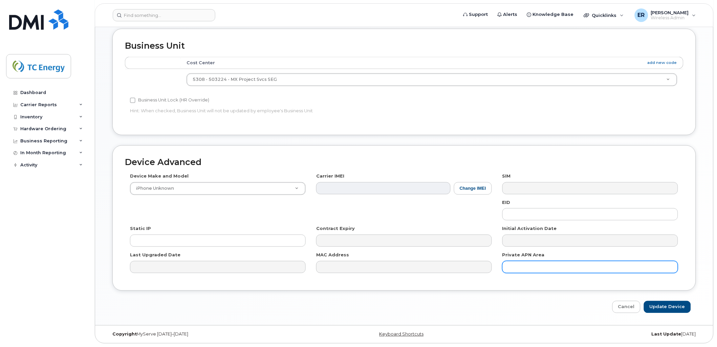
click at [552, 270] on input "text" at bounding box center [590, 267] width 176 height 12
paste input "5580481689"
type input "5580481689"
drag, startPoint x: 476, startPoint y: 262, endPoint x: 447, endPoint y: 256, distance: 29.1
click at [450, 259] on div "Device Make and Model iPhone Unknown Android TCL 502 Watch Apple Watch S9 41mm …" at bounding box center [404, 225] width 559 height 105
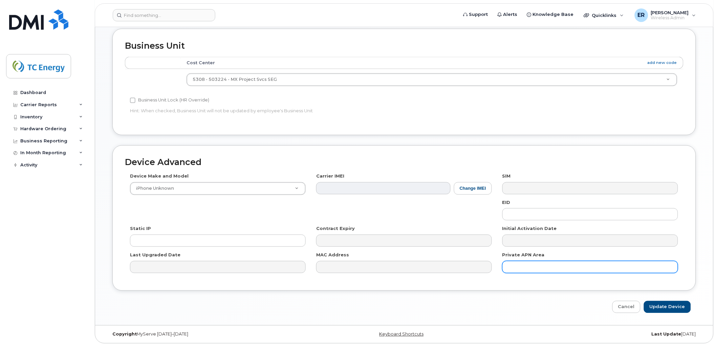
click at [553, 269] on input "text" at bounding box center [590, 267] width 176 height 12
paste input "SD-Wan Las Postas DMS"
drag, startPoint x: 550, startPoint y: 266, endPoint x: 532, endPoint y: 266, distance: 17.9
click at [531, 266] on input "SD-Wan Las Postas DMS" at bounding box center [590, 267] width 176 height 12
drag, startPoint x: 586, startPoint y: 264, endPoint x: 466, endPoint y: 259, distance: 119.9
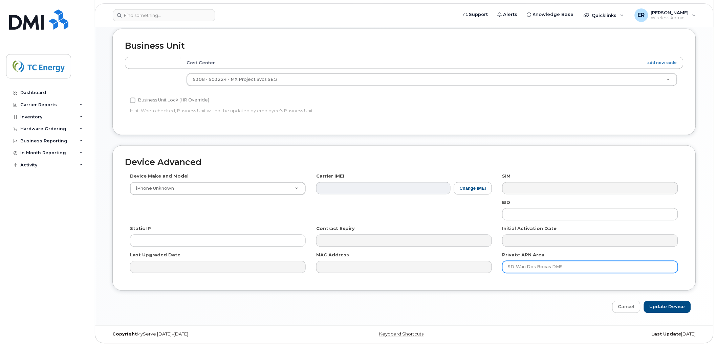
click at [466, 259] on div "Device Make and Model iPhone Unknown Android TCL 502 Watch Apple Watch S9 41mm …" at bounding box center [404, 225] width 559 height 105
type input "SD-Wan Dos Bocas DMS"
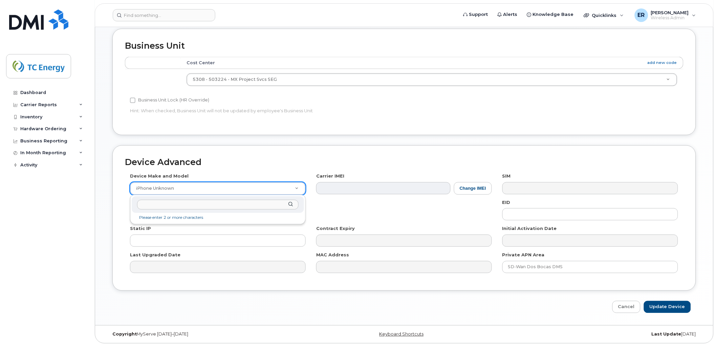
click at [200, 204] on input "text" at bounding box center [217, 205] width 161 height 10
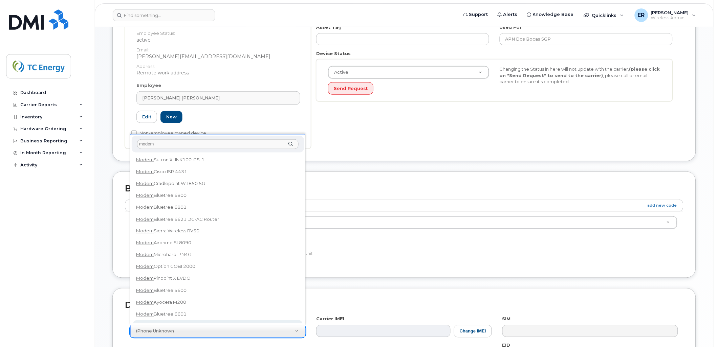
scroll to position [173, 0]
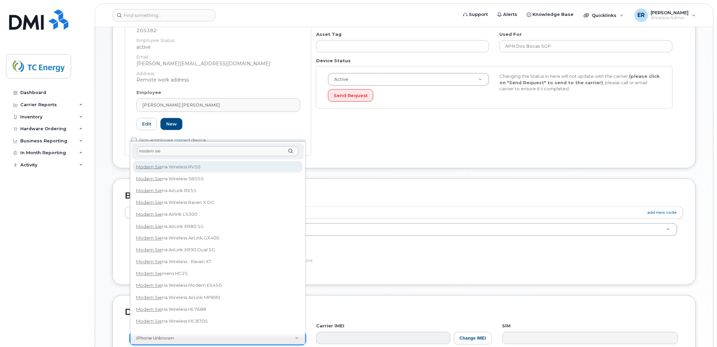
type input "modem sie"
drag, startPoint x: 202, startPoint y: 166, endPoint x: 202, endPoint y: 180, distance: 13.9
select select "3102"
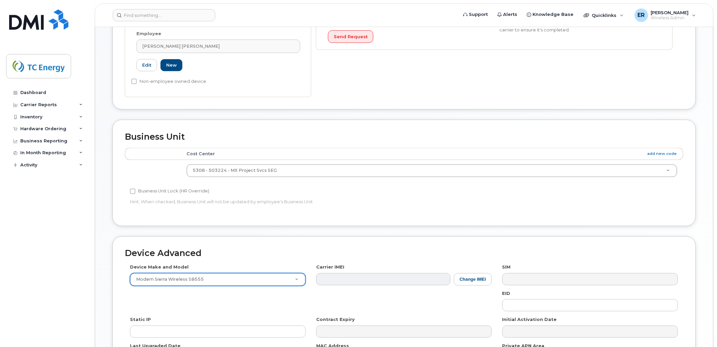
scroll to position [248, 0]
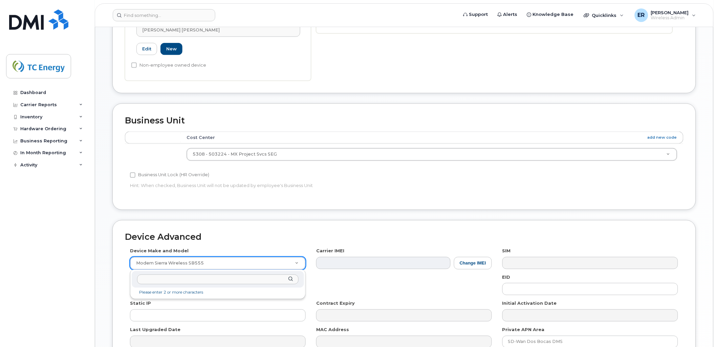
click at [171, 274] on div at bounding box center [218, 279] width 172 height 17
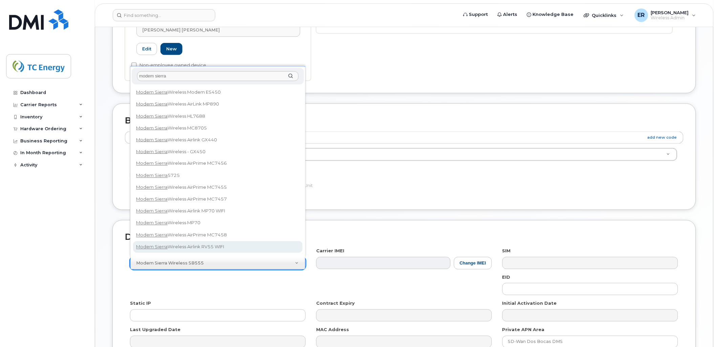
scroll to position [0, 0]
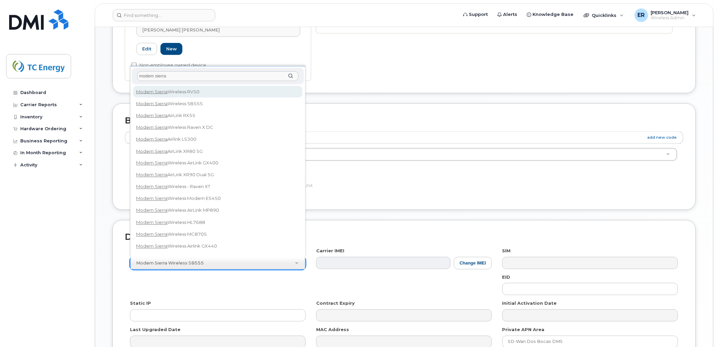
type input "modem sierra"
select select "991"
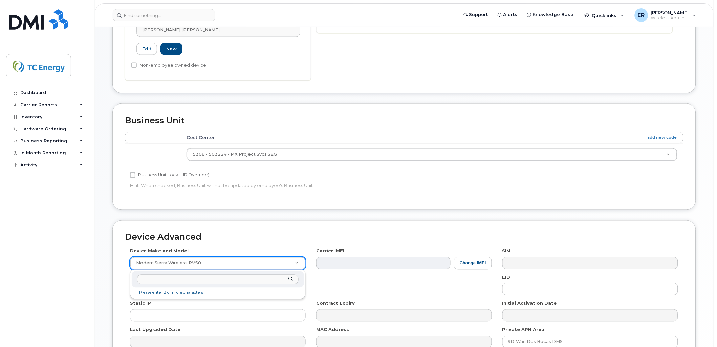
drag, startPoint x: 275, startPoint y: 281, endPoint x: 271, endPoint y: 278, distance: 5.3
click at [274, 281] on input "text" at bounding box center [217, 280] width 161 height 10
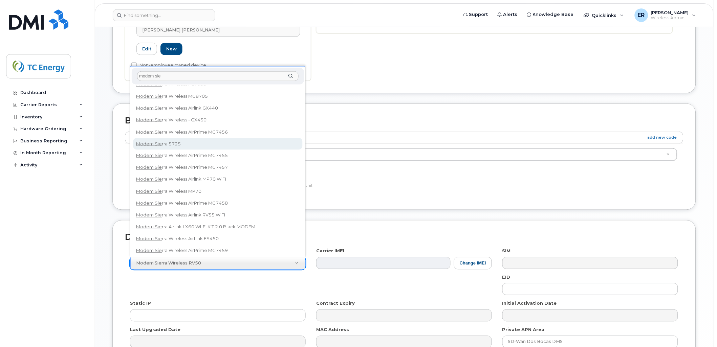
scroll to position [188, 0]
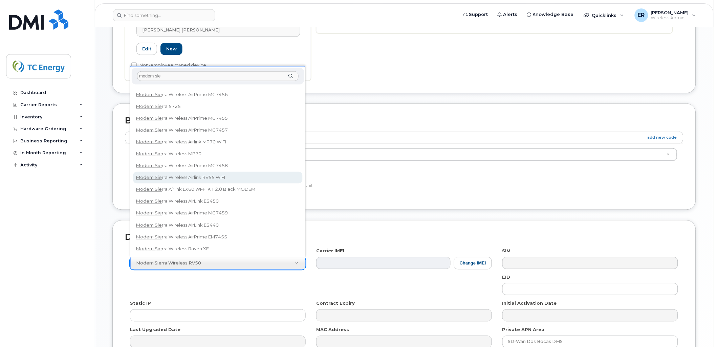
type input "modem sie"
select select "2740"
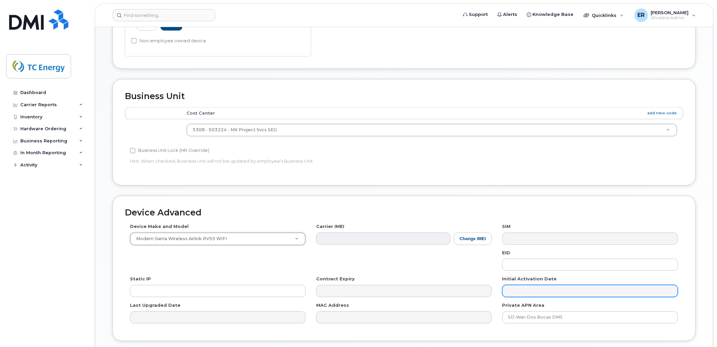
scroll to position [323, 0]
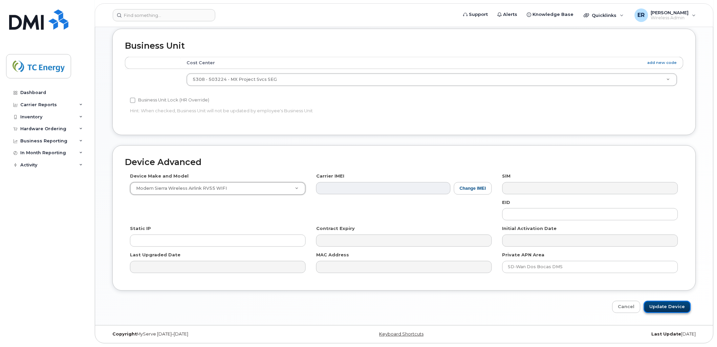
click at [678, 307] on input "Update Device" at bounding box center [667, 307] width 47 height 13
type input "Saving..."
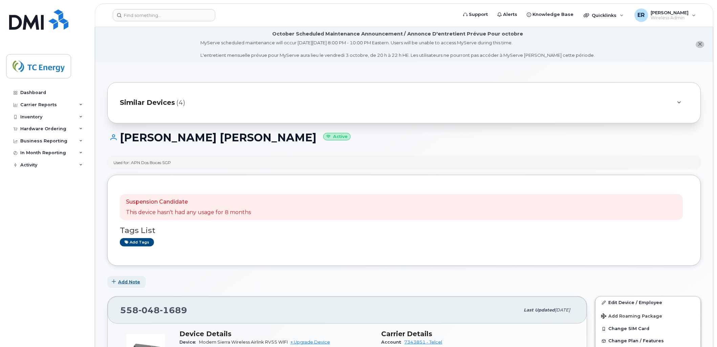
click at [133, 279] on span "Add Note" at bounding box center [129, 282] width 22 height 6
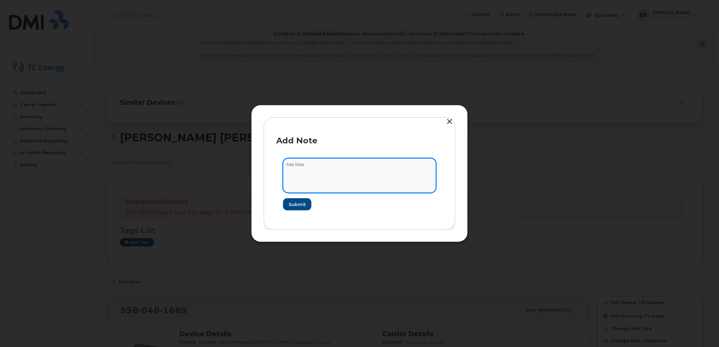
click at [307, 173] on textarea at bounding box center [359, 175] width 153 height 35
paste textarea "SD-Wan Dos Bocas DMS"
type textarea "SD-Wan Dos Bocas DMS"
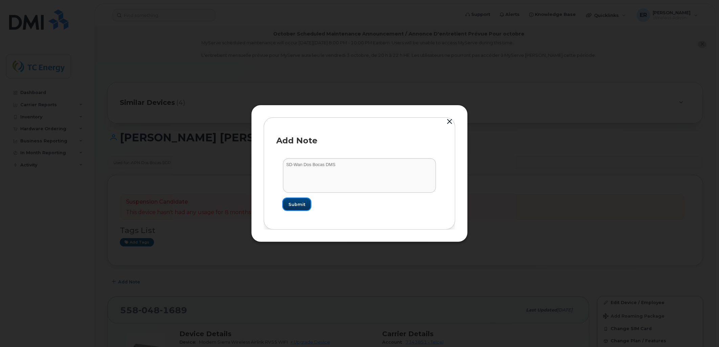
click at [300, 209] on button "Submit" at bounding box center [297, 204] width 28 height 12
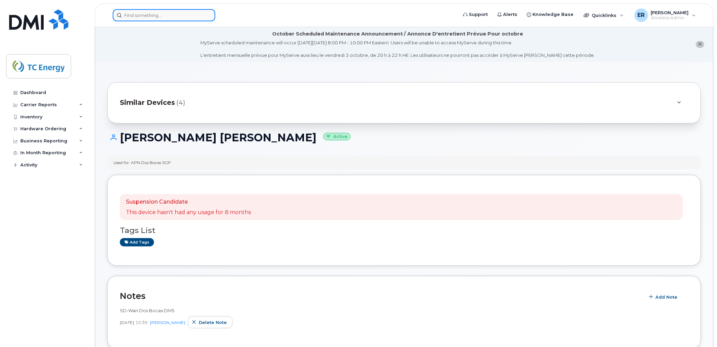
click at [144, 9] on input at bounding box center [164, 15] width 103 height 12
paste input "5580527377"
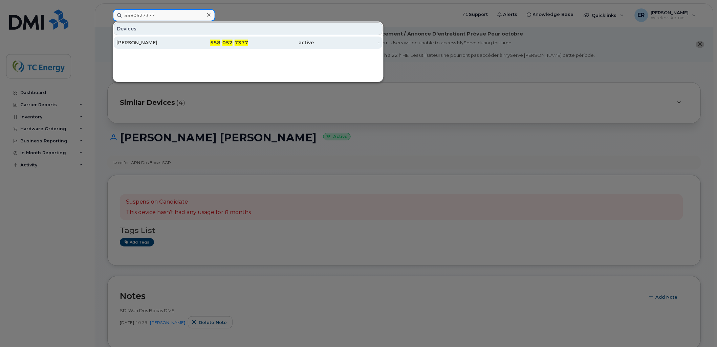
type input "5580527377"
click at [164, 41] on div "[PERSON_NAME]" at bounding box center [149, 42] width 66 height 7
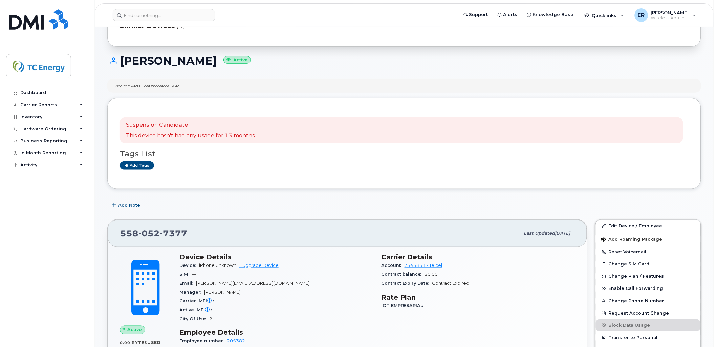
scroll to position [38, 0]
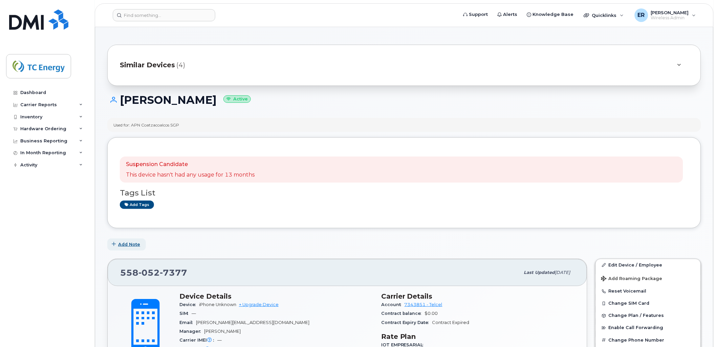
click at [128, 246] on span "Add Note" at bounding box center [129, 244] width 22 height 6
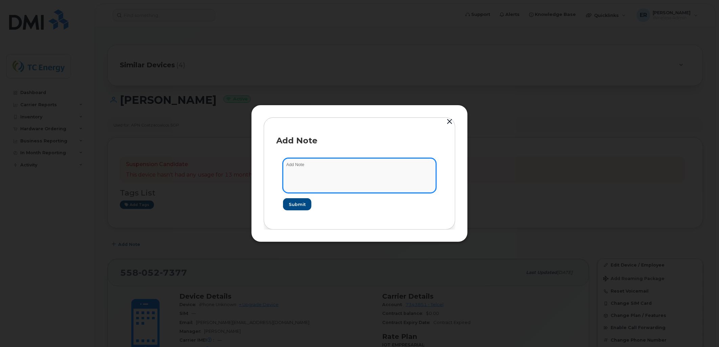
click at [319, 166] on textarea at bounding box center [359, 175] width 153 height 35
paste textarea "SD-Wan Las Postas DMS"
drag, startPoint x: 324, startPoint y: 165, endPoint x: 304, endPoint y: 167, distance: 20.1
click at [304, 167] on textarea "SD-Wan Las Postas DMS" at bounding box center [359, 175] width 153 height 35
drag, startPoint x: 316, startPoint y: 164, endPoint x: 304, endPoint y: 165, distance: 12.5
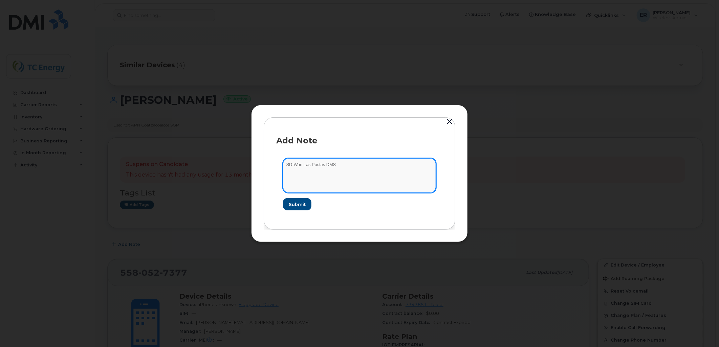
click at [304, 165] on textarea "SD-Wan Las Postas DMS" at bounding box center [359, 175] width 153 height 35
paste textarea "Coatzacoalco"
type textarea "SD-Wan Coatzacoalcos DMS"
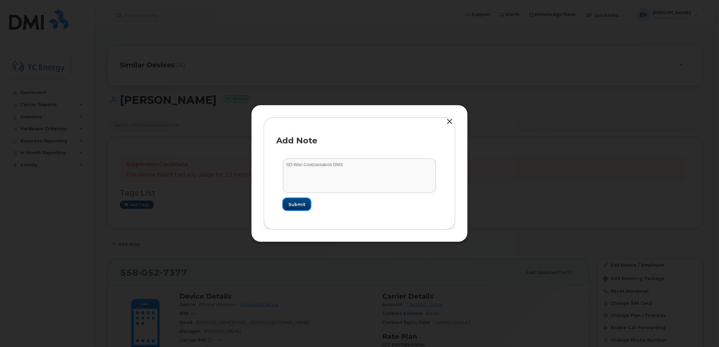
click at [305, 204] on span "Submit" at bounding box center [296, 204] width 17 height 6
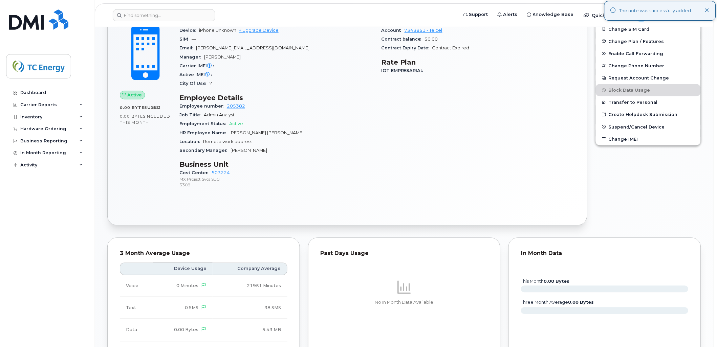
scroll to position [301, 0]
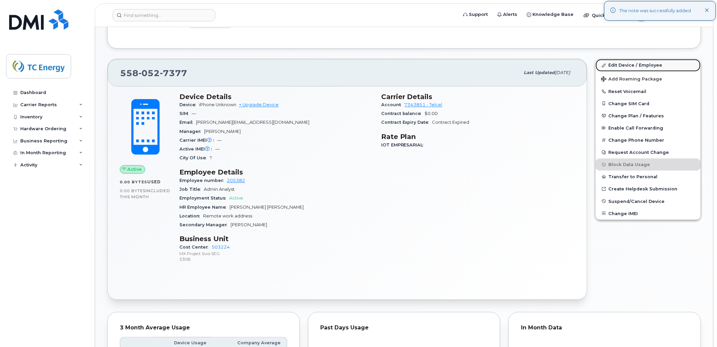
click at [617, 65] on link "Edit Device / Employee" at bounding box center [648, 65] width 105 height 12
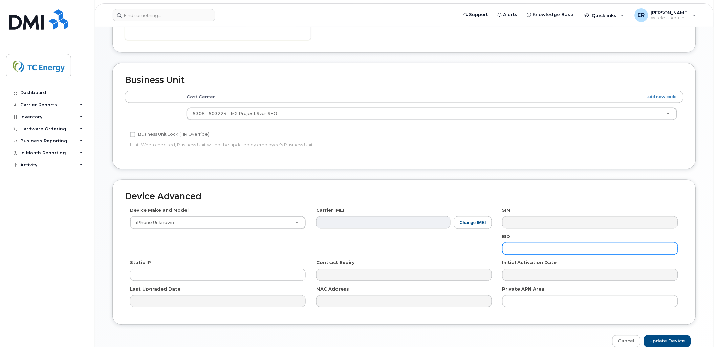
scroll to position [323, 0]
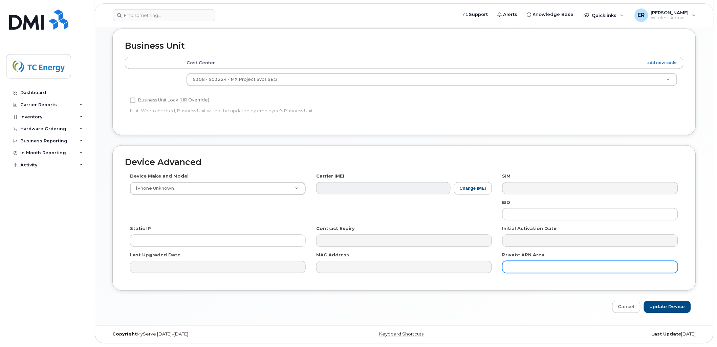
drag, startPoint x: 533, startPoint y: 265, endPoint x: 526, endPoint y: 263, distance: 7.1
click at [530, 266] on input "text" at bounding box center [590, 267] width 176 height 12
paste input "Coatzacoalcos"
type input "Coatzacoalcos"
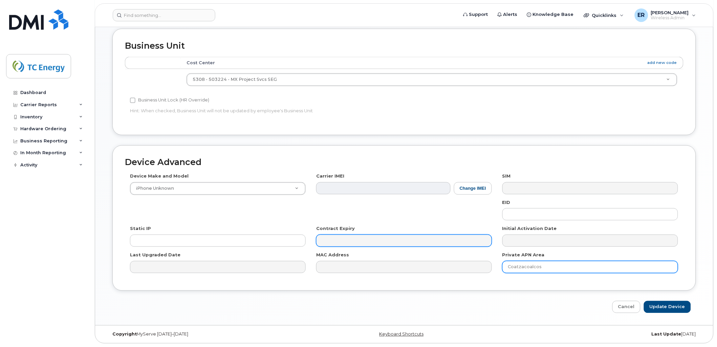
click at [431, 246] on div "Device Make and Model iPhone Unknown Android TCL 502 Watch Apple Watch S9 41mm …" at bounding box center [404, 225] width 559 height 105
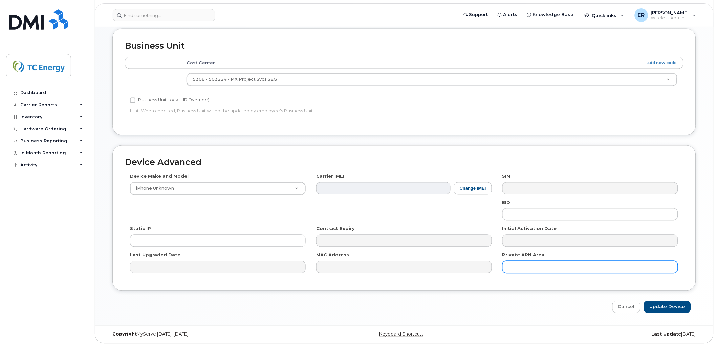
drag, startPoint x: 537, startPoint y: 270, endPoint x: 542, endPoint y: 266, distance: 6.0
click at [537, 270] on input "text" at bounding box center [590, 267] width 176 height 12
paste input "SD-Wan Las Postas DMS"
drag, startPoint x: 552, startPoint y: 265, endPoint x: 527, endPoint y: 267, distance: 24.9
click at [527, 267] on input "SD-Wan Las Postas DMS" at bounding box center [590, 267] width 176 height 12
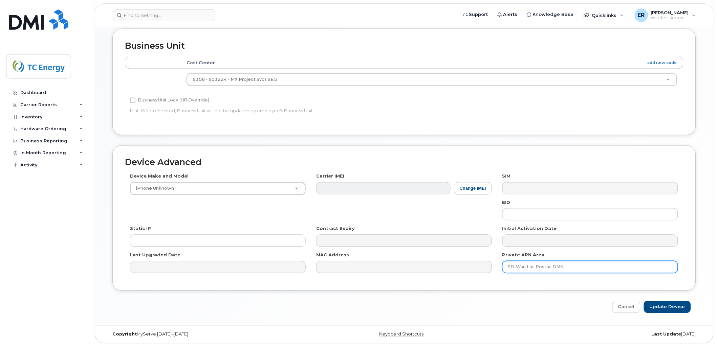
paste input "Coatzacoalcos"
type input "SD-Wan Coatzacoalcos DMS"
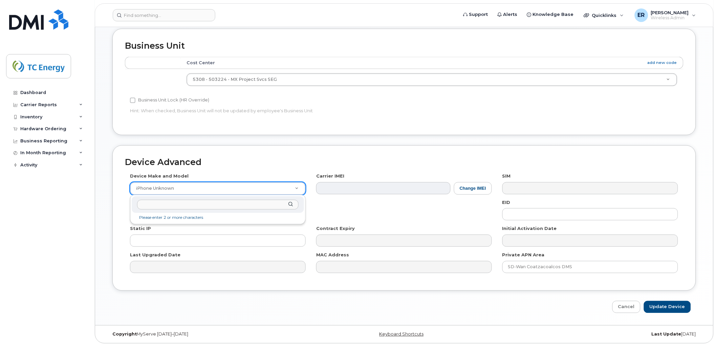
click at [245, 205] on input "text" at bounding box center [217, 205] width 161 height 10
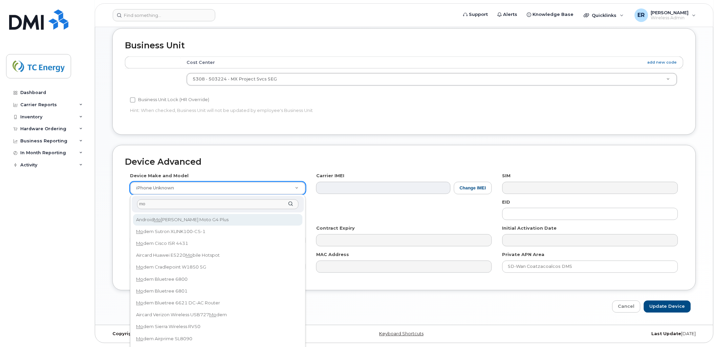
type input "m"
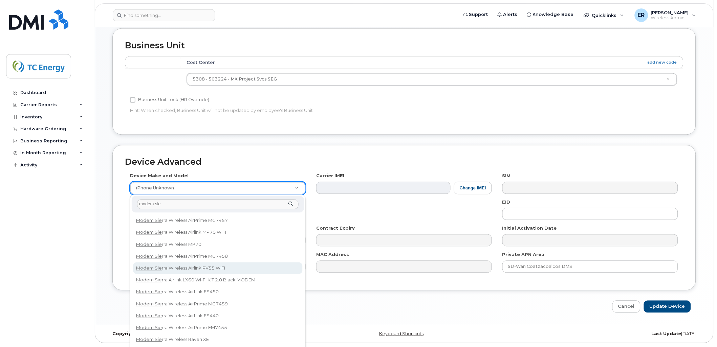
type input "modem sie"
select select "2740"
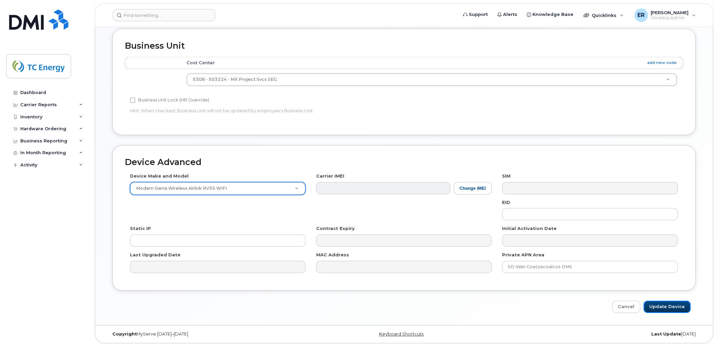
click at [668, 305] on input "Update Device" at bounding box center [667, 307] width 47 height 13
type input "Saving..."
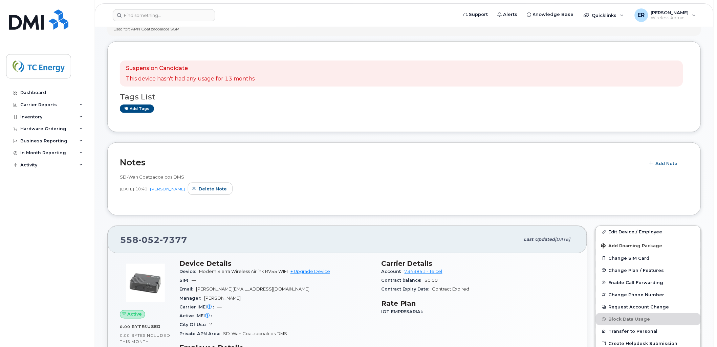
scroll to position [225, 0]
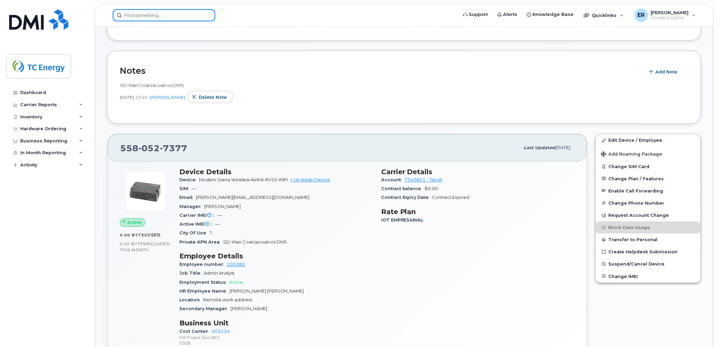
click at [152, 14] on input at bounding box center [164, 15] width 103 height 12
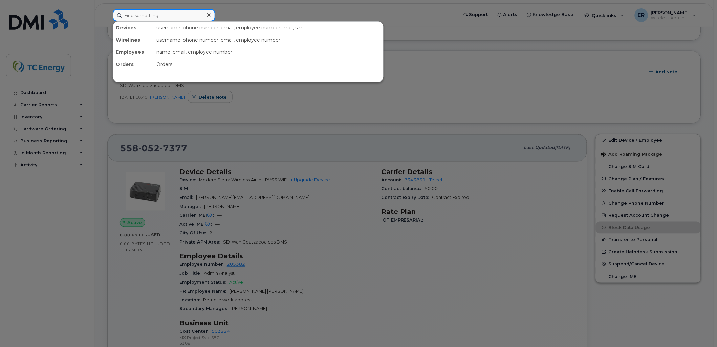
paste input "5573353376"
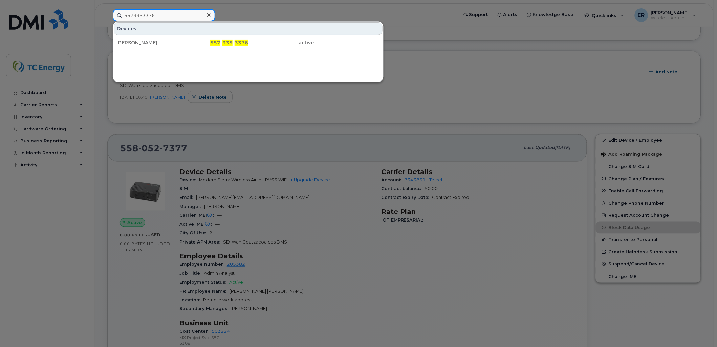
type input "5573353376"
click at [322, 236] on div at bounding box center [358, 173] width 717 height 347
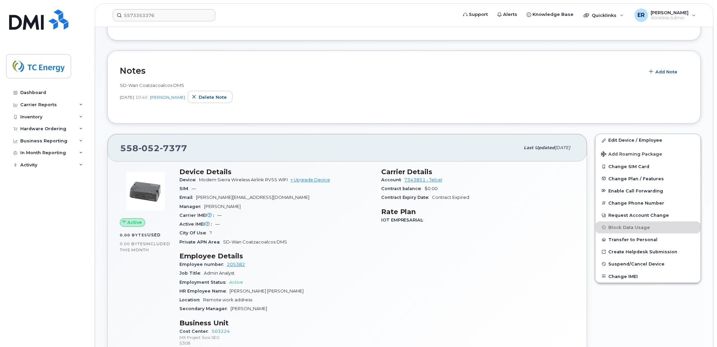
drag, startPoint x: 177, startPoint y: 86, endPoint x: 113, endPoint y: 103, distance: 66.5
click at [112, 89] on div "Notes Add Note SD-Wan Coatzacoalcos DMS Oct 02, 2025 10:40 Eric Rodriguez Delet…" at bounding box center [404, 87] width 594 height 73
copy span
click at [188, 83] on div "SD-Wan Coatzacoalcos DMS" at bounding box center [404, 85] width 569 height 6
drag, startPoint x: 180, startPoint y: 89, endPoint x: 159, endPoint y: 90, distance: 20.7
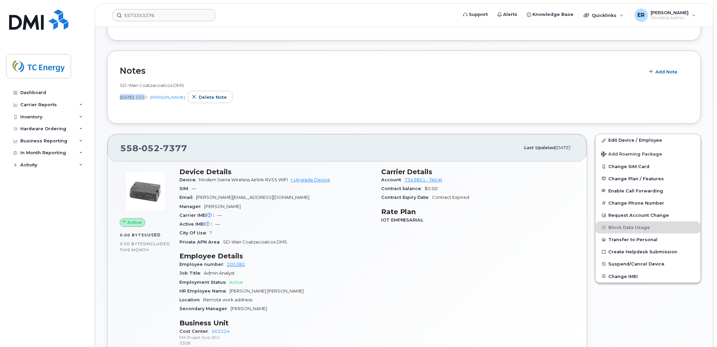
click at [159, 90] on div "SD-Wan Coatzacoalcos DMS Oct 02, 2025 10:40 Eric Rodriguez Delete note" at bounding box center [404, 92] width 569 height 21
click at [187, 86] on div "SD-Wan Coatzacoalcos DMS" at bounding box center [404, 85] width 569 height 6
click at [147, 86] on span "SD-Wan Coatzacoalcos DMS" at bounding box center [152, 85] width 64 height 5
drag, startPoint x: 119, startPoint y: 84, endPoint x: 209, endPoint y: 82, distance: 89.4
click at [209, 82] on div "Notes Add Note SD-Wan Coatzacoalcos DMS [DATE] 10:40 [PERSON_NAME] Delete note" at bounding box center [404, 87] width 594 height 73
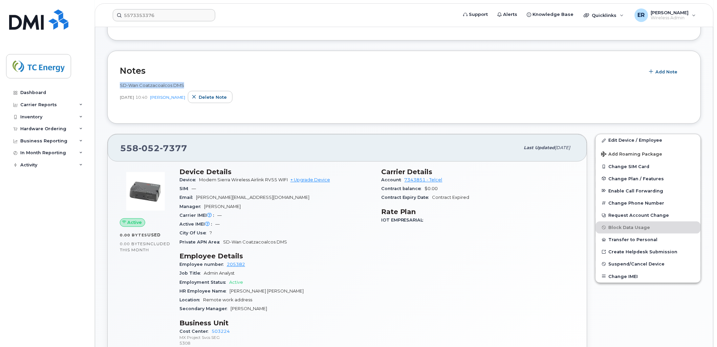
copy span "SD-Wan Coatzacoalcos DMS"
click at [636, 138] on link "Edit Device / Employee" at bounding box center [648, 140] width 105 height 12
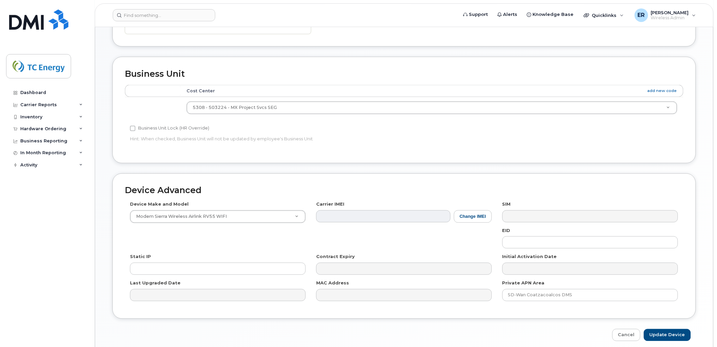
scroll to position [323, 0]
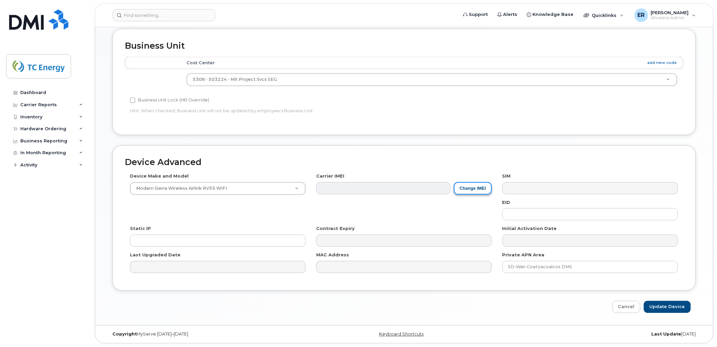
click at [469, 188] on button "Change IMEI" at bounding box center [473, 188] width 38 height 13
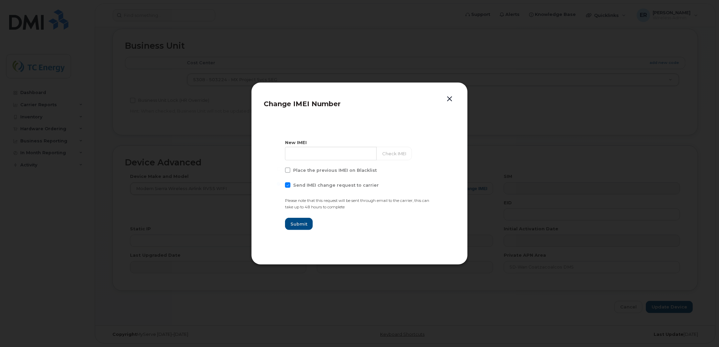
click at [286, 186] on span at bounding box center [287, 184] width 5 height 5
click at [280, 186] on input "Send IMEI change request to carrier" at bounding box center [278, 183] width 3 height 3
checkbox input "false"
click at [303, 157] on input at bounding box center [331, 154] width 92 height 14
type input "35771509289"
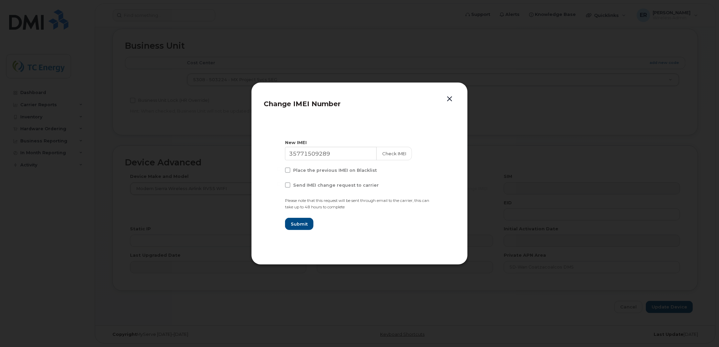
click at [450, 99] on button "button" at bounding box center [449, 98] width 10 height 9
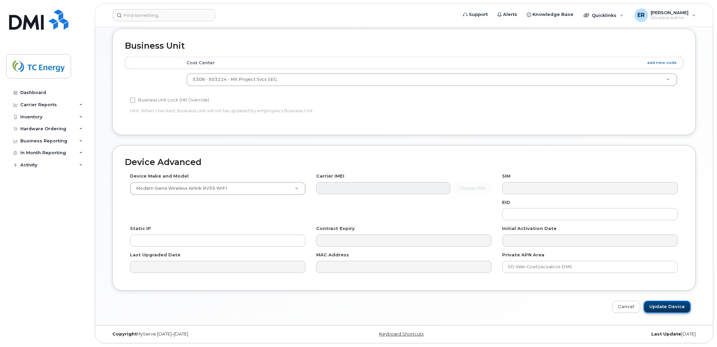
click at [668, 308] on input "Update Device" at bounding box center [667, 307] width 47 height 13
type input "Saving..."
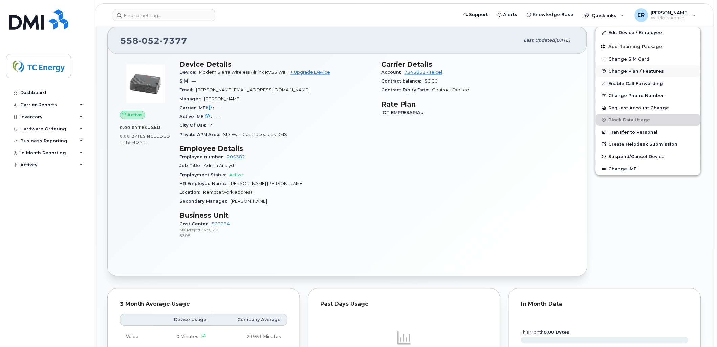
scroll to position [263, 0]
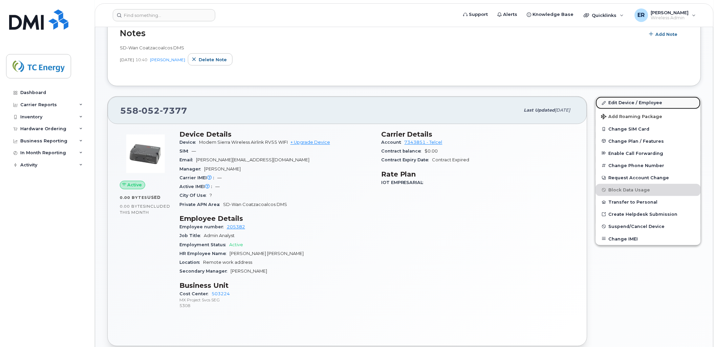
click at [642, 102] on link "Edit Device / Employee" at bounding box center [648, 103] width 105 height 12
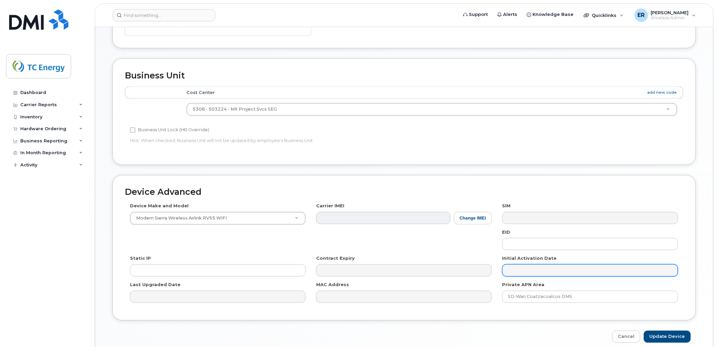
scroll to position [301, 0]
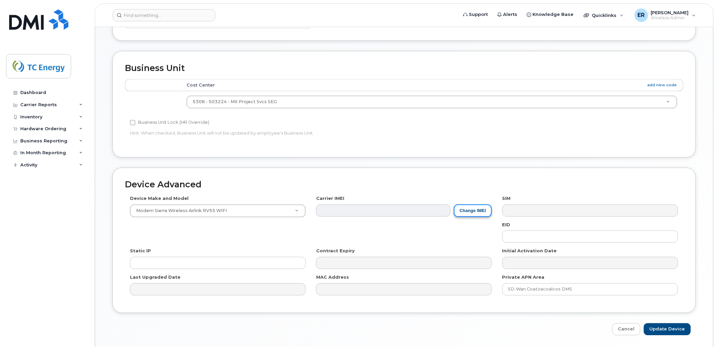
click at [468, 208] on button "Change IMEI" at bounding box center [473, 211] width 38 height 13
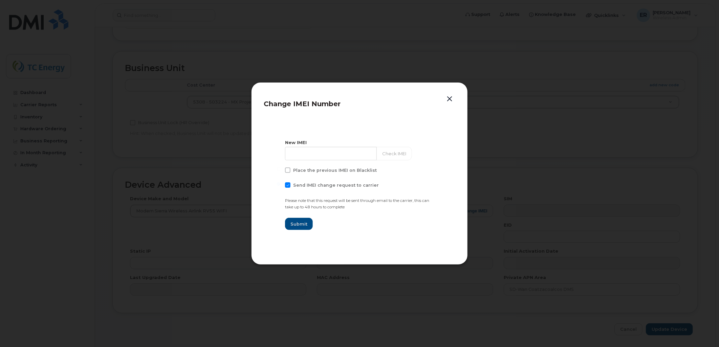
drag, startPoint x: 290, startPoint y: 185, endPoint x: 301, endPoint y: 156, distance: 31.1
click at [290, 184] on span at bounding box center [287, 184] width 5 height 5
click at [280, 184] on input "Send IMEI change request to carrier" at bounding box center [278, 183] width 3 height 3
checkbox input "false"
click at [301, 154] on input at bounding box center [331, 154] width 92 height 14
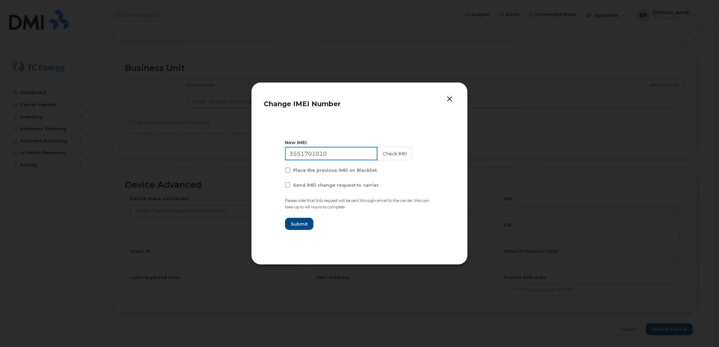
drag, startPoint x: 256, startPoint y: 149, endPoint x: 236, endPoint y: 139, distance: 22.6
click at [236, 143] on div "Change IMEI Number New IMEI 3551701010 Check IMEI Place the previous IMEI on Bl…" at bounding box center [359, 173] width 719 height 347
paste input "61036"
type input "355170101061036"
click at [302, 227] on span "Submit" at bounding box center [298, 224] width 17 height 6
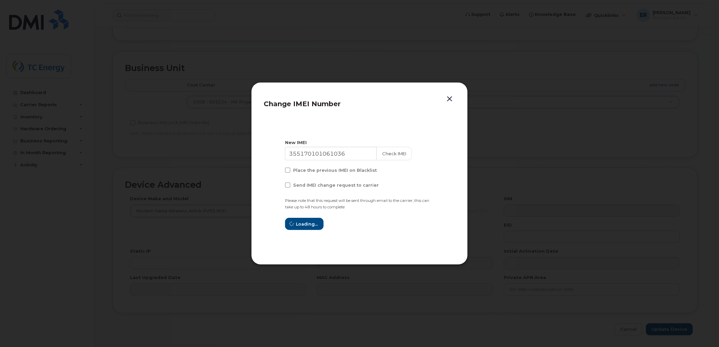
type input "355170101061036"
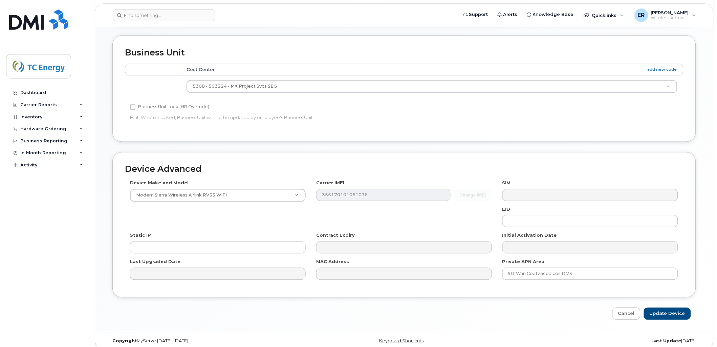
scroll to position [323, 0]
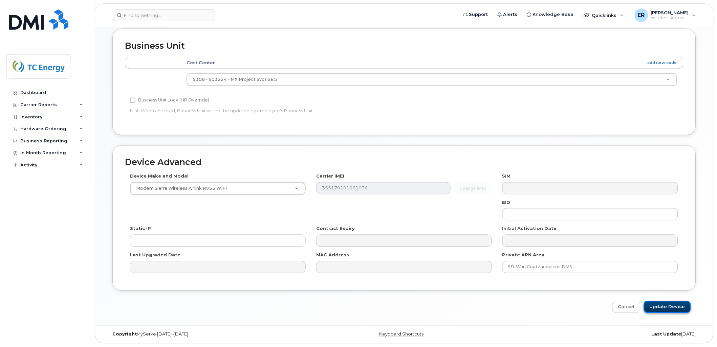
click at [677, 307] on input "Update Device" at bounding box center [667, 307] width 47 height 13
type input "Saving..."
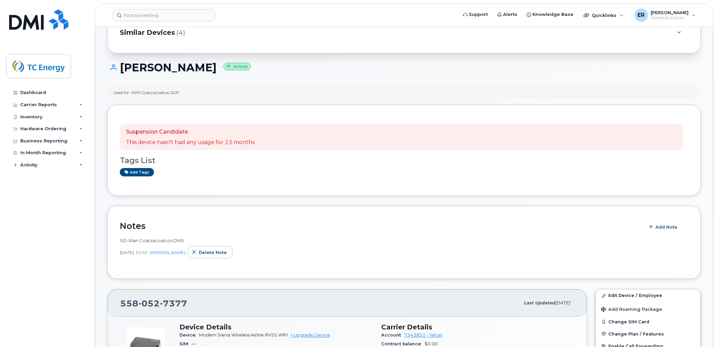
scroll to position [150, 0]
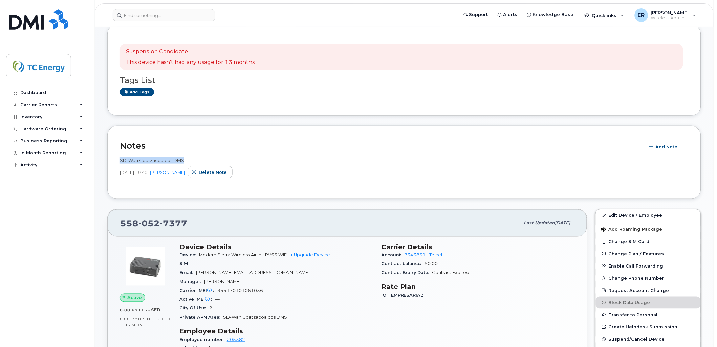
drag, startPoint x: 183, startPoint y: 161, endPoint x: 116, endPoint y: 163, distance: 66.7
click at [117, 163] on div "Notes Add Note SD-Wan Coatzacoalcos DMS Oct 02, 2025 10:40 Eric Rodriguez Delet…" at bounding box center [404, 162] width 594 height 73
copy span "SD-Wan Coatzacoalcos DMS"
click at [192, 159] on div "SD-Wan Coatzacoalcos DMS" at bounding box center [404, 160] width 569 height 6
drag, startPoint x: 184, startPoint y: 159, endPoint x: 123, endPoint y: 167, distance: 61.4
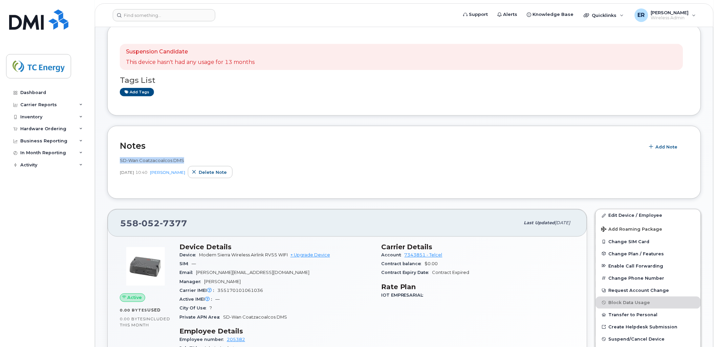
click at [113, 157] on div "Notes Add Note SD-Wan Coatzacoalcos DMS Oct 02, 2025 10:40 Eric Rodriguez Delet…" at bounding box center [404, 162] width 594 height 73
copy span "SD-Wan Coatzacoalcos DMS"
click at [153, 12] on input at bounding box center [164, 15] width 103 height 12
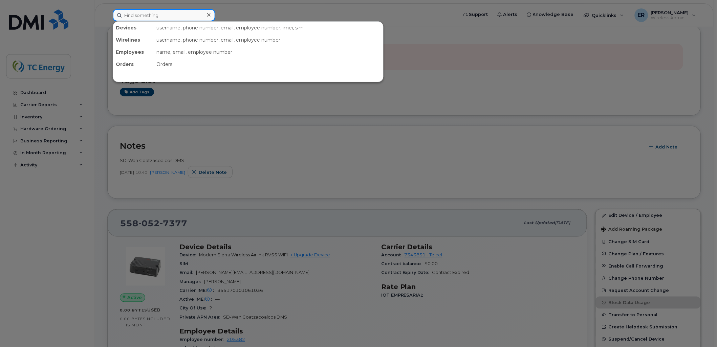
paste input "5573353376"
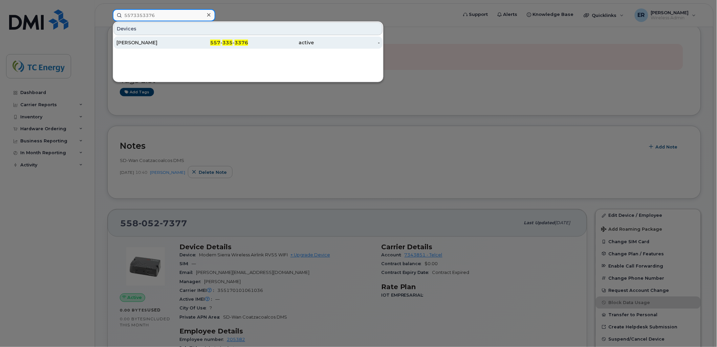
type input "5573353376"
click at [150, 43] on div "[PERSON_NAME]" at bounding box center [149, 42] width 66 height 7
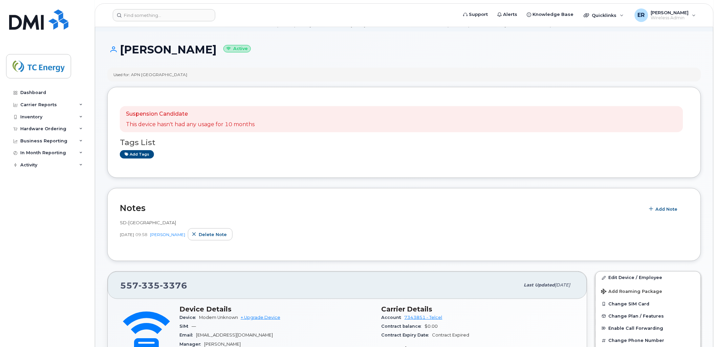
scroll to position [75, 0]
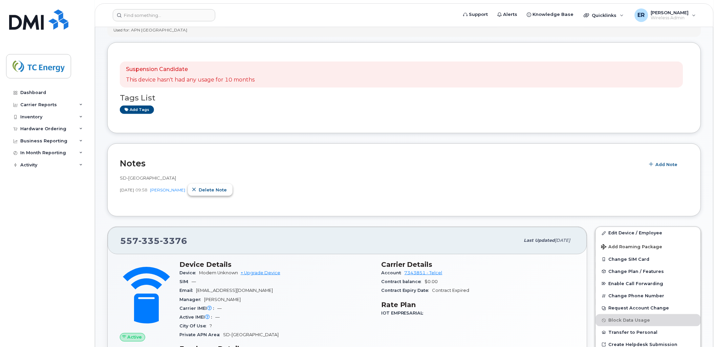
click at [209, 190] on span "Delete note" at bounding box center [213, 190] width 28 height 6
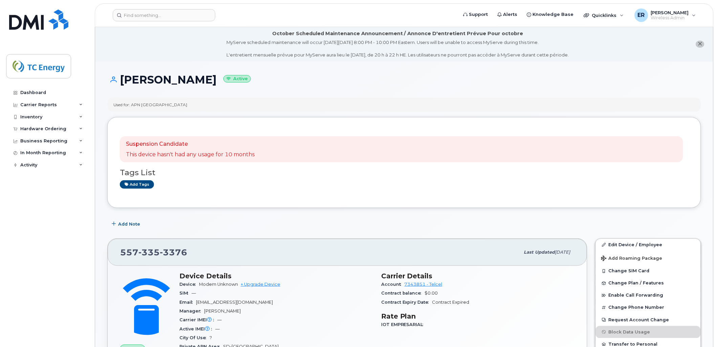
scroll to position [0, 0]
click at [134, 225] on span "Add Note" at bounding box center [129, 224] width 22 height 6
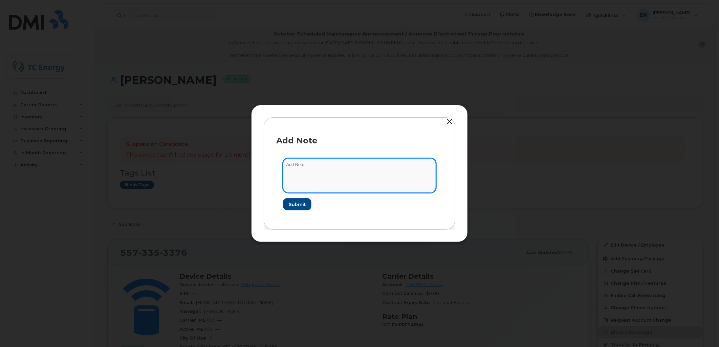
drag, startPoint x: 355, startPoint y: 171, endPoint x: 354, endPoint y: 168, distance: 3.4
click at [356, 170] on textarea at bounding box center [359, 175] width 153 height 35
paste textarea "SD-Wan Coatzacoalcos DMS"
drag, startPoint x: 332, startPoint y: 163, endPoint x: 307, endPoint y: 166, distance: 25.8
click at [306, 166] on textarea "SD-Wan Coatzacoalcos DMS" at bounding box center [359, 175] width 153 height 35
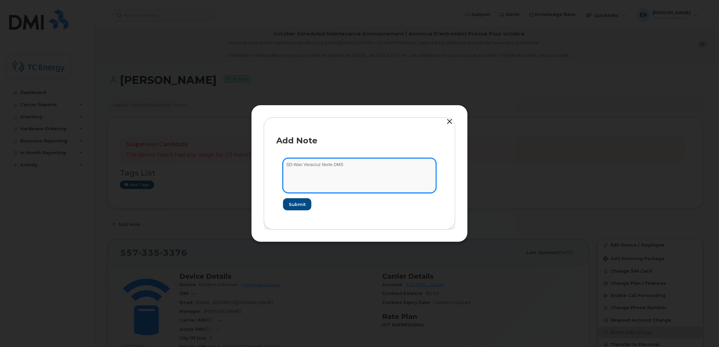
drag, startPoint x: 325, startPoint y: 166, endPoint x: 195, endPoint y: 156, distance: 130.4
click at [197, 156] on div "Add Note SD-Wan Veracruz Norte DMS Submit" at bounding box center [359, 173] width 719 height 347
type textarea "SD-Wan Veracruz Norte DMS"
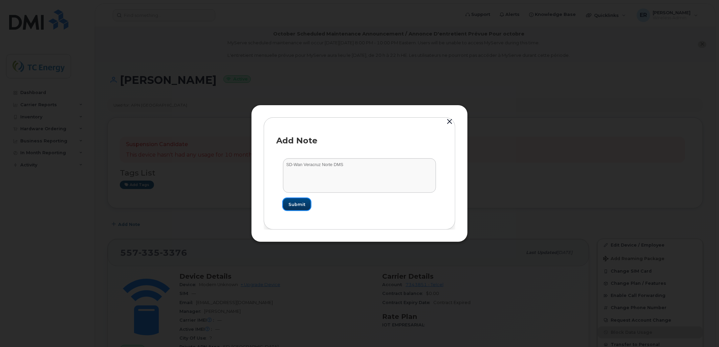
click at [294, 204] on span "Submit" at bounding box center [296, 204] width 17 height 6
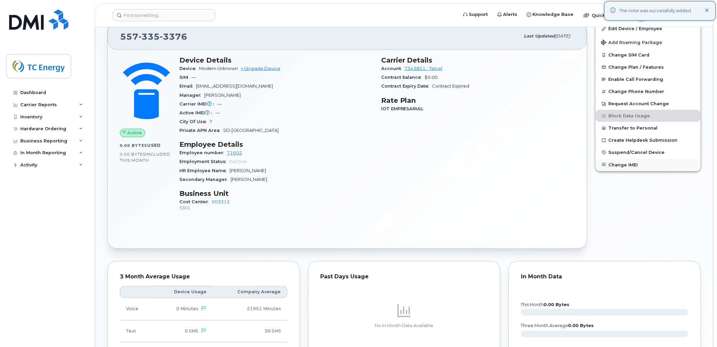
scroll to position [188, 0]
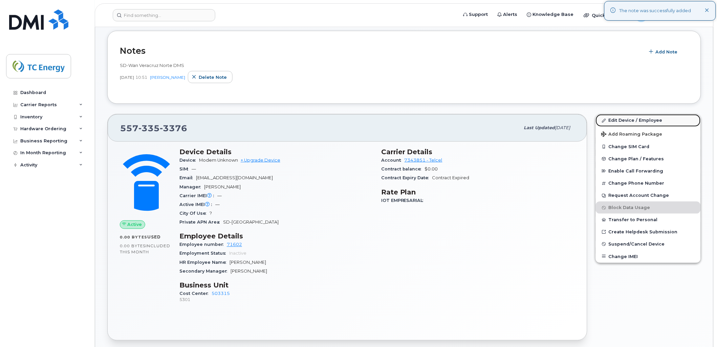
click at [620, 122] on link "Edit Device / Employee" at bounding box center [648, 120] width 105 height 12
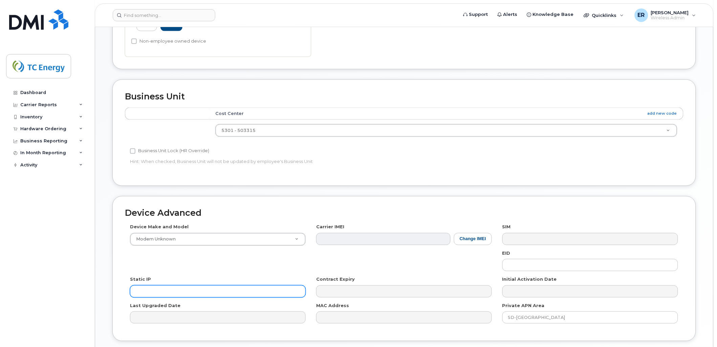
scroll to position [309, 0]
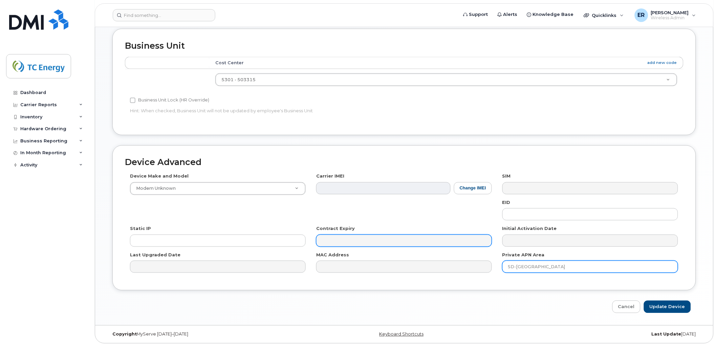
click at [329, 246] on div "Device Make and Model Modem Unknown Android TCL 502 Watch Apple Watch S9 41mm A…" at bounding box center [404, 225] width 559 height 105
paste input "DM"
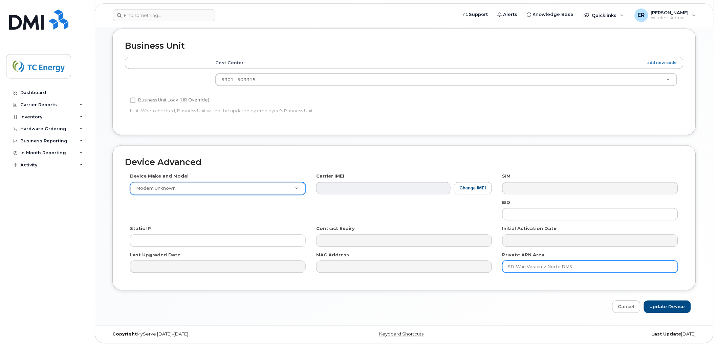
type input "SD-Wan Veracruz Norte DMS"
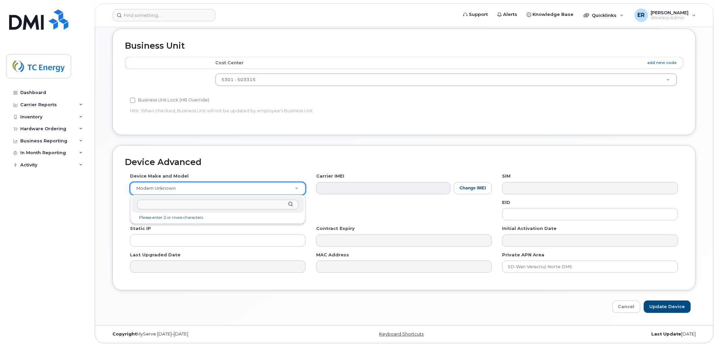
drag, startPoint x: 299, startPoint y: 188, endPoint x: 305, endPoint y: 188, distance: 5.8
click at [245, 201] on input "text" at bounding box center [217, 205] width 161 height 10
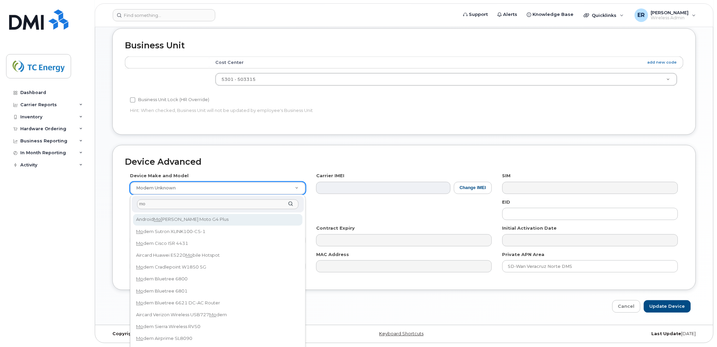
type input "m"
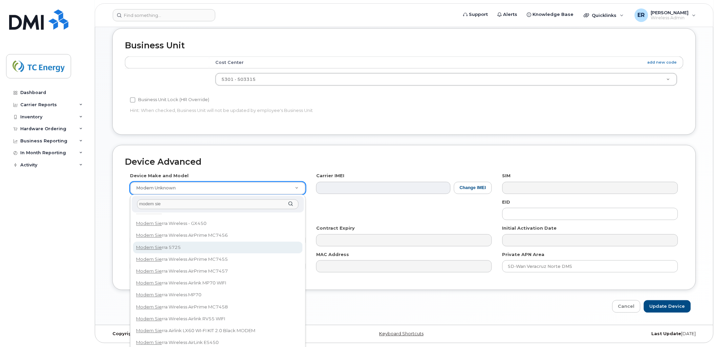
scroll to position [188, 0]
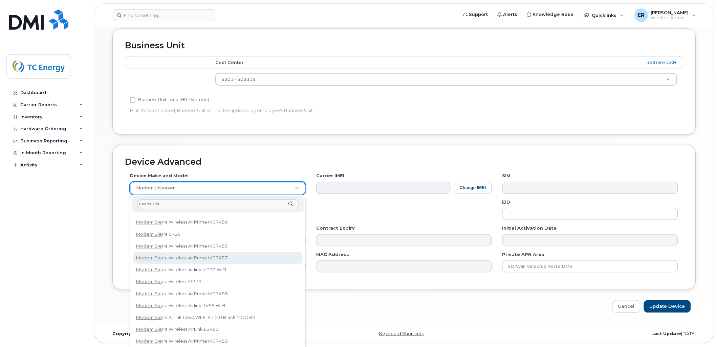
type input "modem sie"
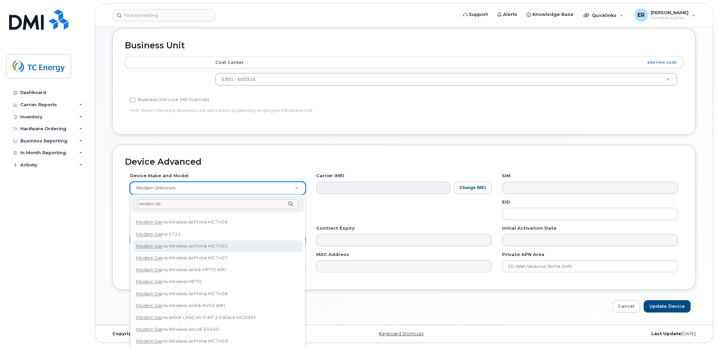
select select "3208"
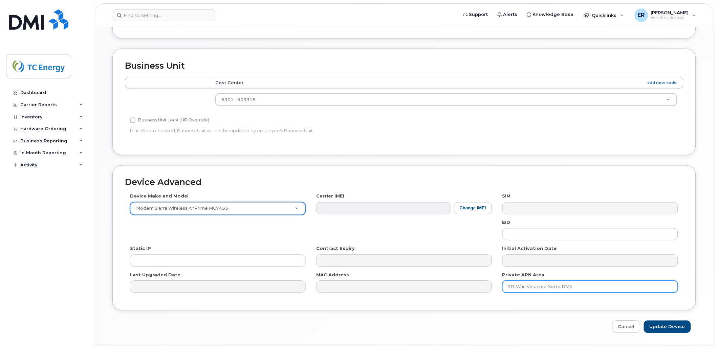
scroll to position [309, 0]
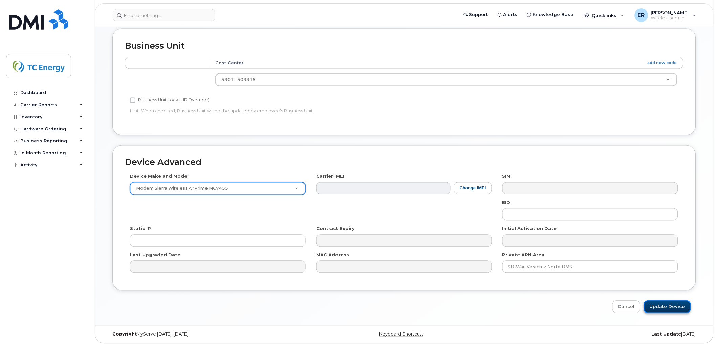
click at [677, 305] on input "Update Device" at bounding box center [667, 307] width 47 height 13
type input "Saving..."
